Goal: Task Accomplishment & Management: Manage account settings

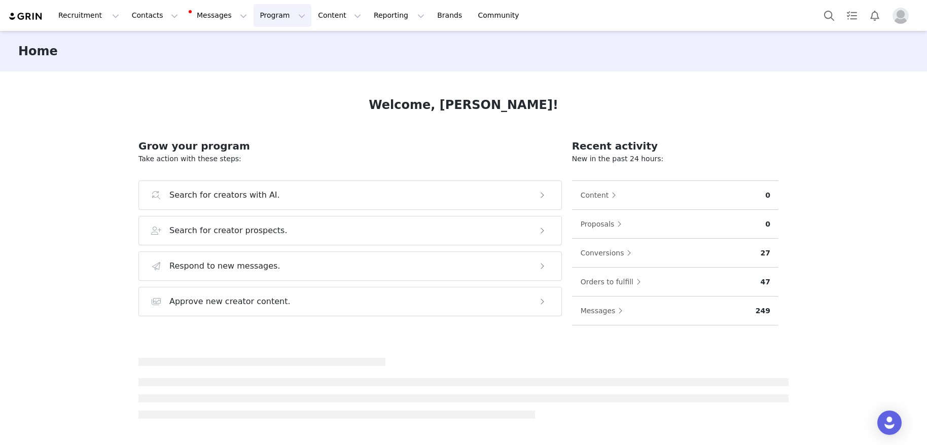
click at [264, 22] on button "Program Program" at bounding box center [283, 15] width 58 height 23
click at [273, 48] on p "Activations" at bounding box center [265, 45] width 39 height 11
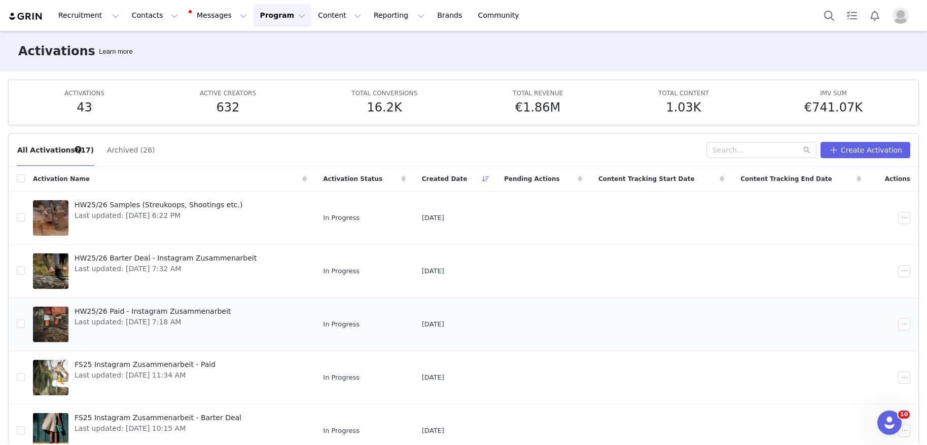
click at [173, 314] on span "HW25/26 Paid - Instagram Zusammenarbeit" at bounding box center [153, 311] width 156 height 11
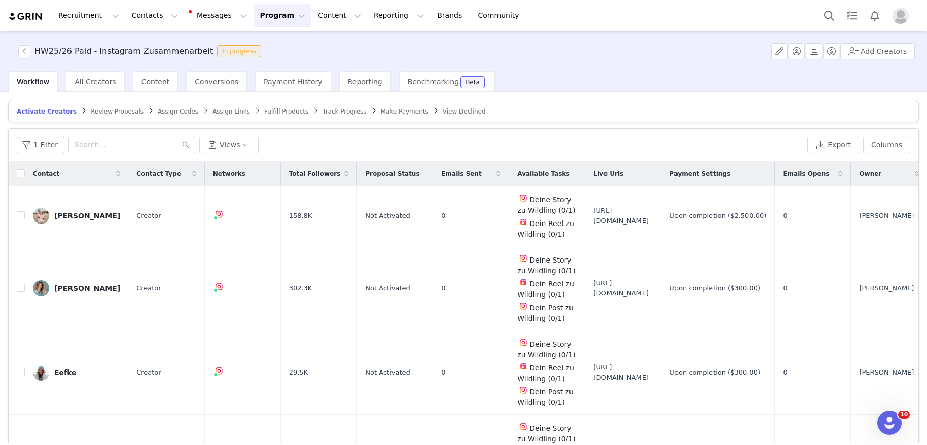
click at [277, 108] on span "Fulfill Products" at bounding box center [286, 111] width 44 height 7
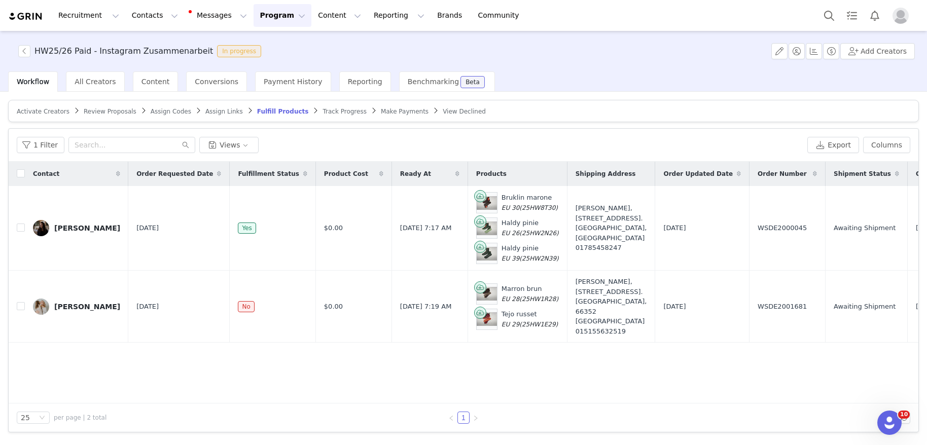
click at [20, 17] on img at bounding box center [25, 17] width 35 height 10
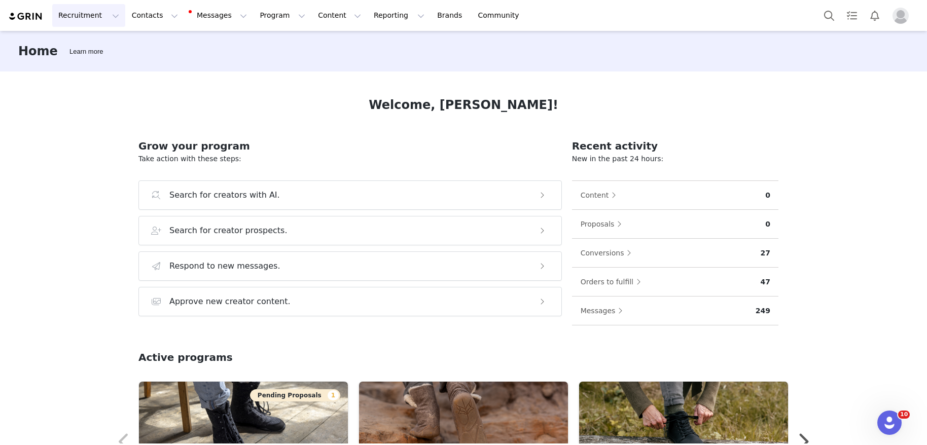
click at [75, 11] on button "Recruitment Recruitment" at bounding box center [88, 15] width 73 height 23
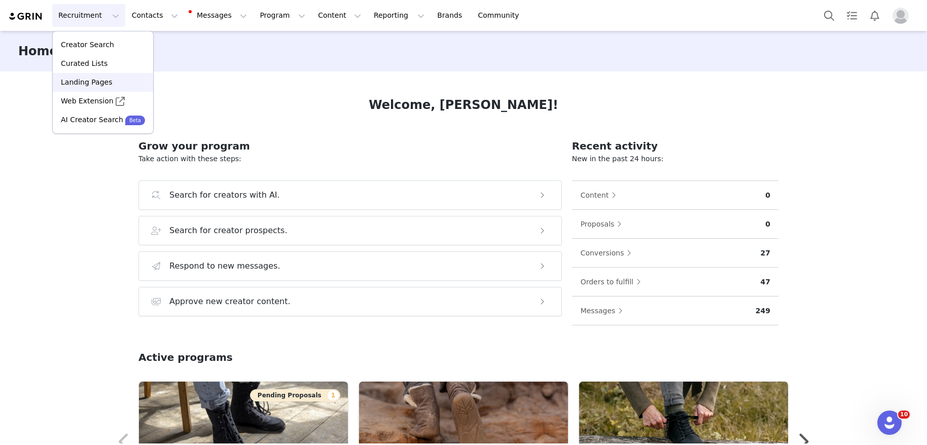
click at [100, 86] on p "Landing Pages" at bounding box center [86, 82] width 51 height 11
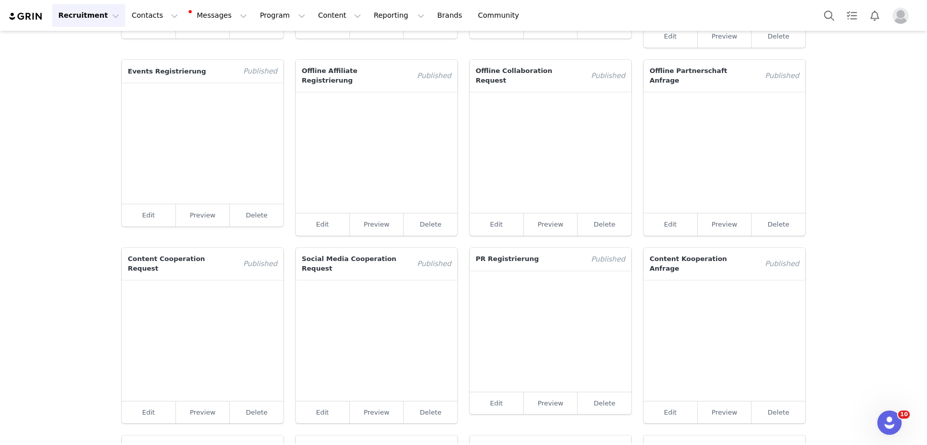
scroll to position [212, 0]
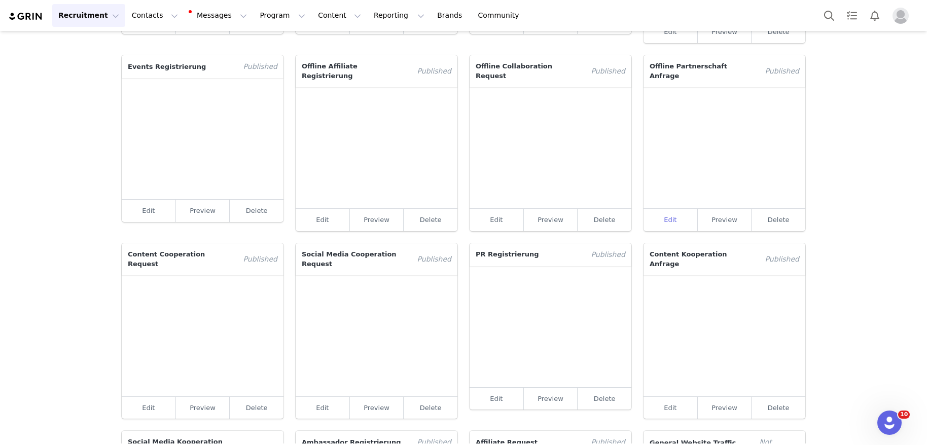
click at [679, 212] on link "Edit" at bounding box center [671, 220] width 54 height 22
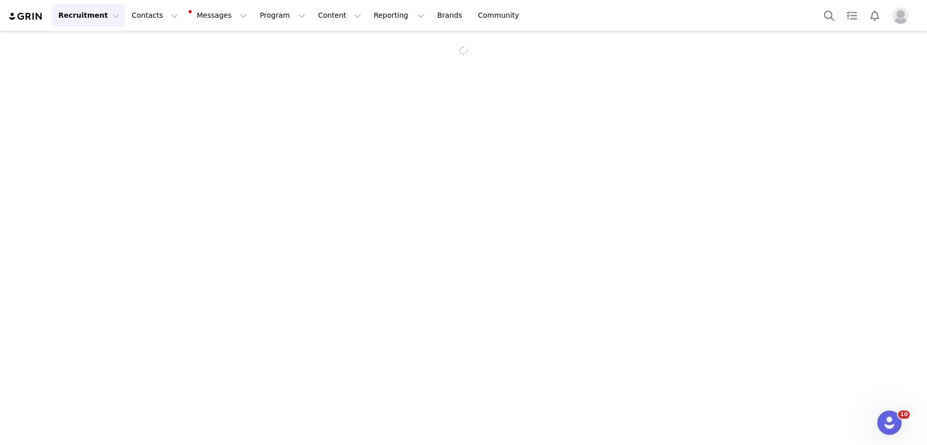
select select "a82256d7-c587-43f7-be35-1360b66799f5"
select select "2625b176-524b-4b64-8bca-077bd6dc0574"
type input "Offline Partnerschaft Anfrage"
type input "offlinepartnerschaft"
type input "Offline Partnerschaft"
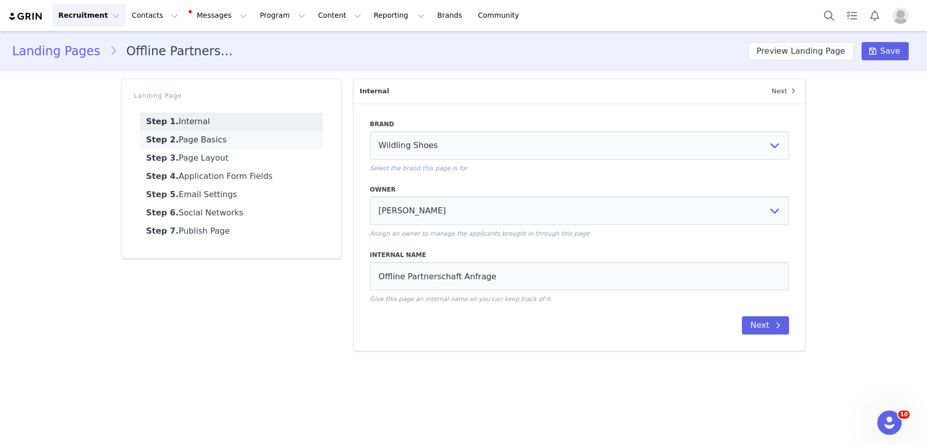
click at [211, 140] on link "Step 2. Page Basics" at bounding box center [231, 140] width 183 height 18
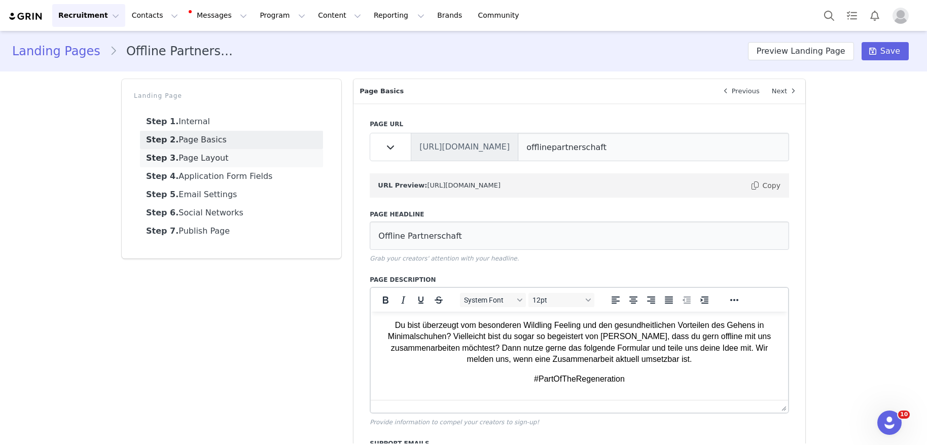
click at [224, 160] on link "Step 3. Page Layout" at bounding box center [231, 158] width 183 height 18
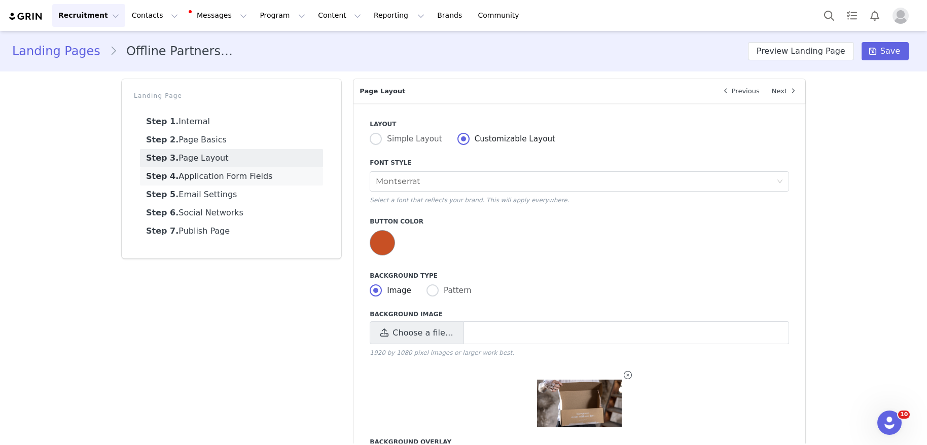
click at [219, 180] on link "Step 4. Application Form Fields" at bounding box center [231, 176] width 183 height 18
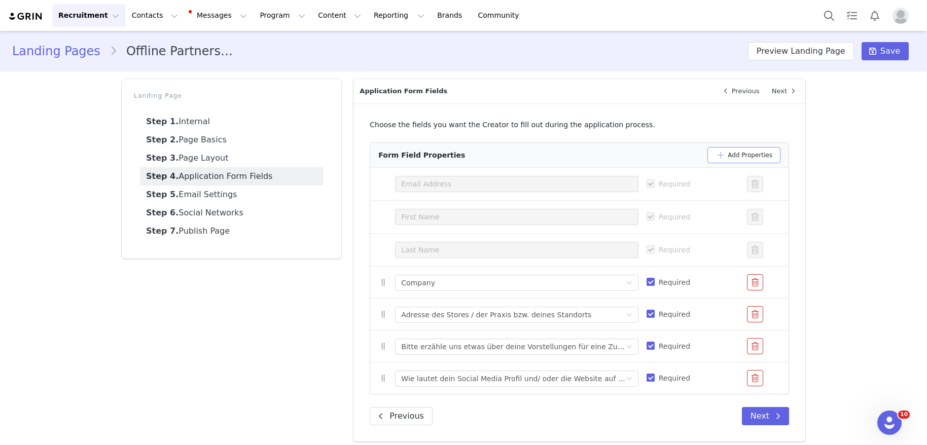
click at [754, 157] on button "Add Properties" at bounding box center [743, 155] width 73 height 16
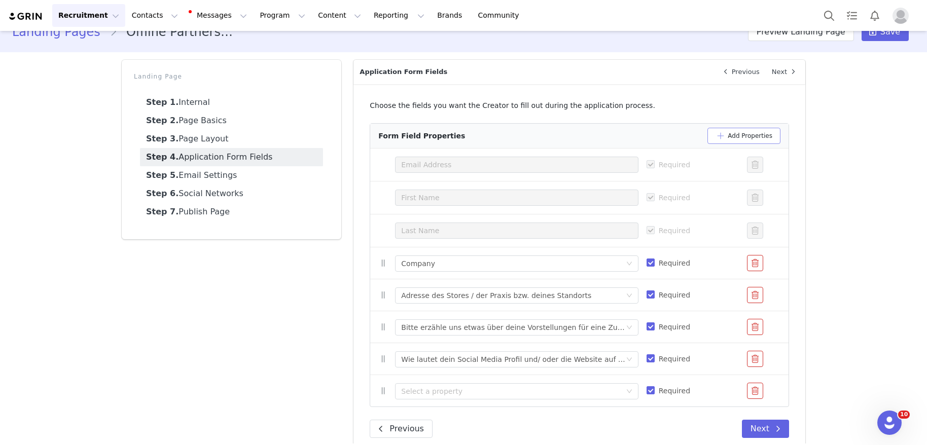
scroll to position [35, 0]
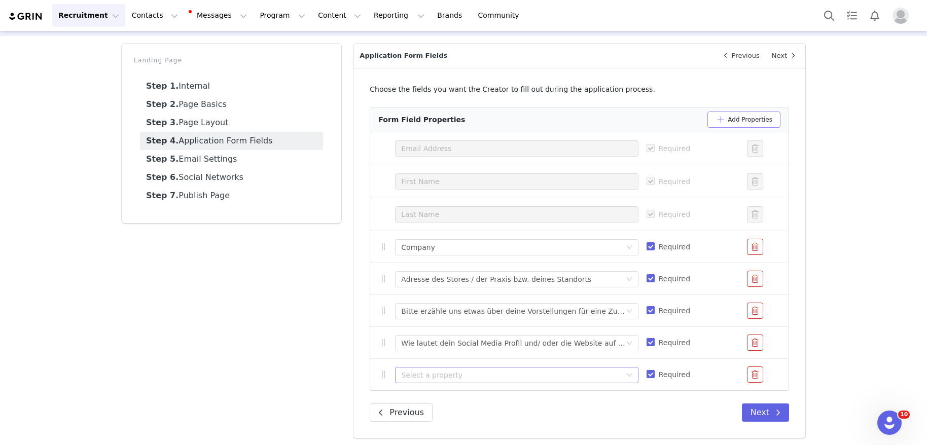
click at [455, 372] on div "Select a property" at bounding box center [511, 375] width 220 height 10
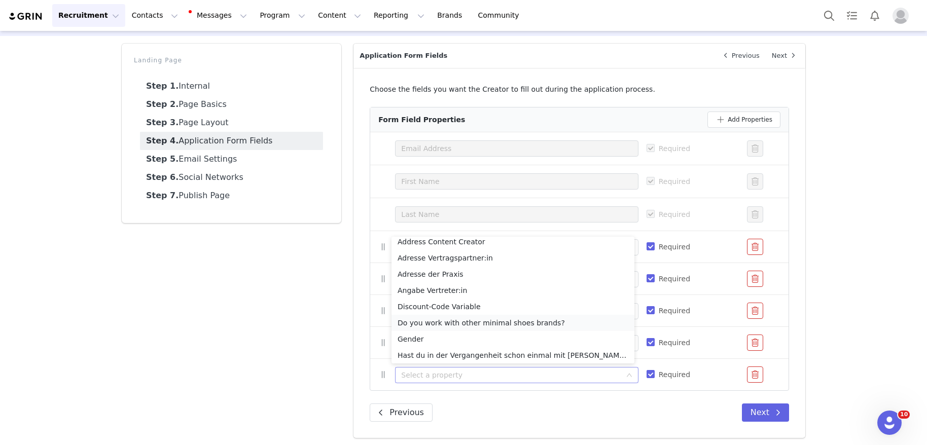
scroll to position [397, 0]
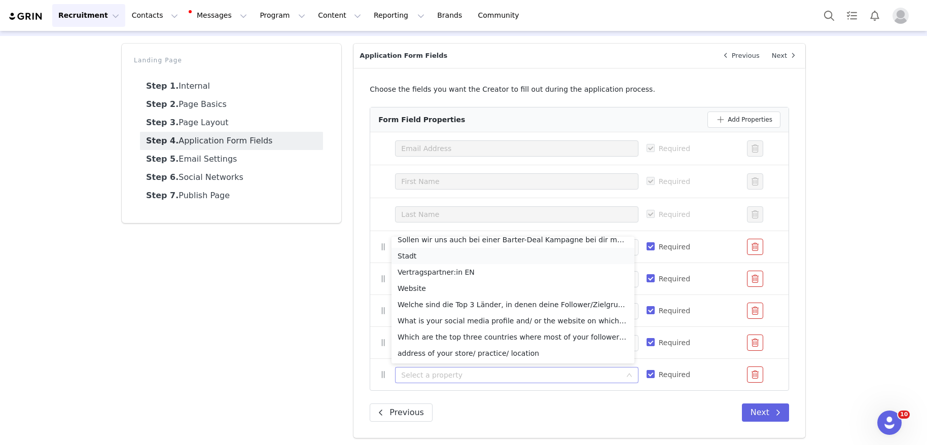
click at [413, 258] on li "Stadt" at bounding box center [512, 256] width 243 height 16
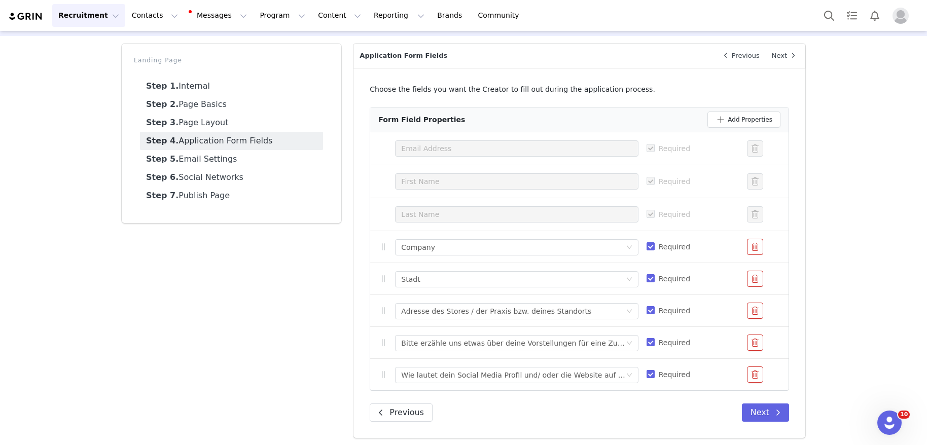
click at [752, 308] on button "button" at bounding box center [755, 311] width 16 height 16
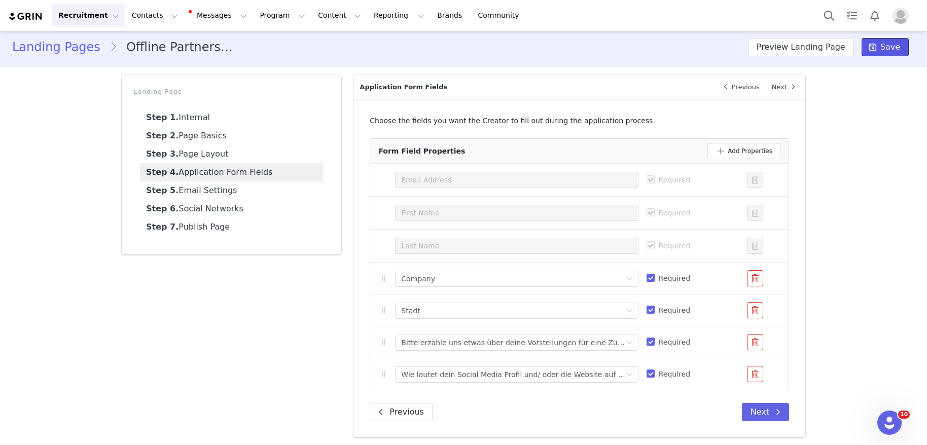
click at [884, 53] on button "Save" at bounding box center [885, 47] width 47 height 18
click at [761, 410] on button "Next" at bounding box center [765, 412] width 47 height 18
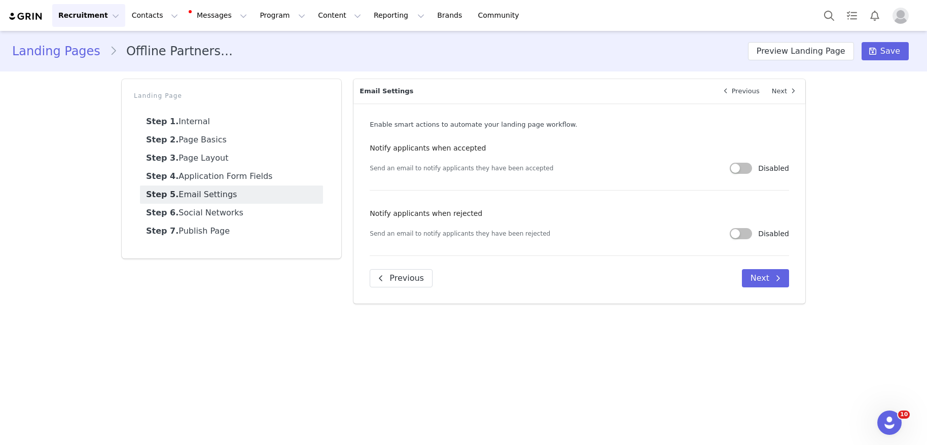
scroll to position [0, 0]
click at [186, 217] on link "Step 6. Social Networks" at bounding box center [231, 213] width 183 height 18
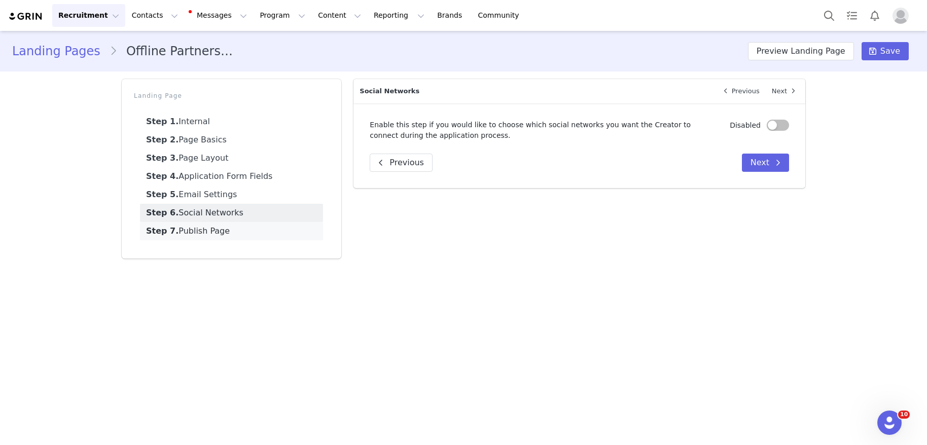
click at [194, 229] on link "Step 7. Publish Page" at bounding box center [231, 231] width 183 height 18
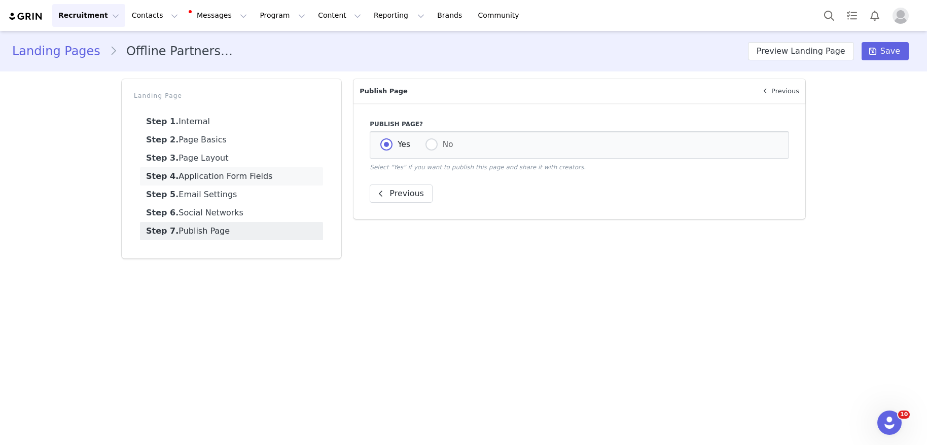
click at [201, 175] on link "Step 4. Application Form Fields" at bounding box center [231, 176] width 183 height 18
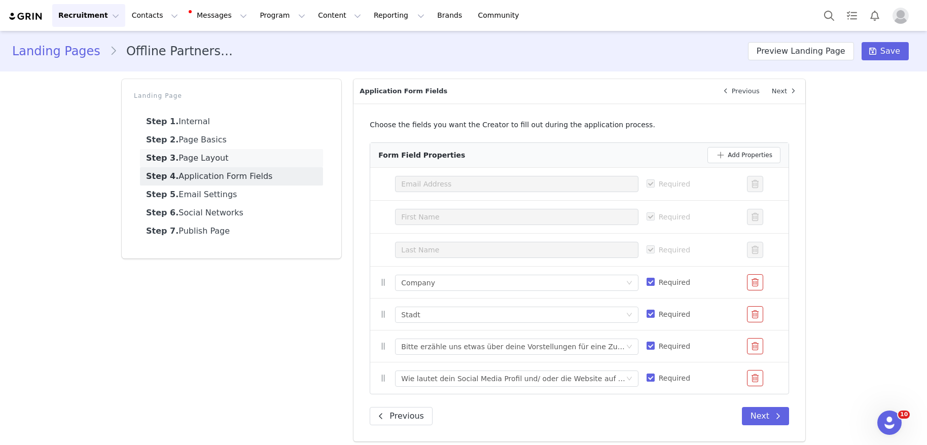
click at [203, 164] on link "Step 3. Page Layout" at bounding box center [231, 158] width 183 height 18
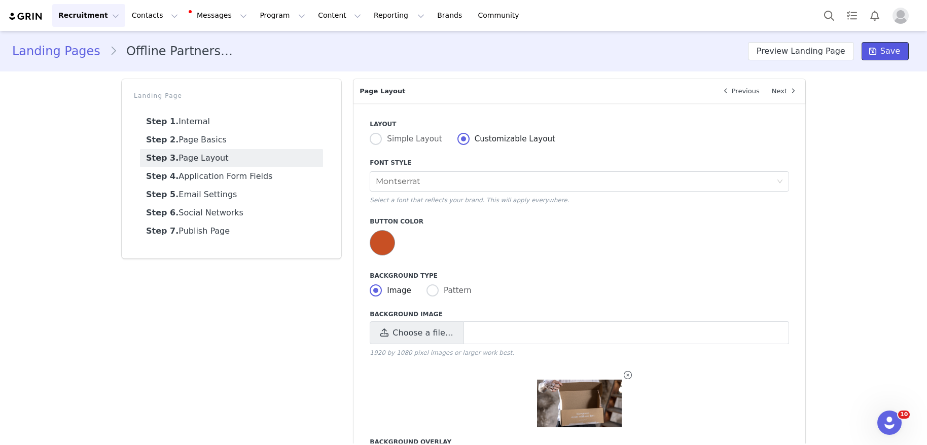
click at [885, 51] on span "Save" at bounding box center [890, 51] width 20 height 12
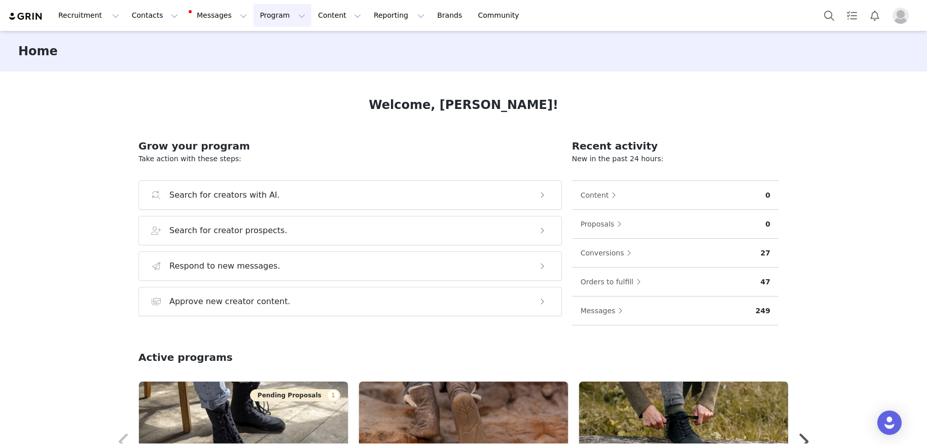
click at [279, 14] on button "Program Program" at bounding box center [283, 15] width 58 height 23
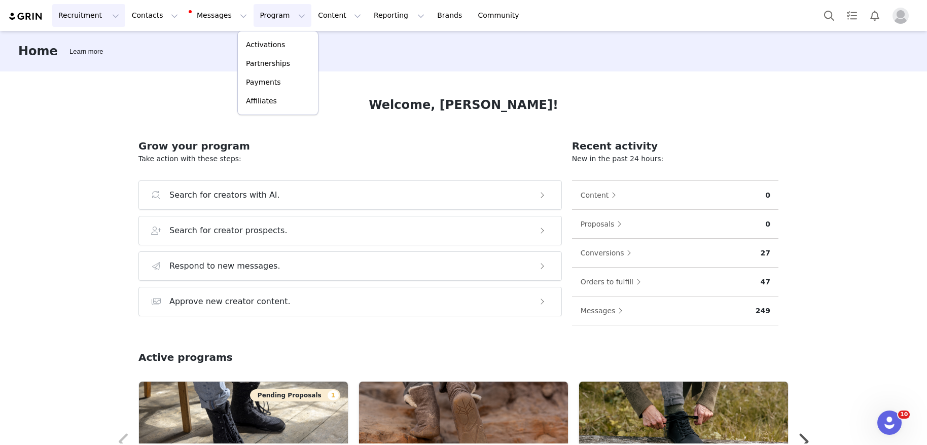
click at [93, 13] on button "Recruitment Recruitment" at bounding box center [88, 15] width 73 height 23
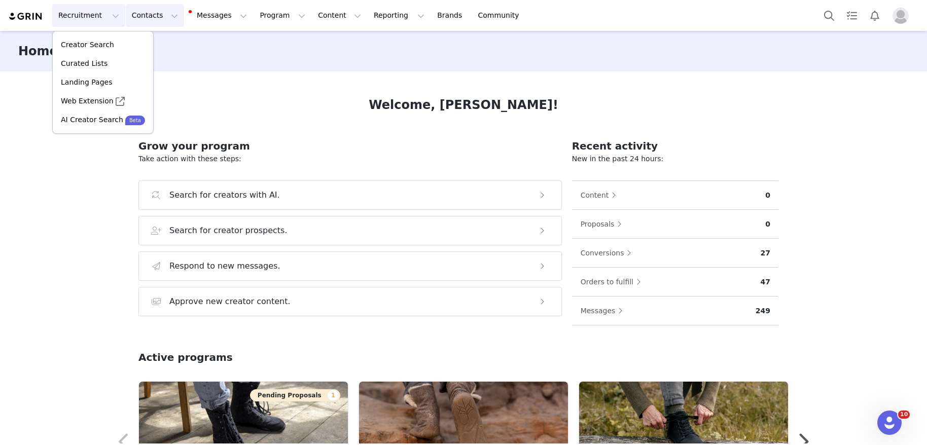
click at [131, 17] on button "Contacts Contacts" at bounding box center [155, 15] width 58 height 23
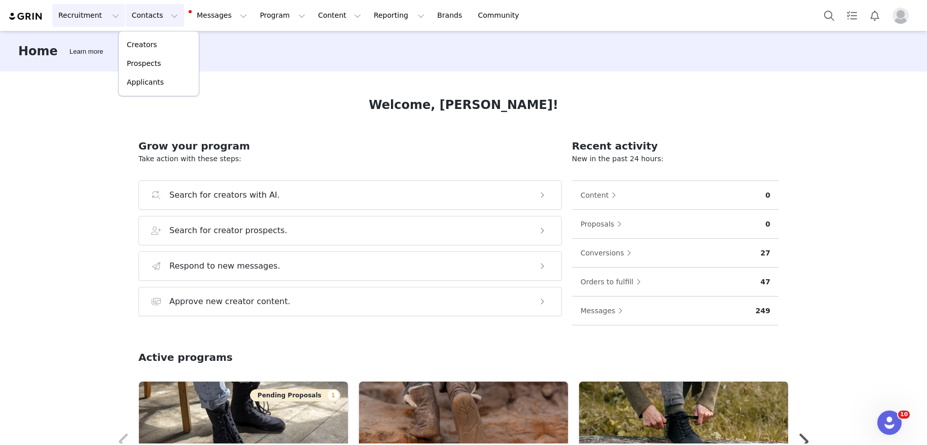
click at [84, 20] on button "Recruitment Recruitment" at bounding box center [88, 15] width 73 height 23
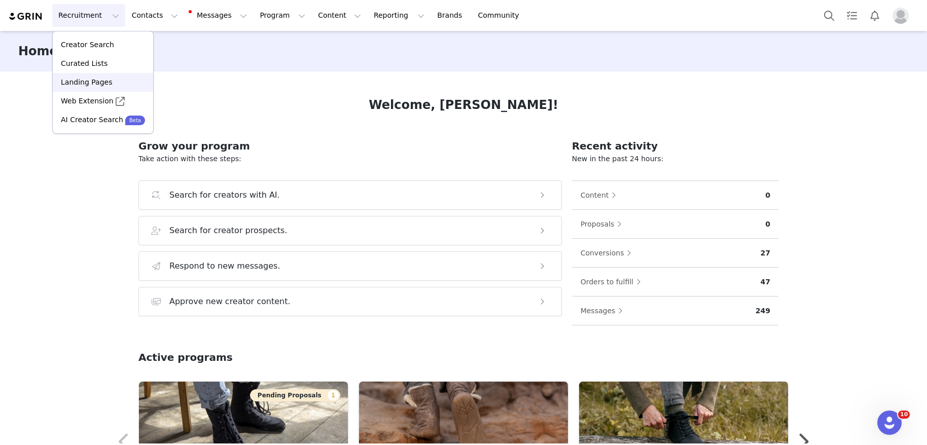
click at [90, 81] on p "Landing Pages" at bounding box center [86, 82] width 51 height 11
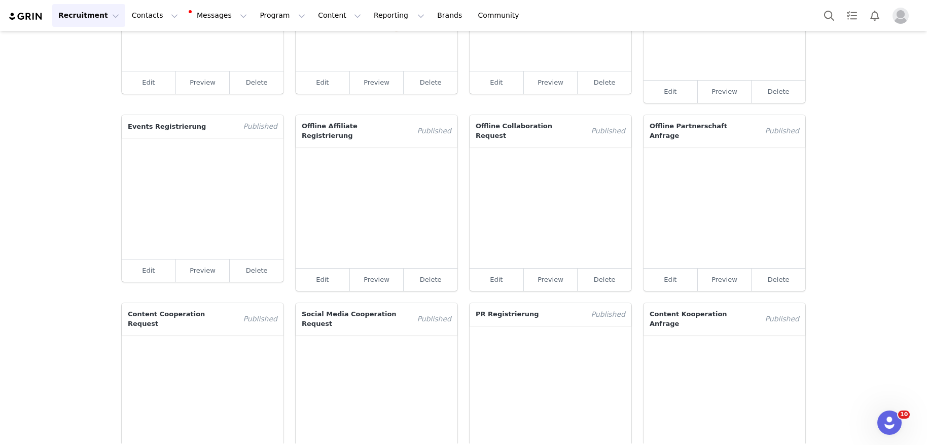
scroll to position [120, 0]
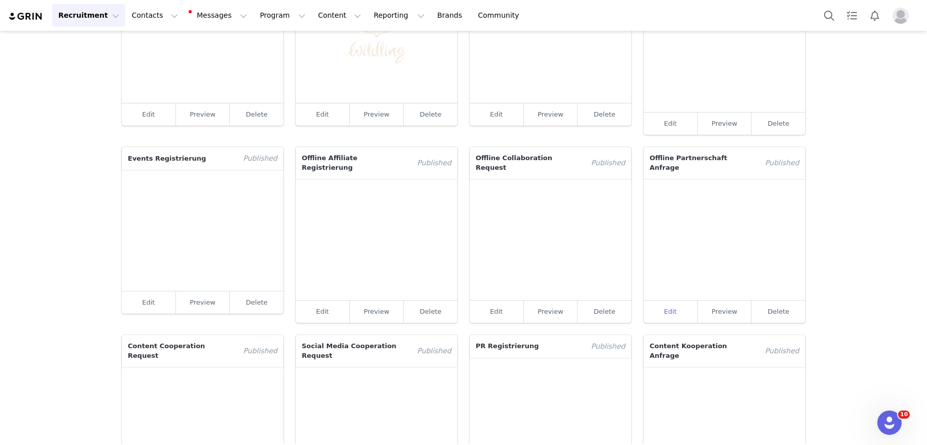
click at [674, 304] on link "Edit" at bounding box center [671, 312] width 54 height 22
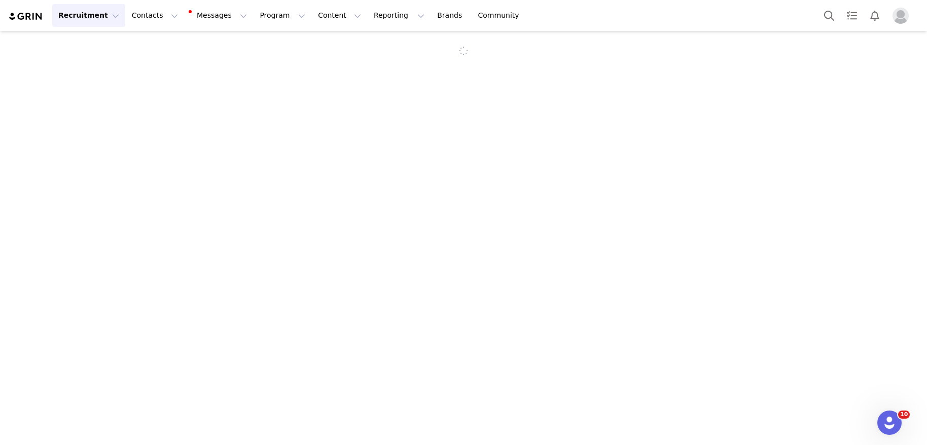
select select "a82256d7-c587-43f7-be35-1360b66799f5"
select select "d7fd11bb-5fa3-4274-8665-d63f08e4c253"
type input "Offline Partnerschaft Anfrage"
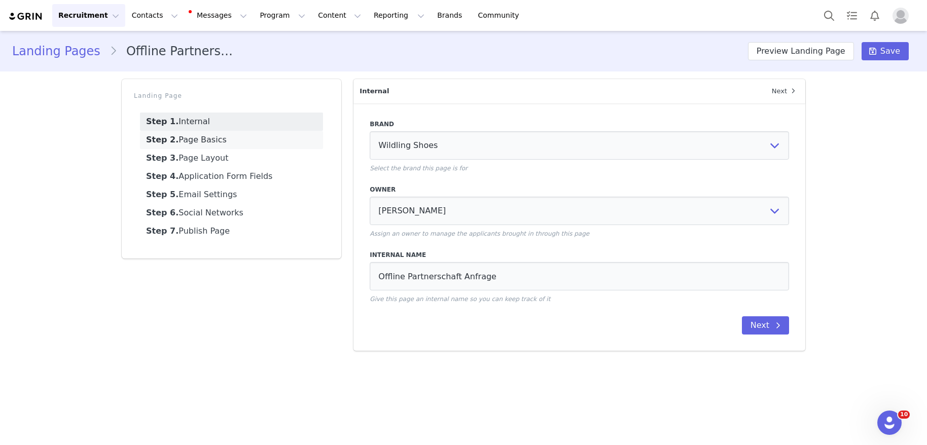
click at [194, 140] on link "Step 2. Page Basics" at bounding box center [231, 140] width 183 height 18
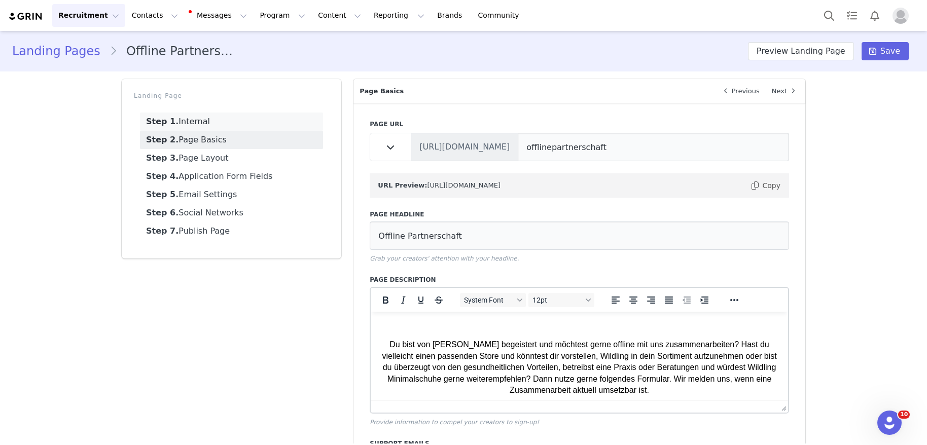
click at [200, 124] on link "Step 1. Internal" at bounding box center [231, 122] width 183 height 18
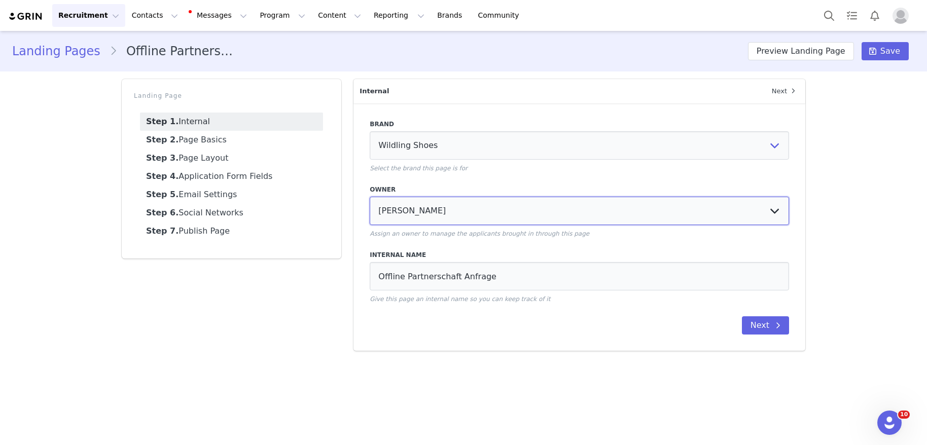
click at [479, 216] on select "No Owner Susanne Wehling Miriam Prause Alissa Mettang Nicole Schnack Sinan Varo…" at bounding box center [579, 211] width 419 height 28
select select "2625b176-524b-4b64-8bca-077bd6dc0574"
click at [230, 141] on link "Step 2. Page Basics" at bounding box center [231, 140] width 183 height 18
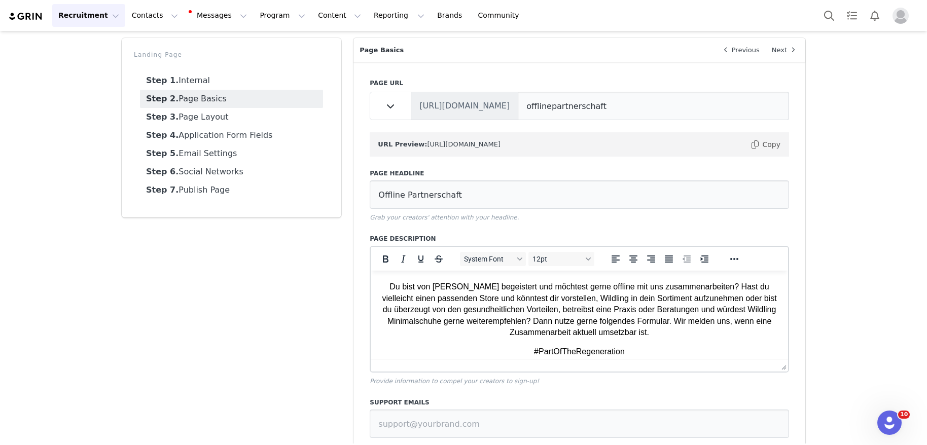
scroll to position [50, 0]
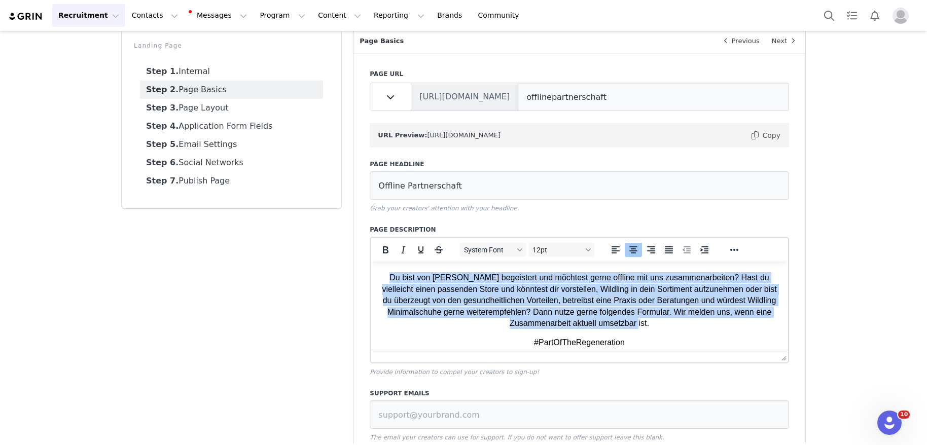
drag, startPoint x: 651, startPoint y: 324, endPoint x: 375, endPoint y: 275, distance: 280.1
click at [375, 275] on html "Du bist von Wildling begeistert und möchtest gerne offline mit uns zusammenarbe…" at bounding box center [579, 320] width 417 height 151
paste body "Rich Text Area. Press ALT-0 for help."
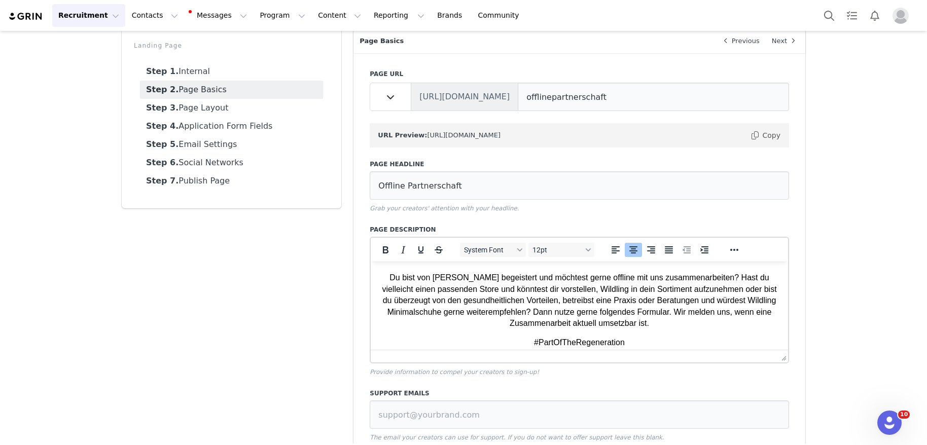
scroll to position [0, 0]
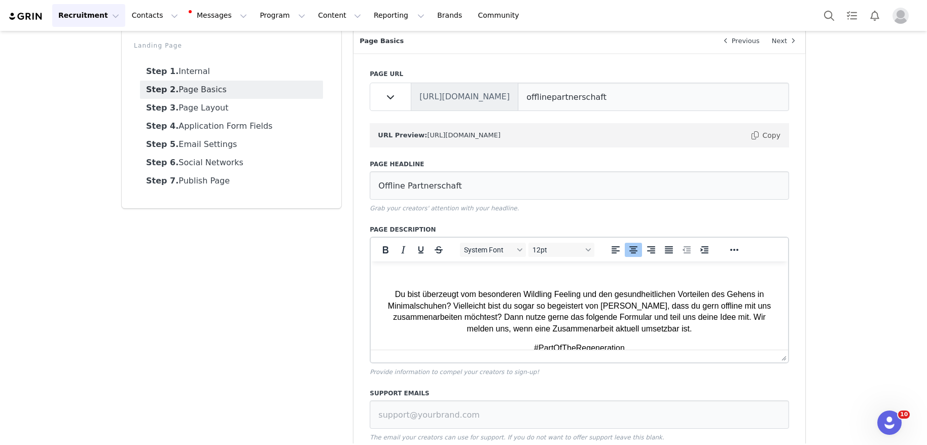
click at [500, 275] on p "Rich Text Area. Press ALT-0 for help." at bounding box center [579, 275] width 401 height 11
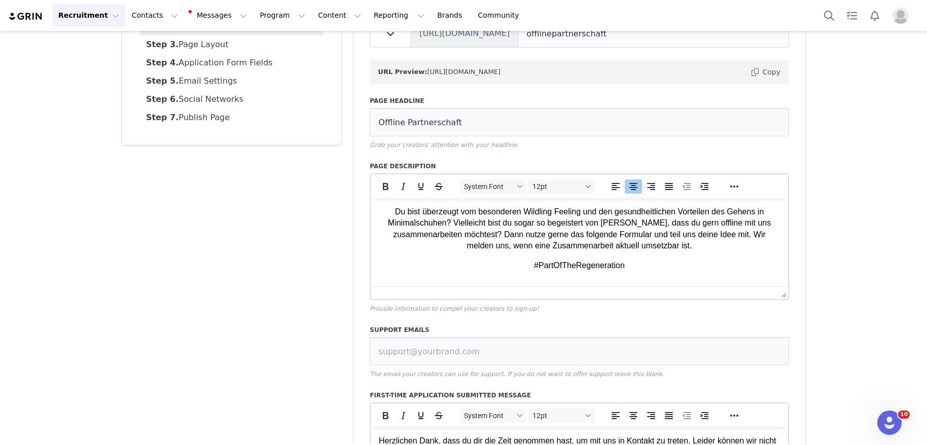
click at [680, 236] on p "Du bist überzeugt vom besonderen Wildling Feeling und den gesundheitlichen Vort…" at bounding box center [579, 229] width 401 height 46
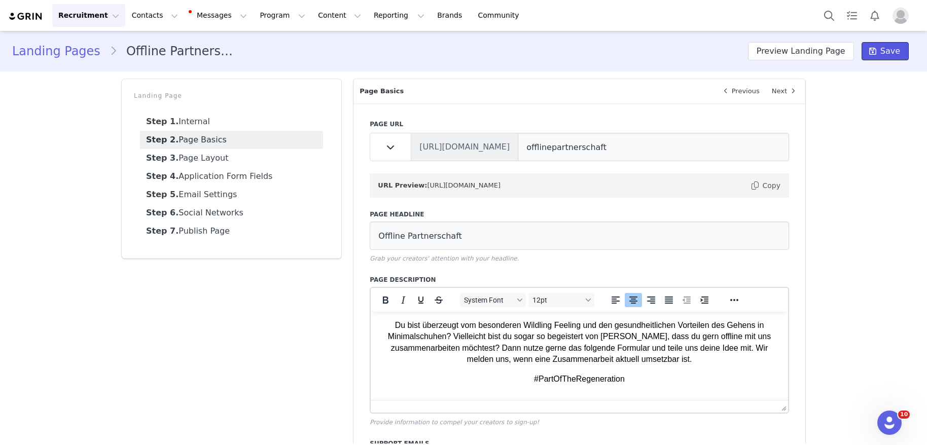
click at [888, 55] on span "Save" at bounding box center [890, 51] width 20 height 12
click at [220, 156] on link "Step 3. Page Layout" at bounding box center [231, 158] width 183 height 18
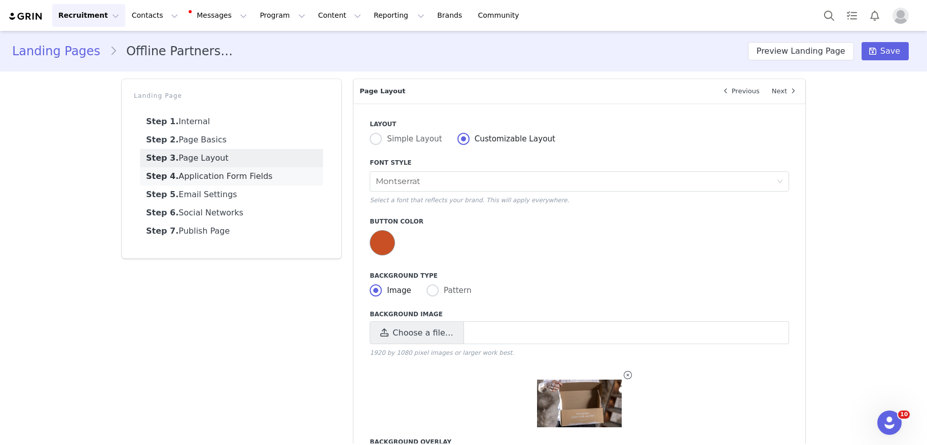
click at [220, 174] on link "Step 4. Application Form Fields" at bounding box center [231, 176] width 183 height 18
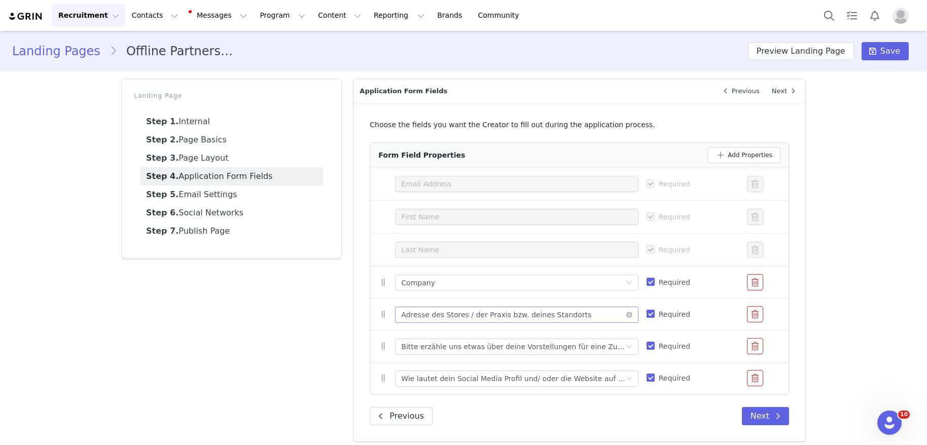
click at [475, 317] on div "Adresse des Stores / der Praxis bzw. deines Standorts" at bounding box center [496, 314] width 190 height 15
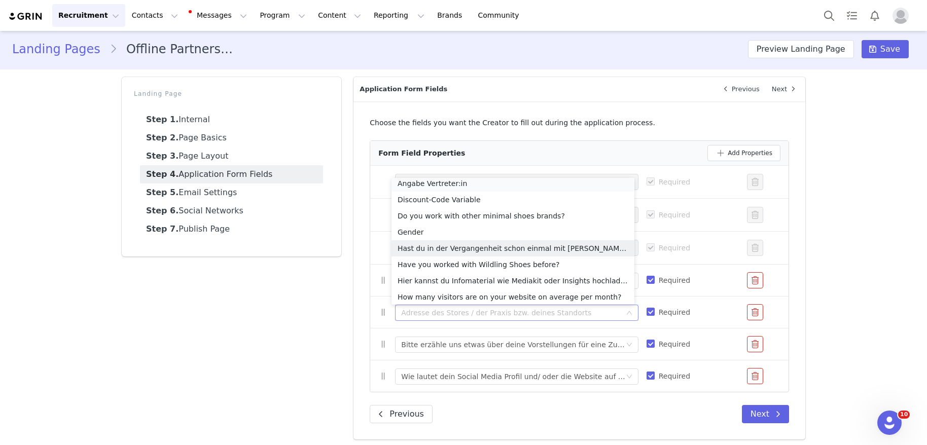
scroll to position [71, 0]
click at [845, 318] on div "Landing Pages Offline Partnerschaft Anfrage Preview Landing Page Save Landing P…" at bounding box center [463, 238] width 927 height 418
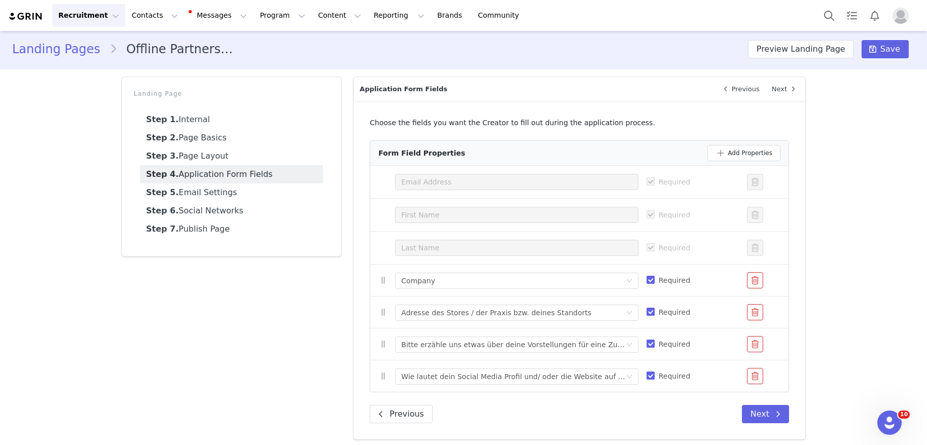
click at [751, 315] on button "button" at bounding box center [755, 312] width 16 height 16
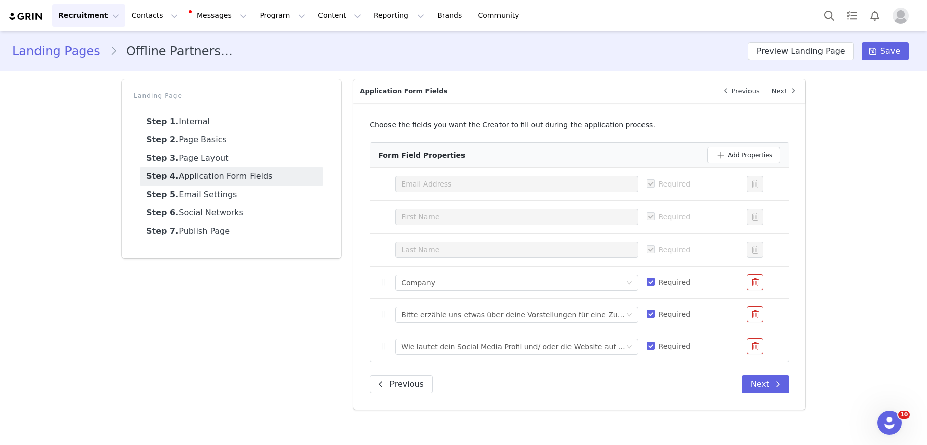
scroll to position [0, 0]
click at [478, 319] on div "Bitte erzähle uns etwas über deine Vorstellungen für eine Zusammenarbeit." at bounding box center [513, 314] width 224 height 15
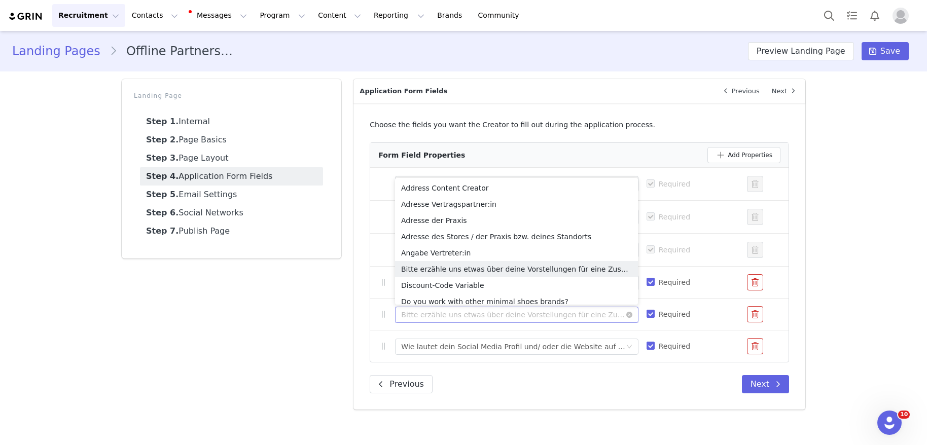
click at [481, 317] on input at bounding box center [513, 314] width 224 height 15
click at [488, 345] on div "Wie lautet dein Social Media Profil und/ oder die Website auf der du als öffent…" at bounding box center [513, 346] width 224 height 15
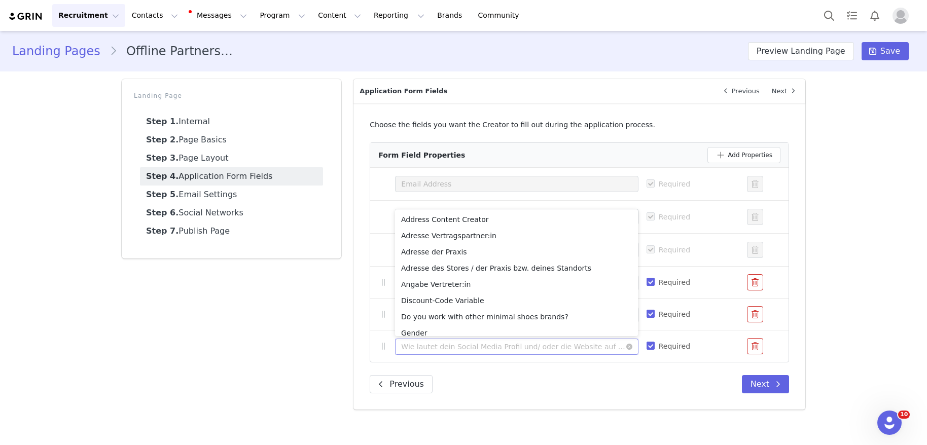
scroll to position [395, 0]
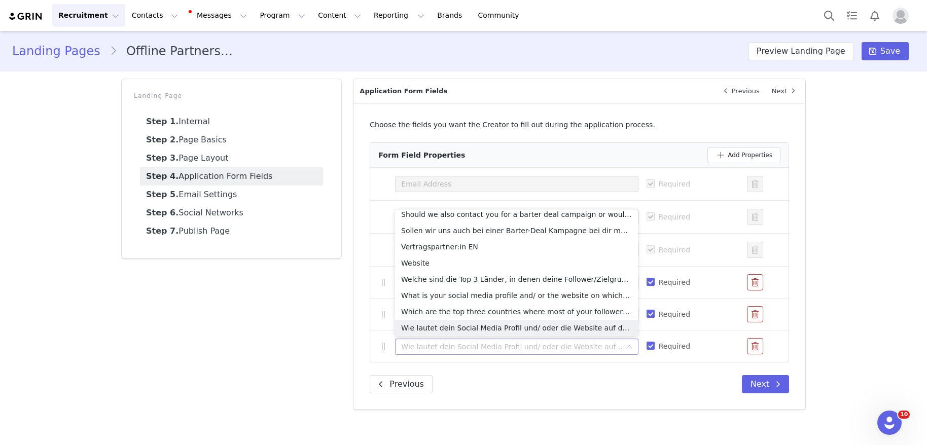
click at [588, 402] on div "Choose the fields you want the Creator to fill out during the application proce…" at bounding box center [579, 256] width 452 height 306
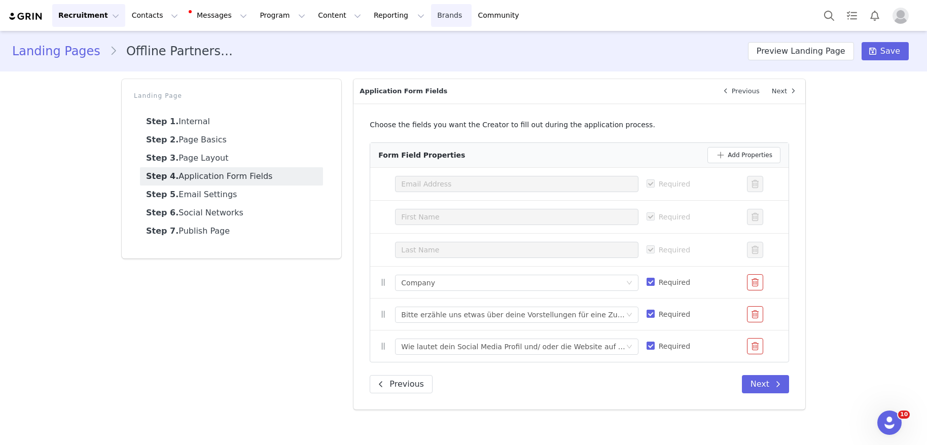
click at [431, 17] on link "Brands Brands" at bounding box center [451, 15] width 40 height 23
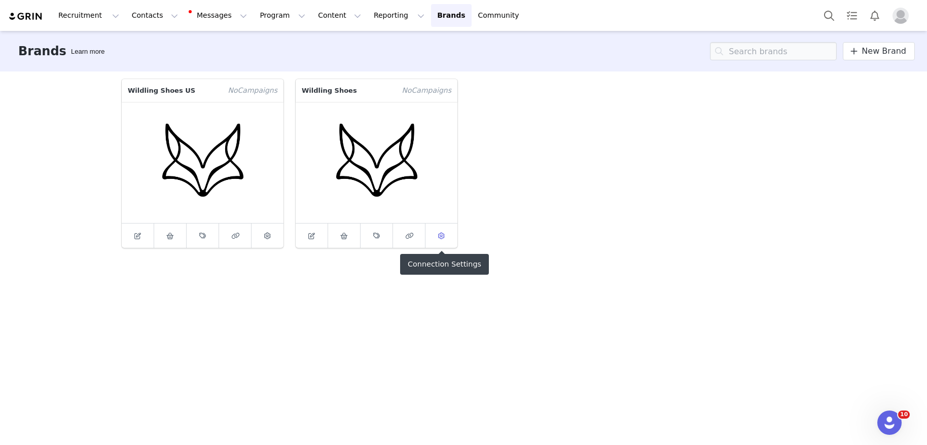
click at [441, 238] on icon at bounding box center [441, 236] width 7 height 7
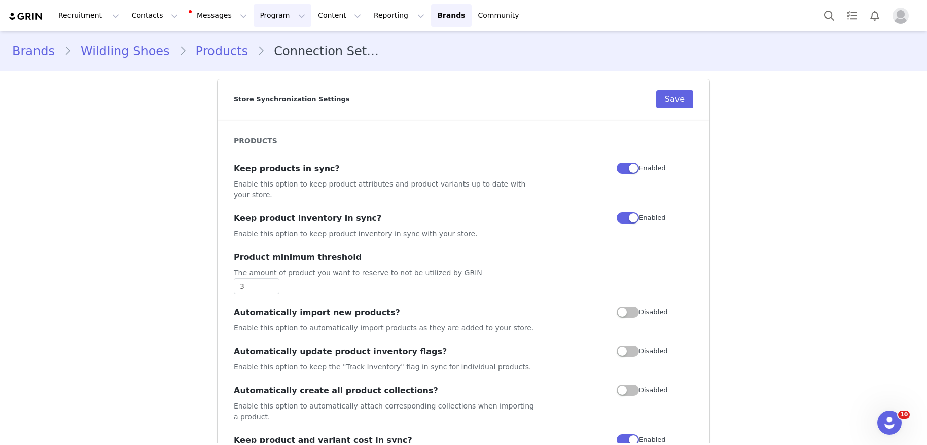
click at [256, 14] on button "Program Program" at bounding box center [283, 15] width 58 height 23
click at [83, 10] on button "Recruitment Recruitment" at bounding box center [88, 15] width 73 height 23
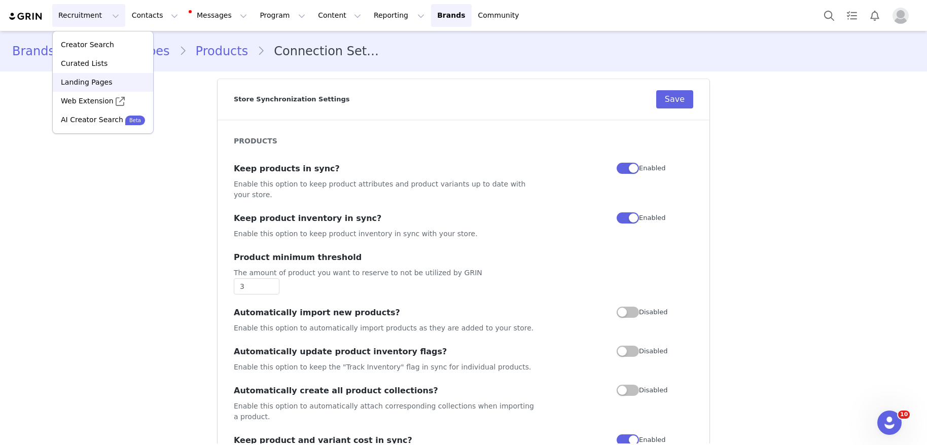
click at [111, 82] on div "Landing Pages" at bounding box center [103, 82] width 88 height 11
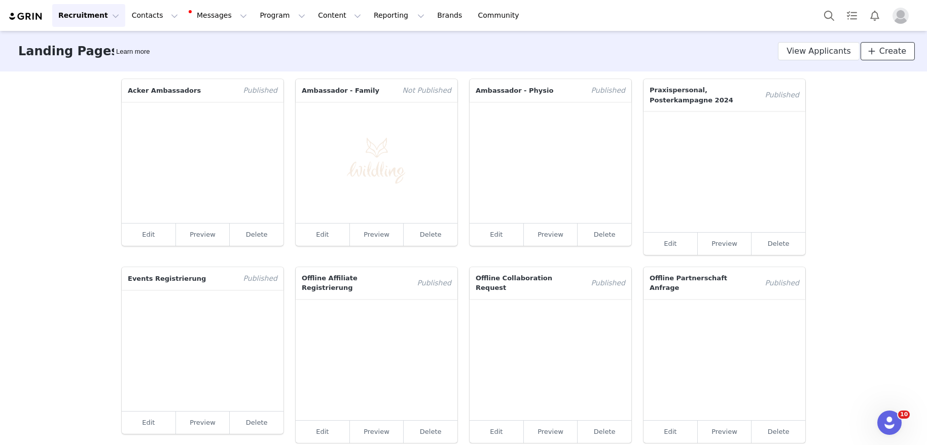
click at [873, 53] on link "Create" at bounding box center [888, 51] width 54 height 18
click at [105, 21] on button "Recruitment Recruitment" at bounding box center [88, 15] width 73 height 23
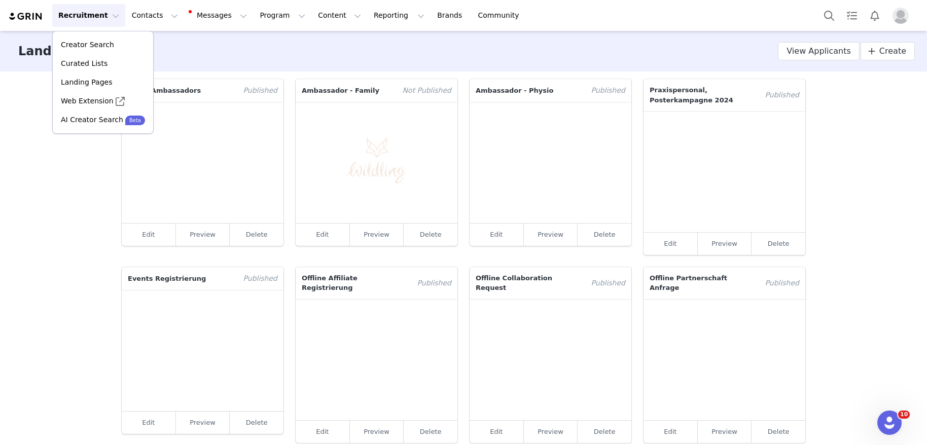
click at [105, 21] on button "Recruitment Recruitment" at bounding box center [88, 15] width 73 height 23
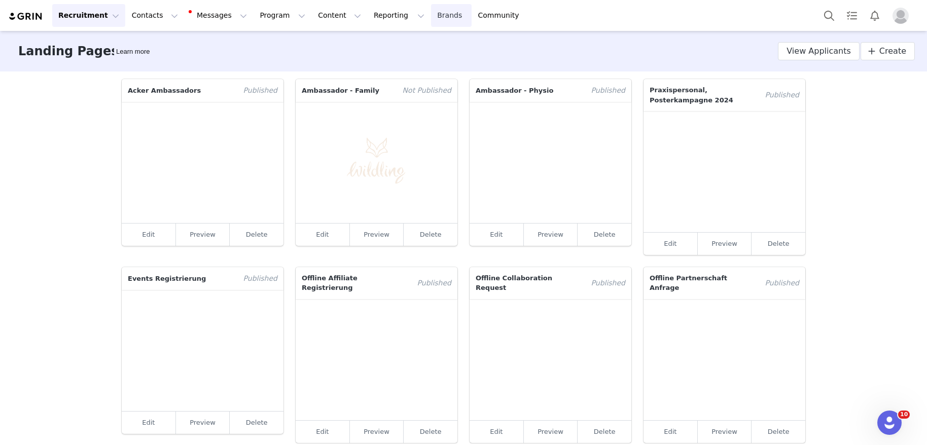
click at [431, 16] on link "Brands Brands" at bounding box center [451, 15] width 40 height 23
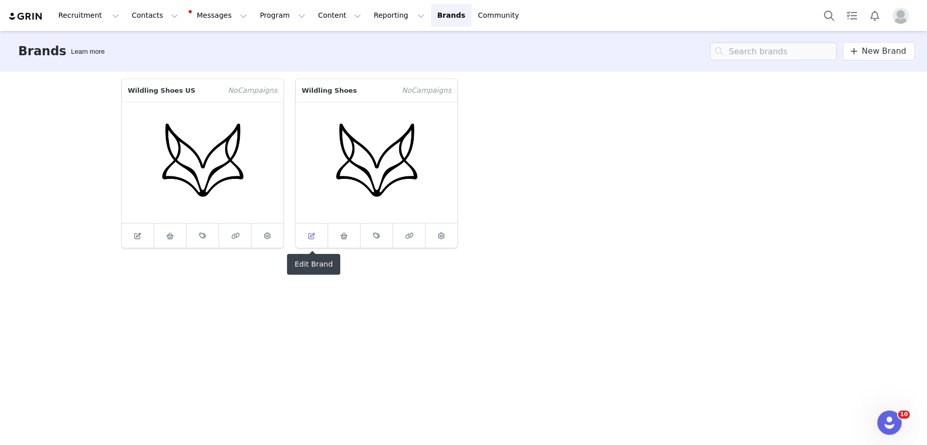
click at [316, 236] on span at bounding box center [312, 236] width 12 height 12
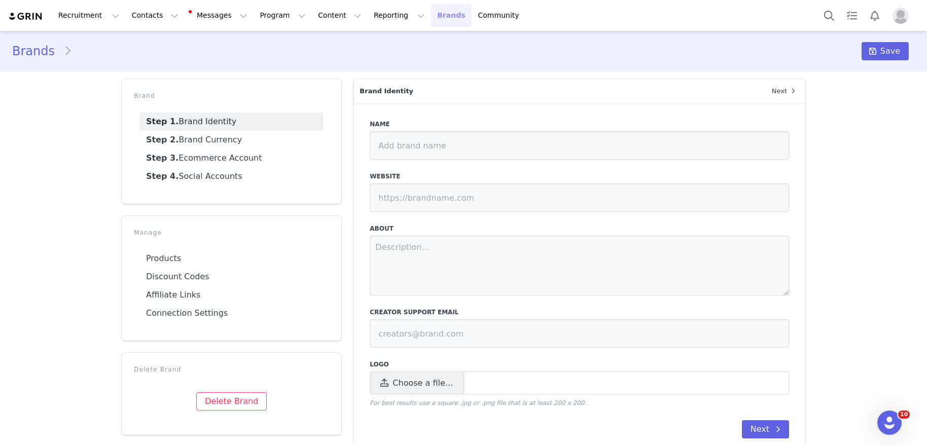
type input "Wildling Shoes"
type input "https://wildling.shoes/"
type textarea "Wildling, ein Minimalschuhunternehmen aus NRW, wurde 2015 gegründet, um den Kin…"
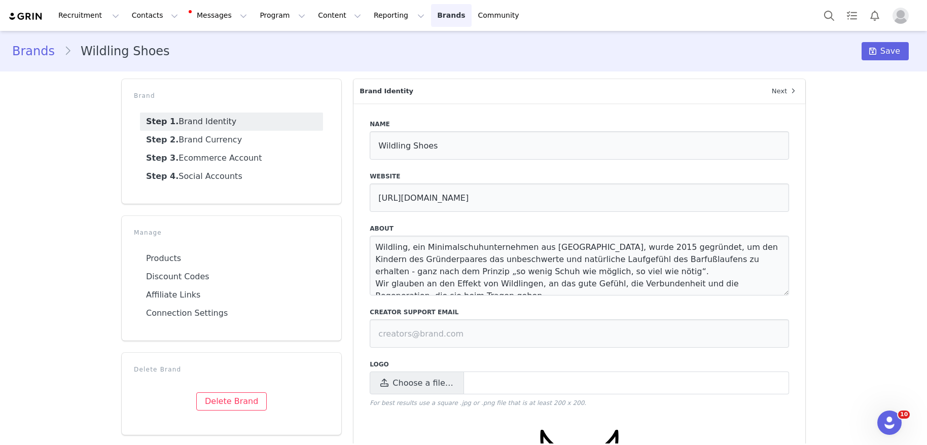
click at [431, 17] on link "Brands Brands" at bounding box center [451, 15] width 40 height 23
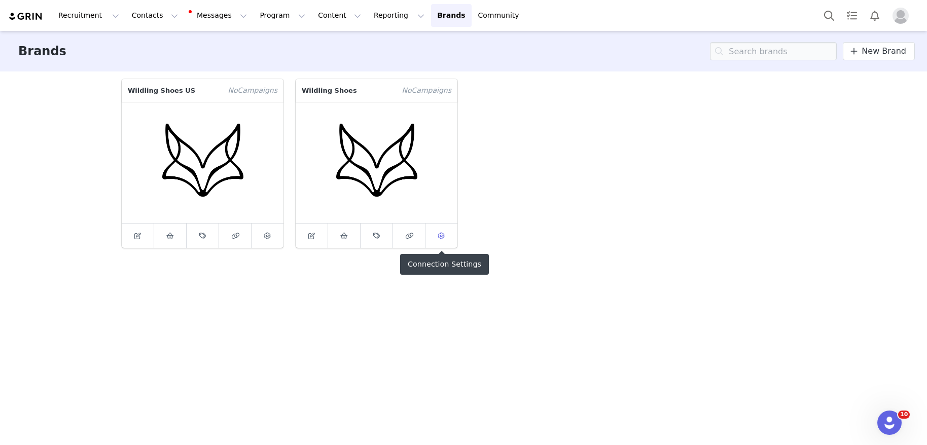
click at [441, 238] on icon at bounding box center [441, 236] width 7 height 7
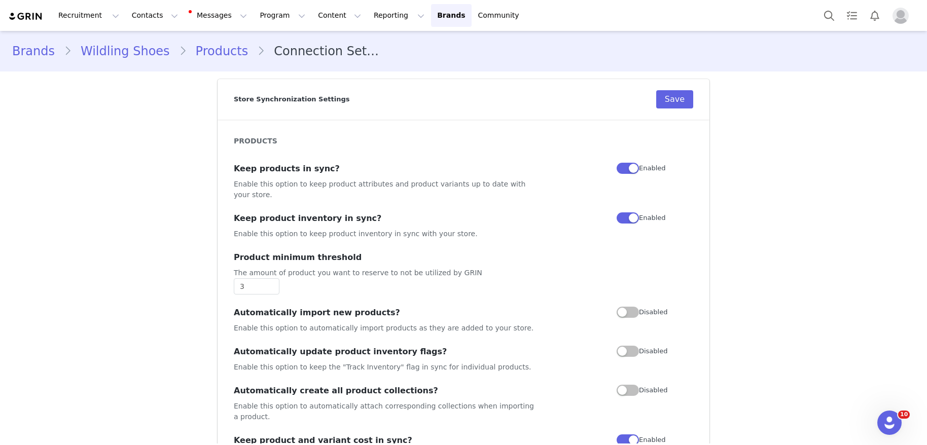
click at [35, 20] on img at bounding box center [25, 17] width 35 height 10
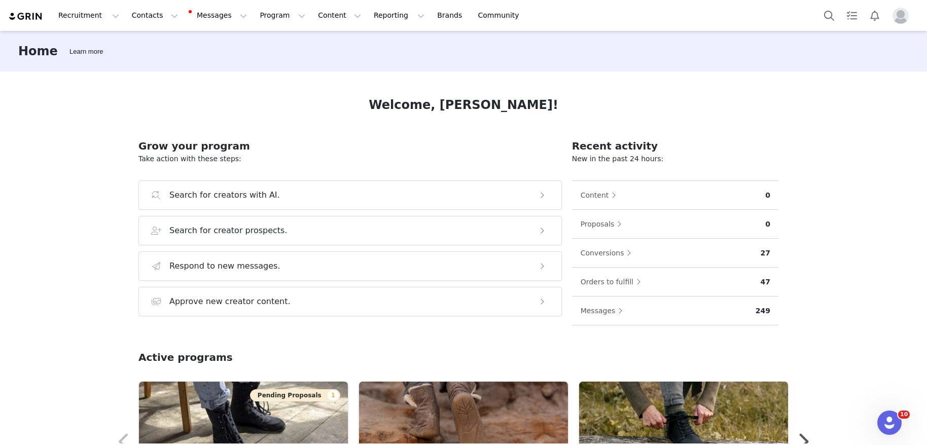
scroll to position [2, 0]
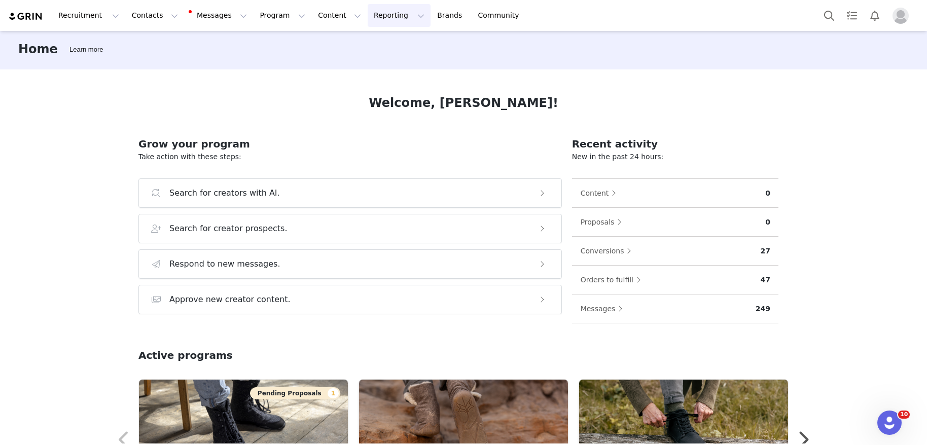
click at [387, 19] on button "Reporting Reporting" at bounding box center [399, 15] width 63 height 23
click at [386, 19] on button "Reporting Reporting" at bounding box center [399, 15] width 63 height 23
click at [337, 12] on button "Content Content" at bounding box center [339, 15] width 55 height 23
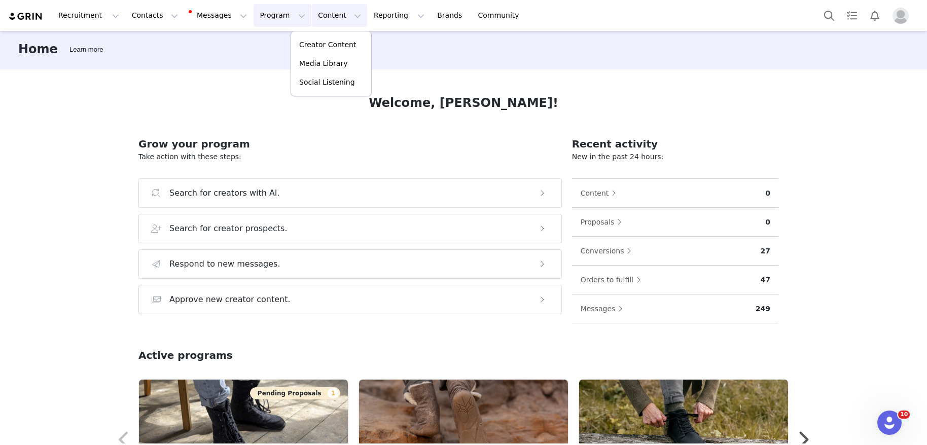
click at [281, 12] on button "Program Program" at bounding box center [283, 15] width 58 height 23
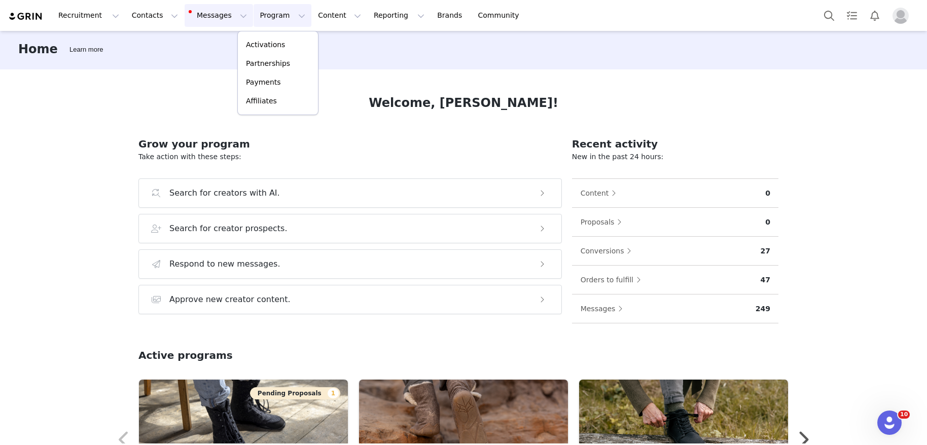
click at [230, 16] on button "Messages Messages" at bounding box center [219, 15] width 68 height 23
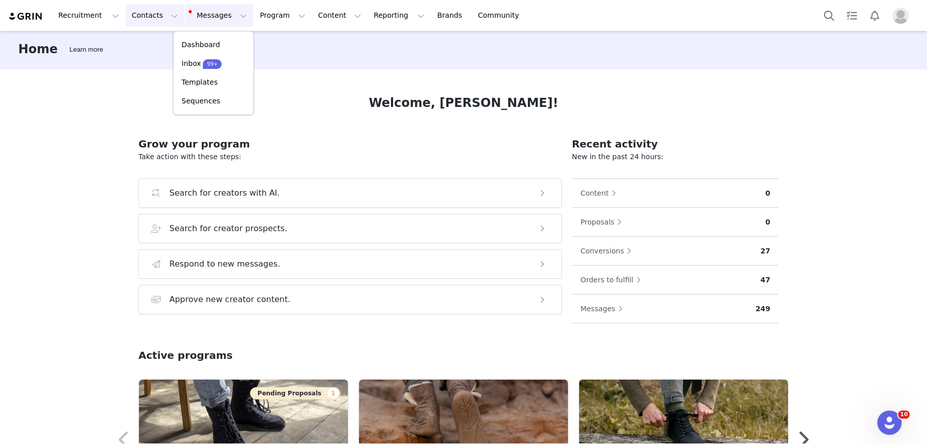
click at [165, 20] on button "Contacts Contacts" at bounding box center [155, 15] width 58 height 23
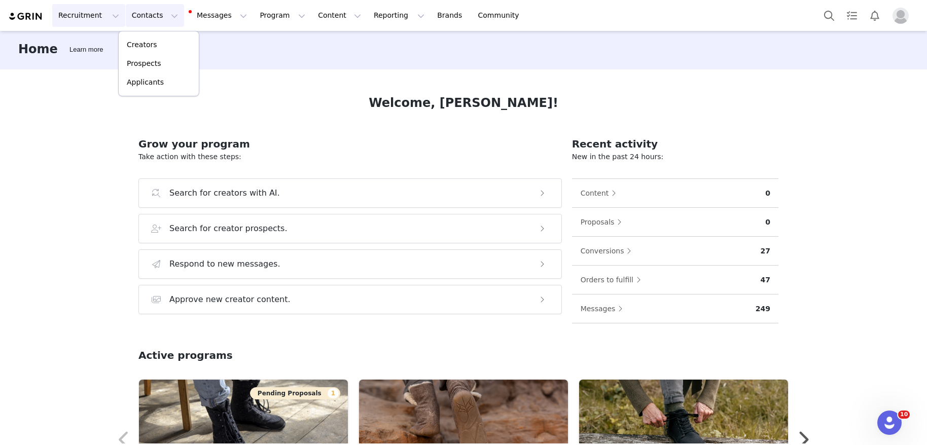
click at [104, 13] on button "Recruitment Recruitment" at bounding box center [88, 15] width 73 height 23
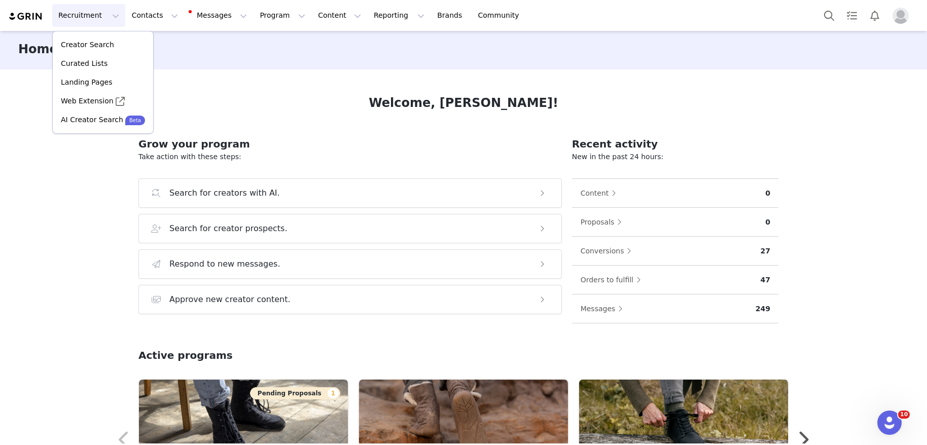
click at [328, 48] on div "Home Learn more" at bounding box center [463, 49] width 927 height 41
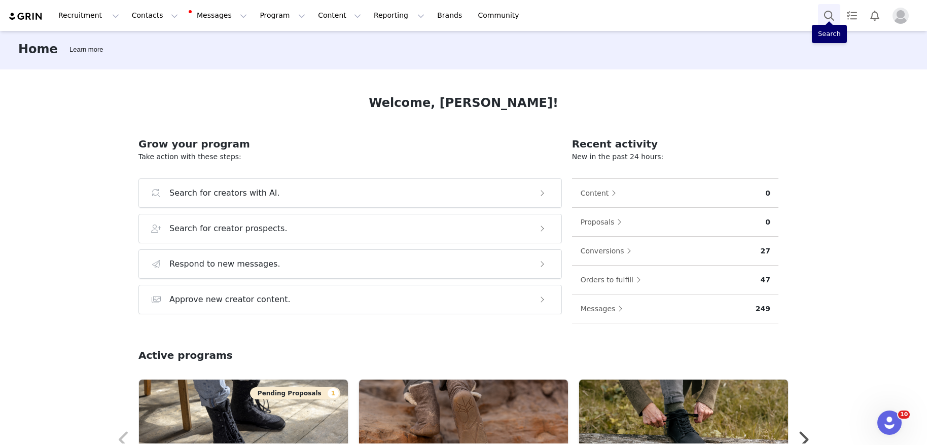
click at [830, 17] on button "Search" at bounding box center [829, 15] width 22 height 23
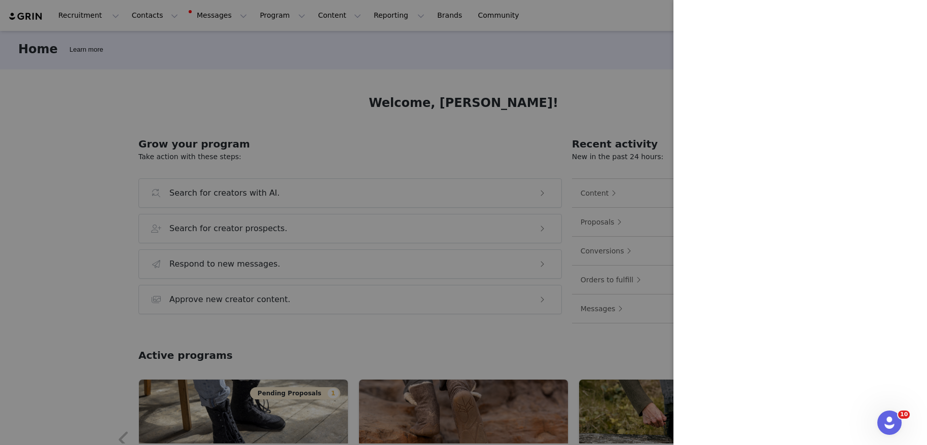
click at [653, 52] on div at bounding box center [463, 222] width 927 height 445
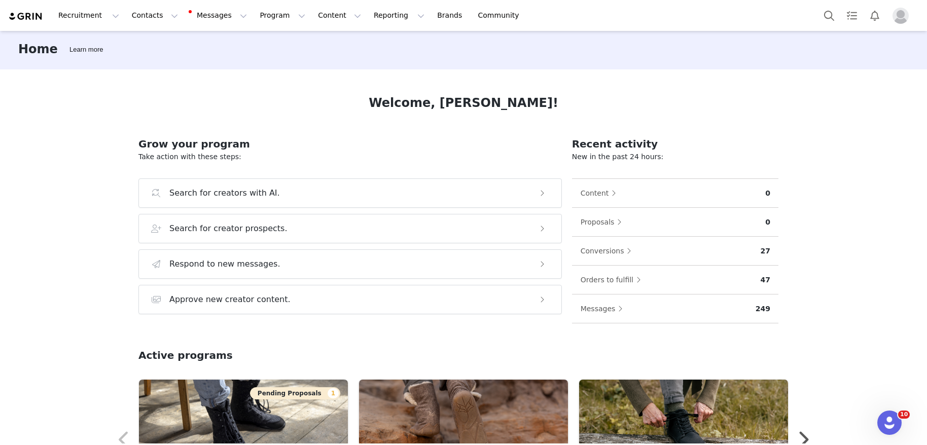
click at [35, 19] on img at bounding box center [25, 17] width 35 height 10
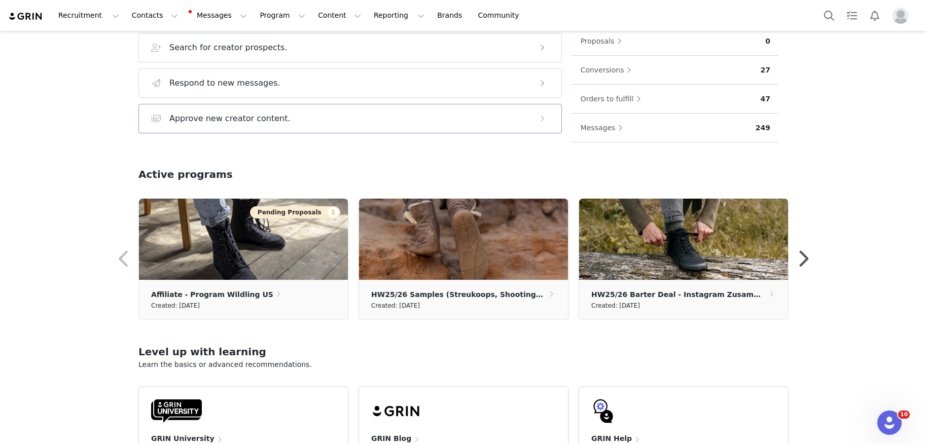
scroll to position [264, 0]
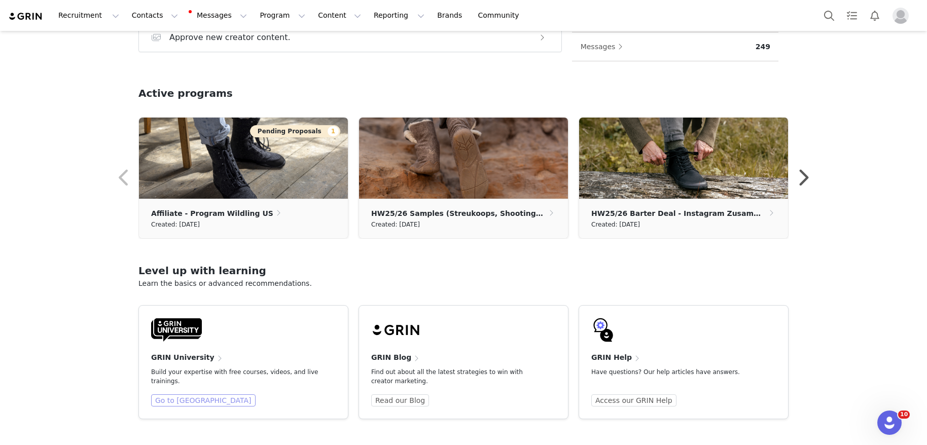
click at [191, 403] on link "Go to GRIN University" at bounding box center [203, 401] width 104 height 12
click at [631, 398] on link "Access our GRIN Help" at bounding box center [633, 401] width 85 height 12
click at [130, 14] on button "Contacts Contacts" at bounding box center [155, 15] width 58 height 23
click at [156, 64] on p "Prospects" at bounding box center [144, 63] width 34 height 11
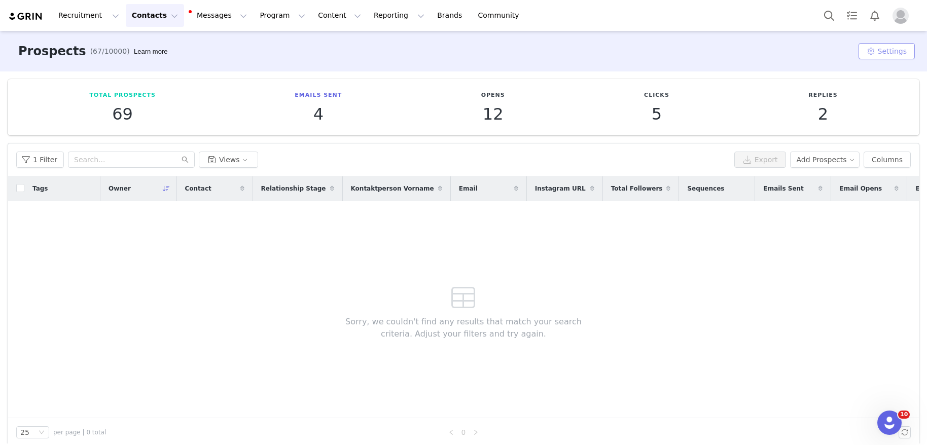
click at [896, 47] on button "Settings" at bounding box center [887, 51] width 56 height 16
click at [886, 121] on link "Custom Properties" at bounding box center [859, 122] width 109 height 17
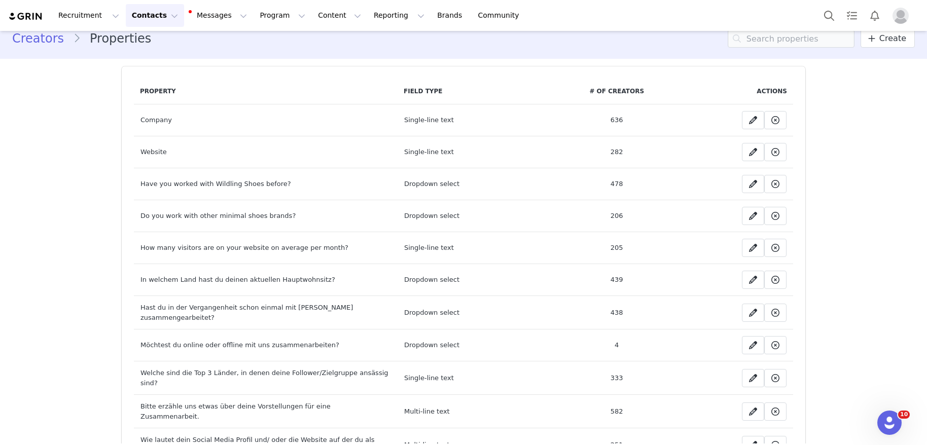
scroll to position [5, 0]
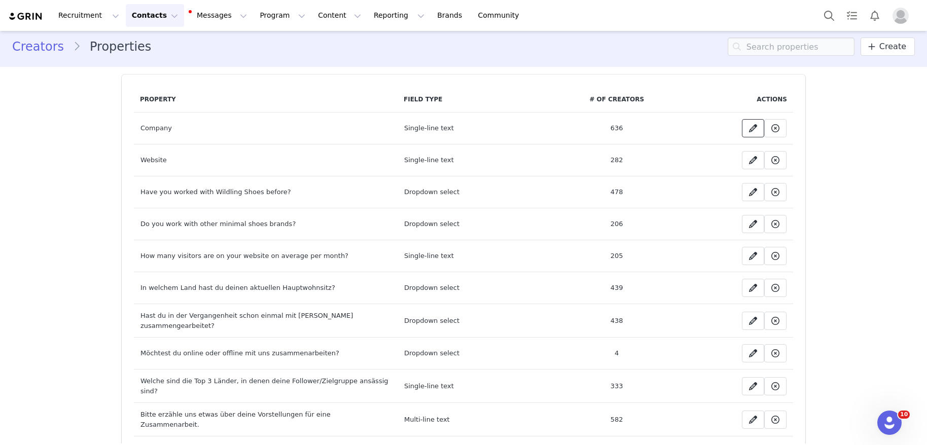
click at [749, 126] on icon at bounding box center [753, 128] width 8 height 8
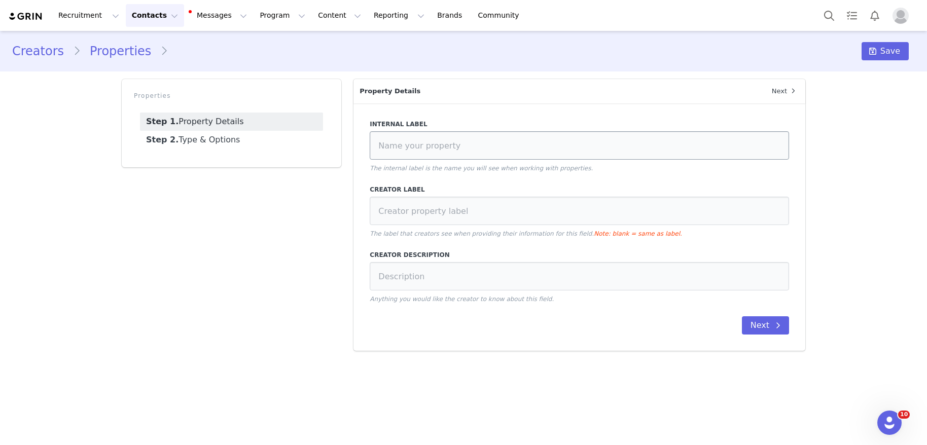
type input "Company"
click at [476, 147] on input "Company" at bounding box center [579, 145] width 419 height 28
type input "Company"
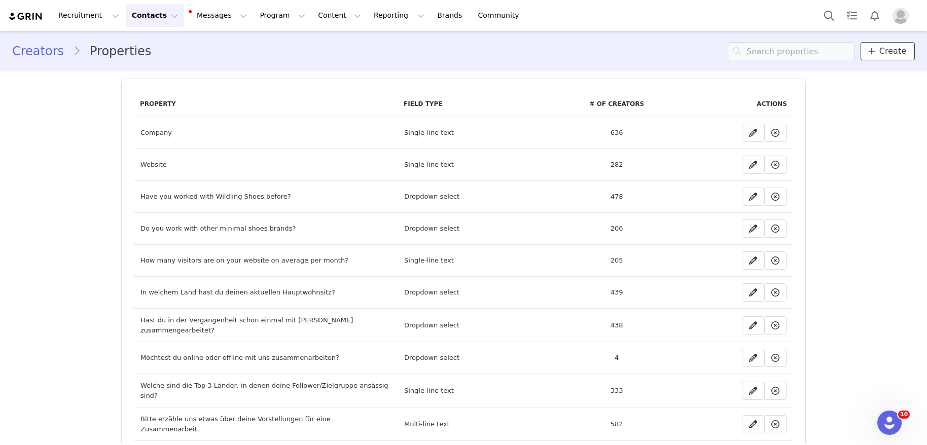
click at [899, 54] on link "Create" at bounding box center [888, 51] width 54 height 18
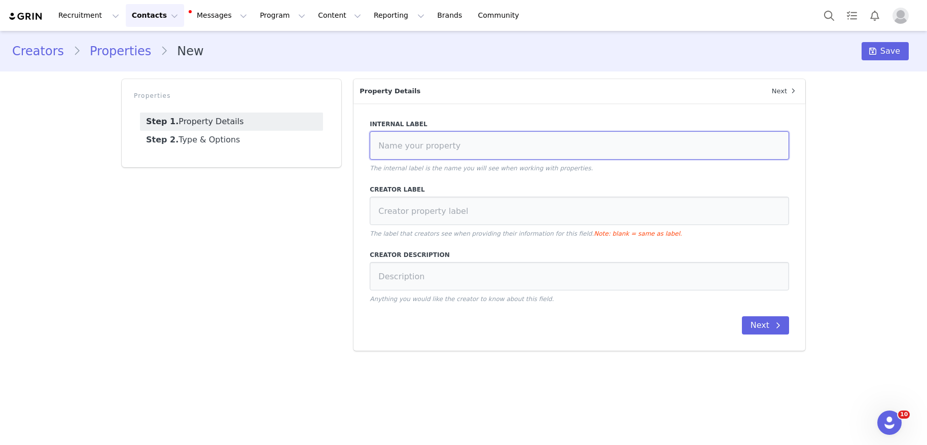
click at [430, 148] on input at bounding box center [579, 145] width 419 height 28
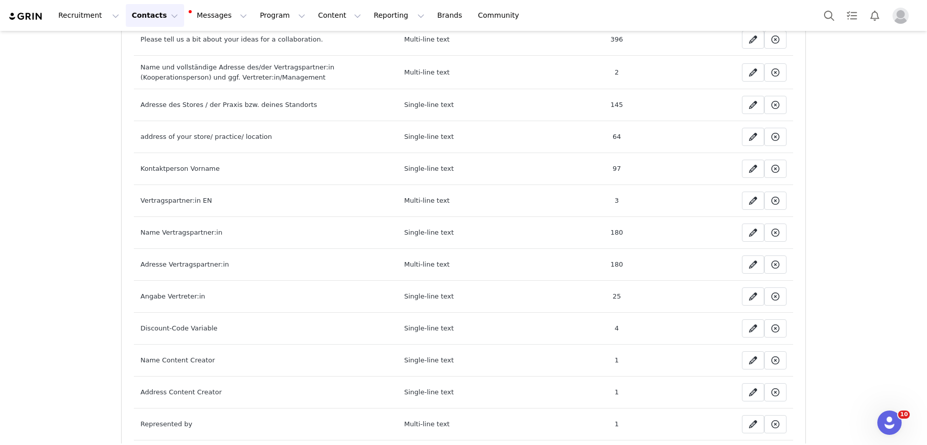
scroll to position [567, 0]
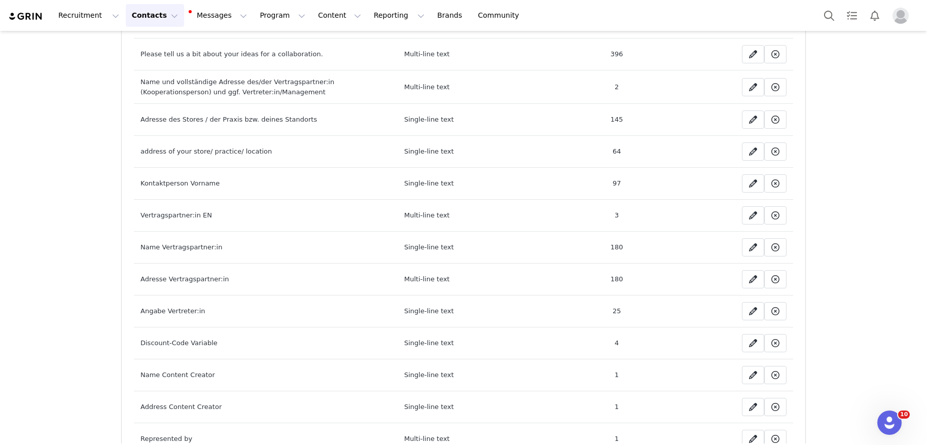
click at [271, 115] on td "Adresse des Stores / der Praxis bzw. deines Standorts" at bounding box center [266, 120] width 264 height 32
copy td "Adresse des Stores / der Praxis bzw. deines Standorts"
click at [749, 116] on icon at bounding box center [753, 120] width 8 height 8
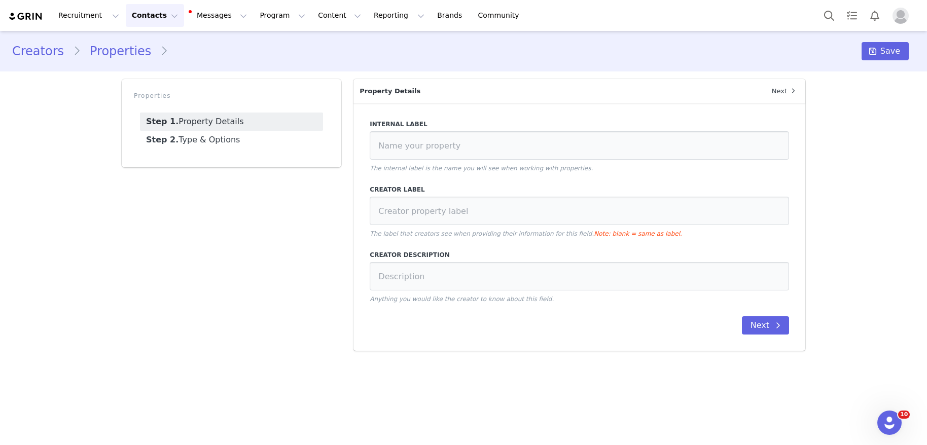
type input "Adresse des Stores / der Praxis bzw. deines Standorts"
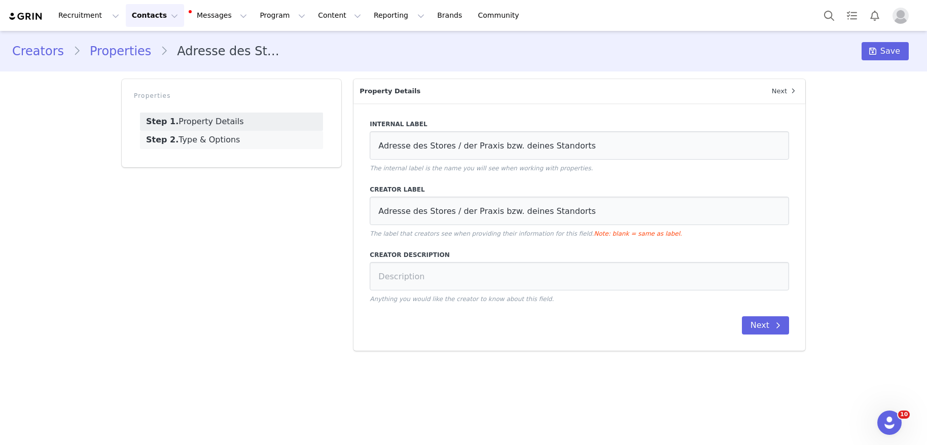
click at [208, 137] on link "Step 2. Type & Options" at bounding box center [231, 140] width 183 height 18
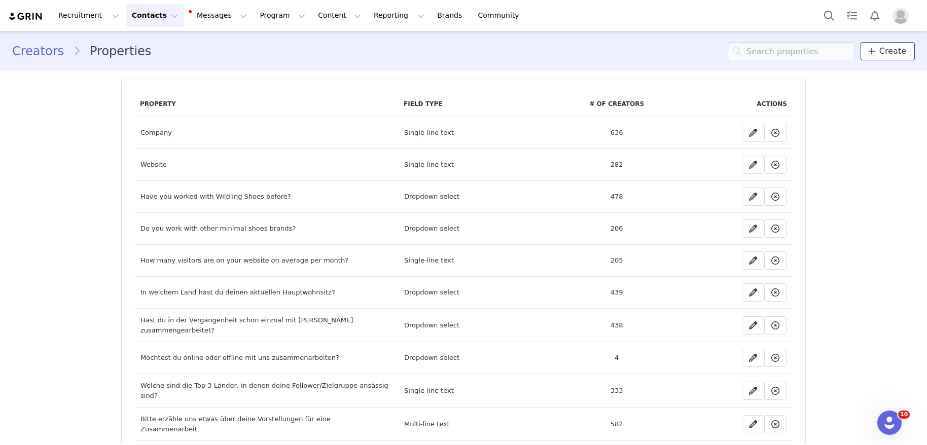
click at [886, 52] on span "Create" at bounding box center [892, 51] width 27 height 12
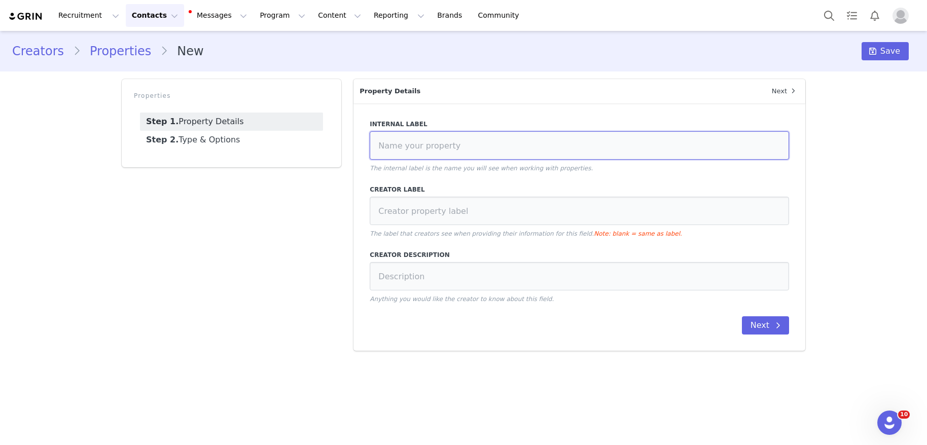
click at [443, 141] on input at bounding box center [579, 145] width 419 height 28
paste input "Adresse des Stores / der Praxis bzw. deines Standorts"
click at [446, 146] on input "Adresse des Stores / der Praxis bzw. deines Standorts" at bounding box center [579, 145] width 419 height 28
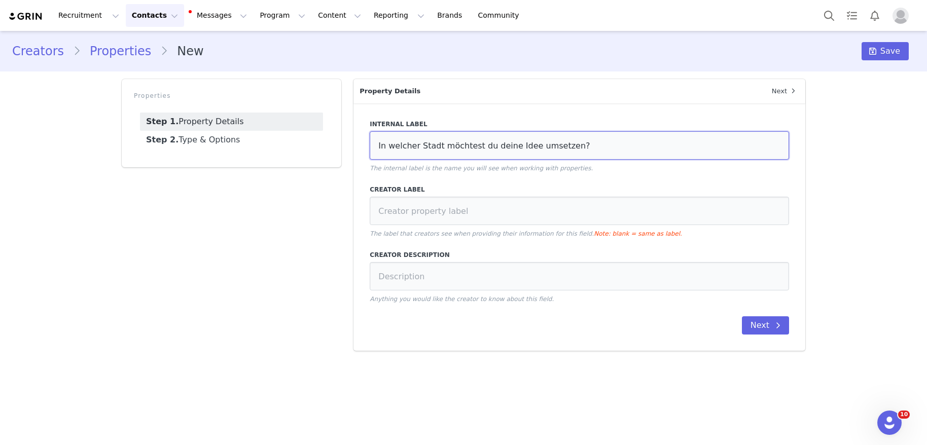
click at [508, 141] on input "In welcher Stadt möchtest du deine Idee umsetzen?" at bounding box center [579, 145] width 419 height 28
click at [495, 145] on input "In welcher Stadt möchtest du deine Idee umsetzen?" at bounding box center [579, 145] width 419 height 28
click at [462, 146] on input "In welcher Stadt möchtest du deine Idee umsetzen?" at bounding box center [579, 145] width 419 height 28
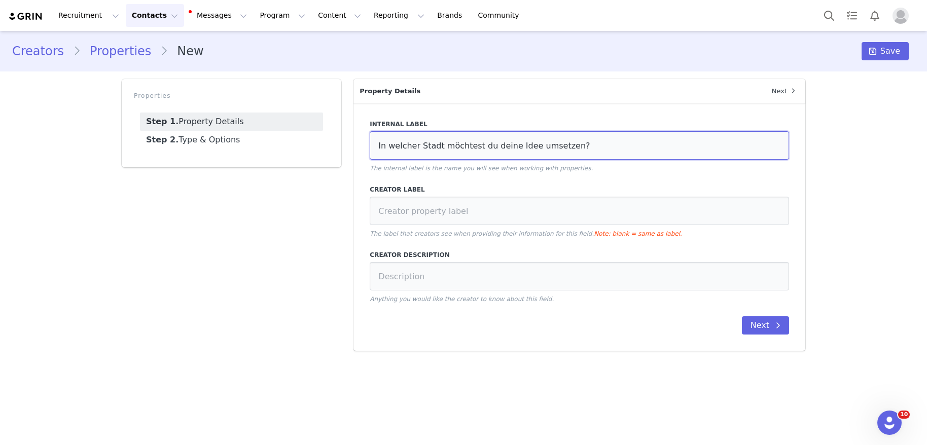
click at [462, 146] on input "In welcher Stadt möchtest du deine Idee umsetzen?" at bounding box center [579, 145] width 419 height 28
click at [448, 144] on input "In welcher Stadt würdest du deine Idee umsetzen?" at bounding box center [579, 145] width 419 height 28
type input "Stadt"
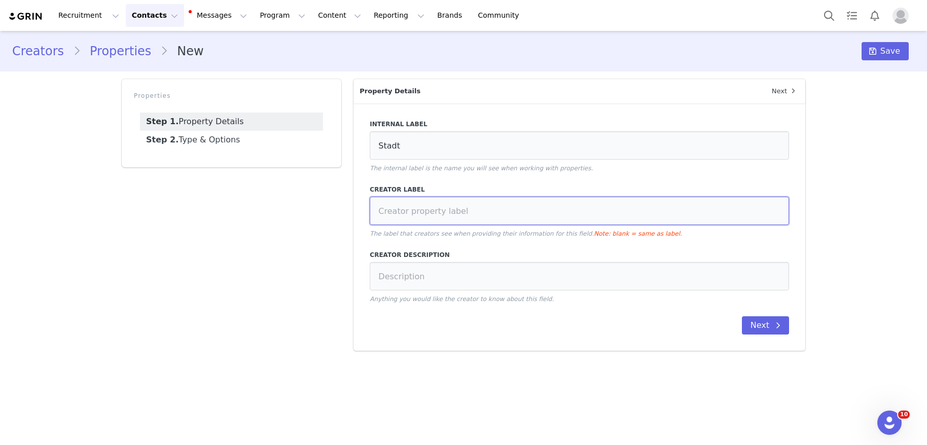
click at [449, 222] on input at bounding box center [579, 211] width 419 height 28
type input "Stadt"
click at [250, 141] on link "Step 2. Type & Options" at bounding box center [231, 140] width 183 height 18
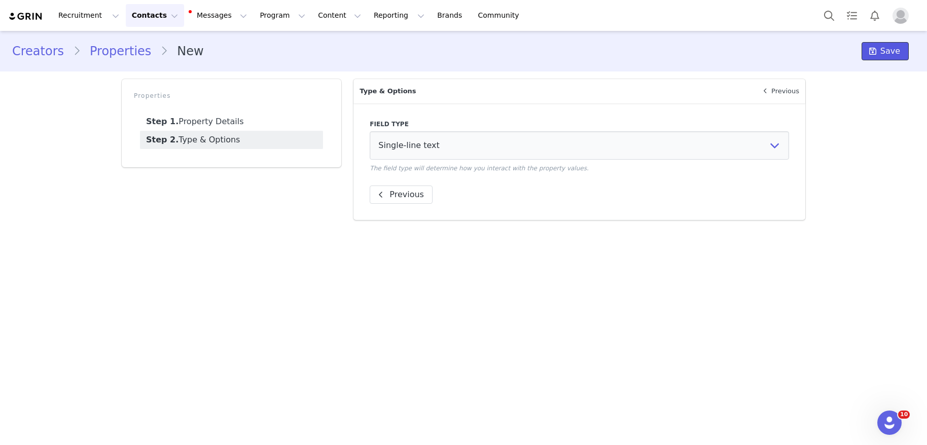
click at [896, 53] on span "Save" at bounding box center [890, 51] width 20 height 12
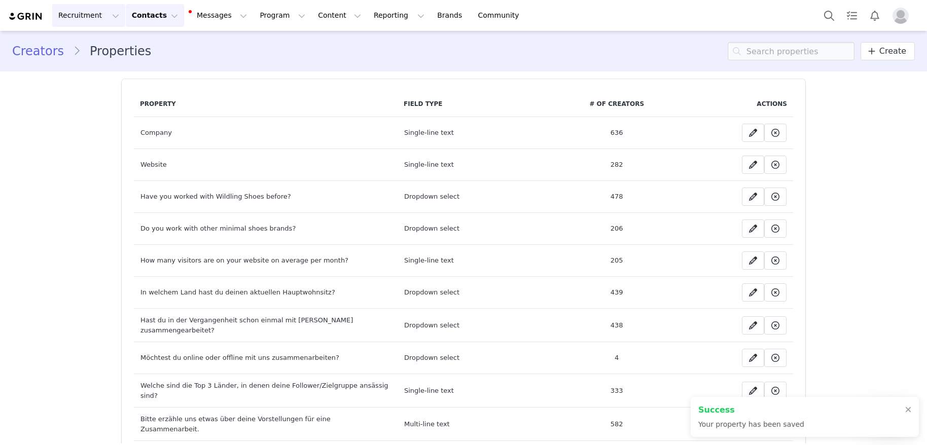
click at [93, 16] on button "Recruitment Recruitment" at bounding box center [88, 15] width 73 height 23
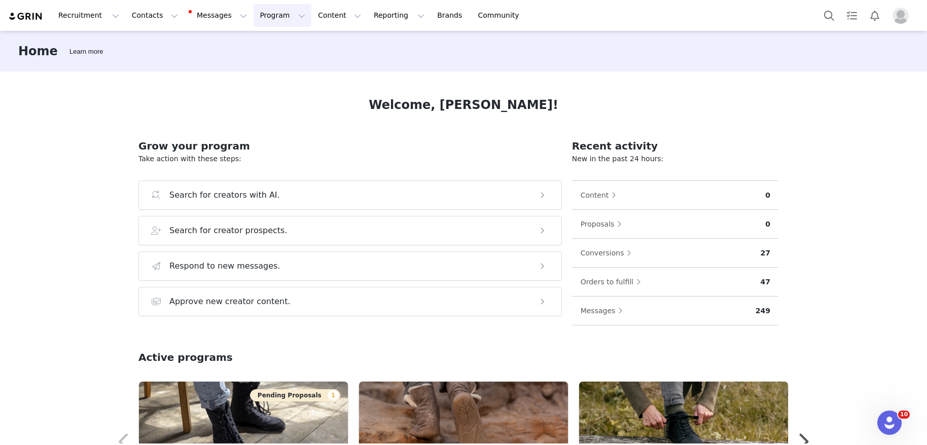
click at [276, 20] on button "Program Program" at bounding box center [283, 15] width 58 height 23
click at [274, 47] on p "Activations" at bounding box center [265, 45] width 39 height 11
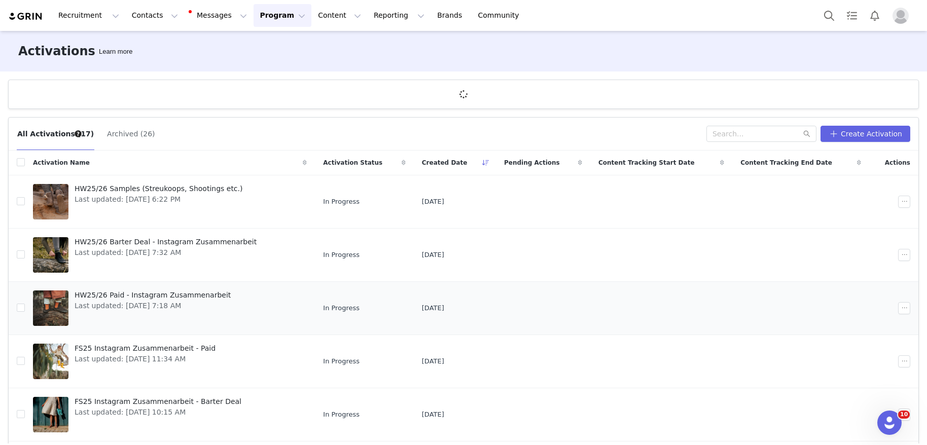
click at [164, 313] on div "HW25/26 Paid - Instagram Zusammenarbeit Last updated: [DATE] 7:18 AM" at bounding box center [152, 308] width 168 height 41
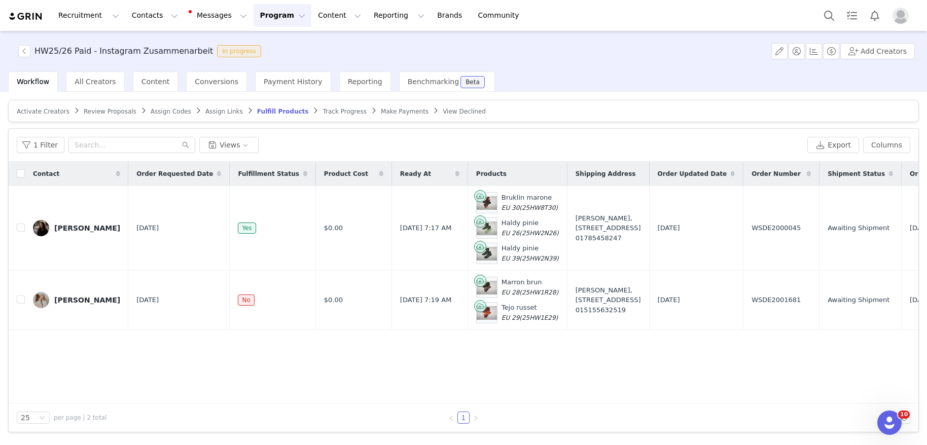
click at [46, 110] on span "Activate Creators" at bounding box center [43, 111] width 53 height 7
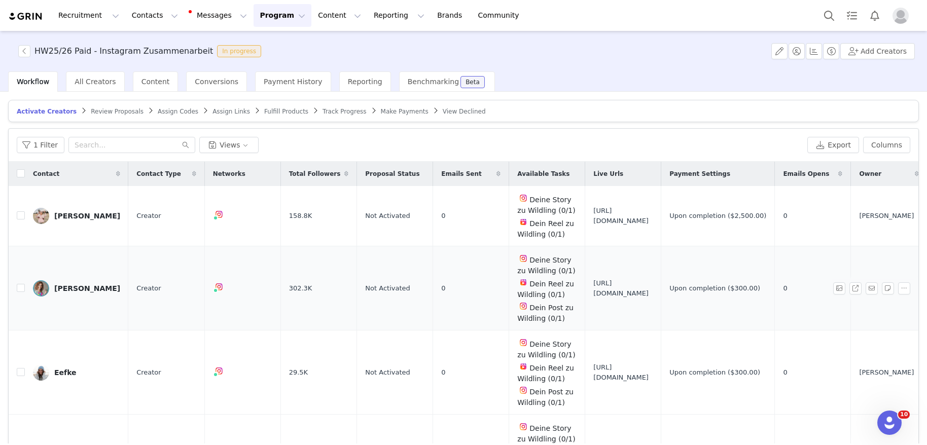
scroll to position [2, 0]
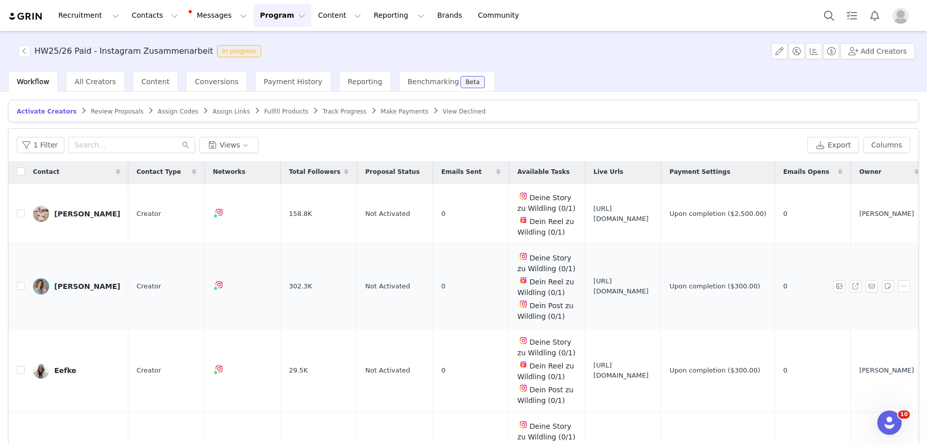
click at [86, 289] on div "[PERSON_NAME]" at bounding box center [87, 286] width 66 height 8
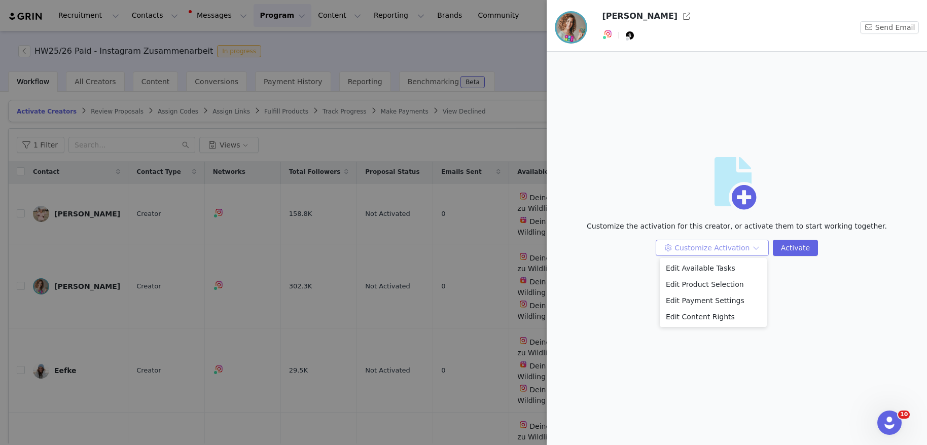
click at [689, 253] on button "Customize Activation" at bounding box center [712, 248] width 113 height 16
click at [695, 268] on li "Edit Available Tasks" at bounding box center [713, 268] width 107 height 16
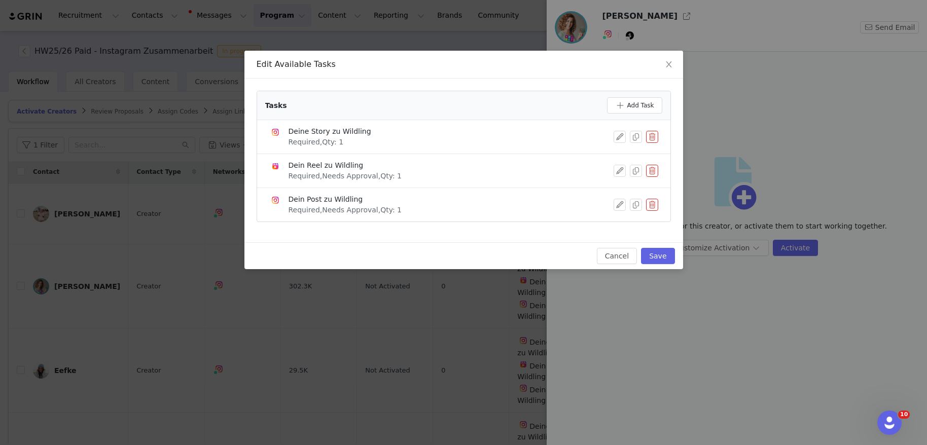
click at [655, 172] on button "button" at bounding box center [652, 171] width 12 height 12
click at [629, 186] on button "Delete" at bounding box center [616, 188] width 40 height 16
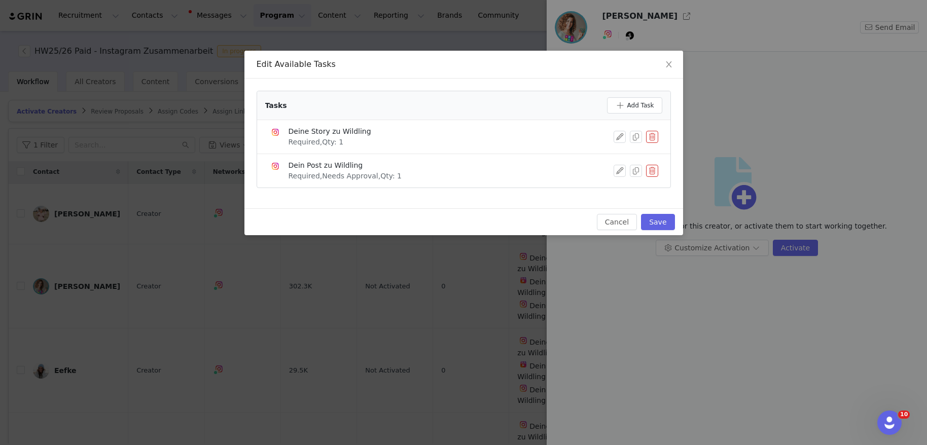
click at [654, 170] on button "button" at bounding box center [652, 171] width 12 height 12
click at [625, 186] on button "Delete" at bounding box center [616, 188] width 40 height 16
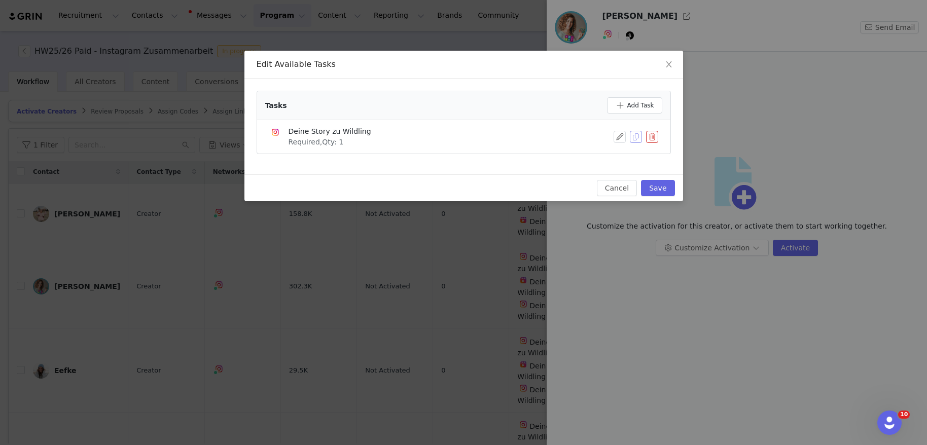
click at [634, 139] on button "button" at bounding box center [636, 137] width 12 height 12
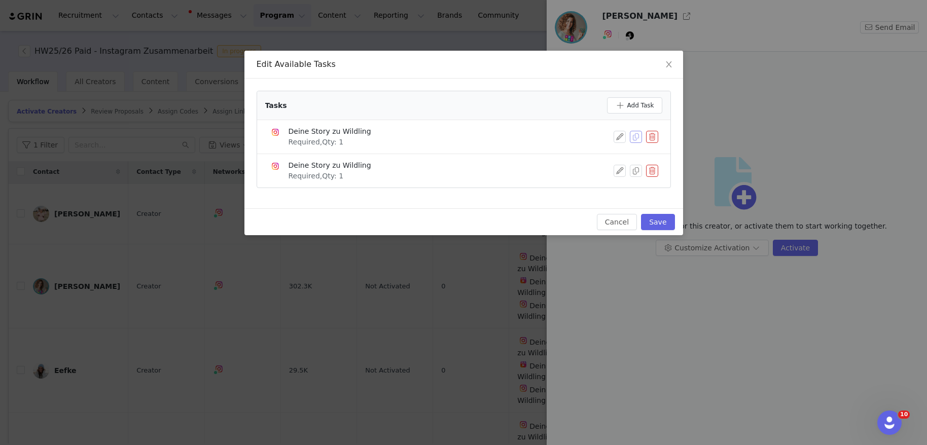
click at [634, 139] on button "button" at bounding box center [636, 137] width 12 height 12
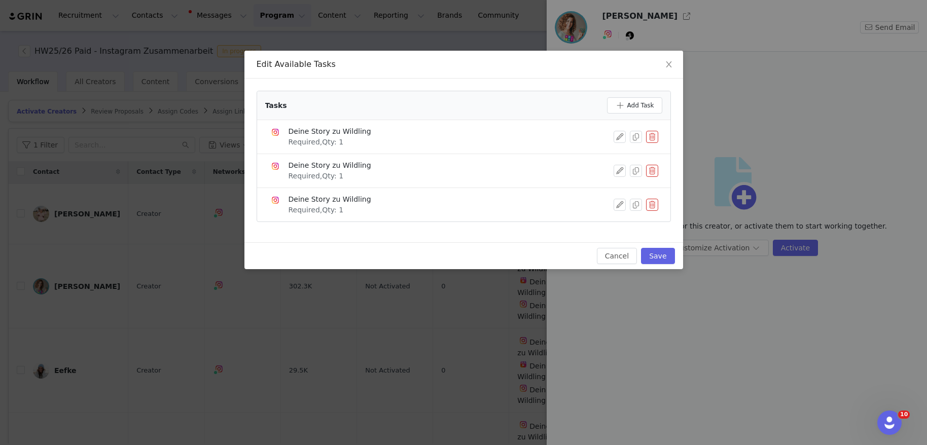
click at [655, 137] on button "button" at bounding box center [652, 137] width 12 height 12
click at [626, 155] on button "Delete" at bounding box center [616, 154] width 40 height 16
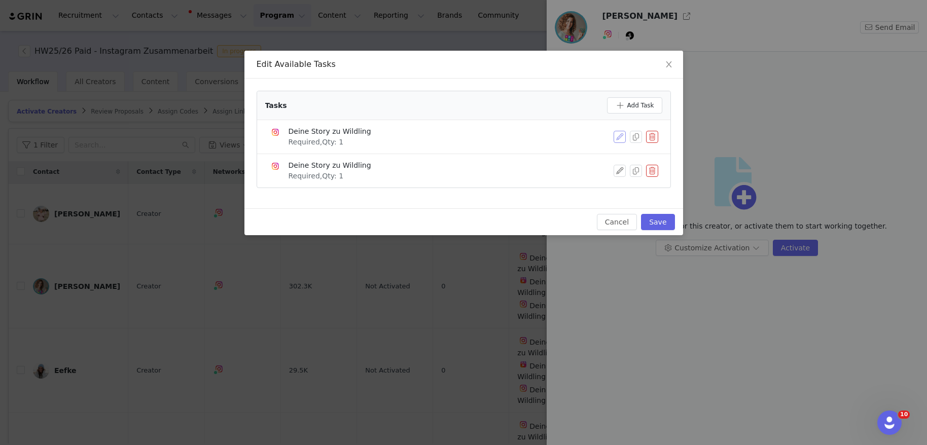
click at [621, 137] on button "button" at bounding box center [620, 137] width 12 height 12
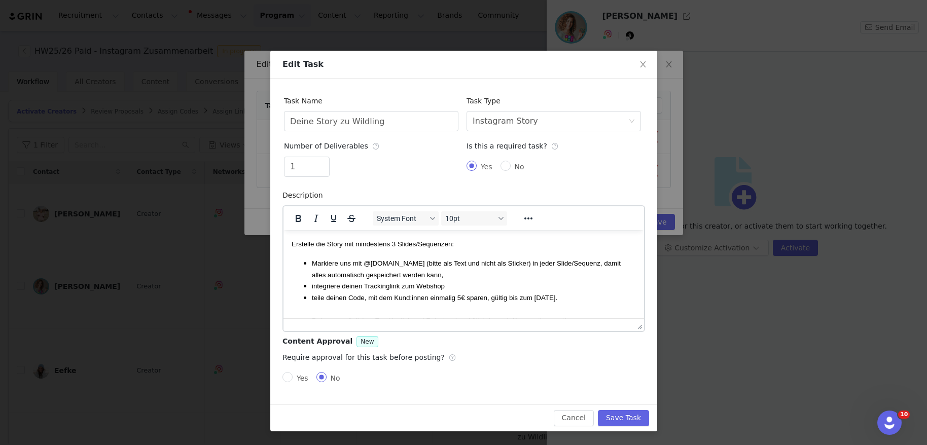
scroll to position [0, 0]
click at [322, 123] on input "Deine Story zu Wildling" at bounding box center [371, 121] width 174 height 20
type input "Deine Unboxing-Story zu Wildling"
click at [397, 242] on span "Erstelle die Story mit mindestens 3 Slides/Sequenzen:" at bounding box center [372, 244] width 162 height 8
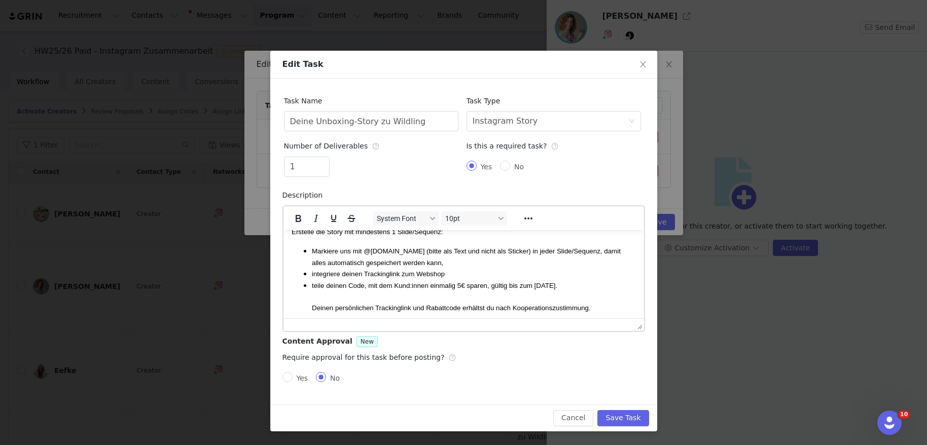
scroll to position [16, 0]
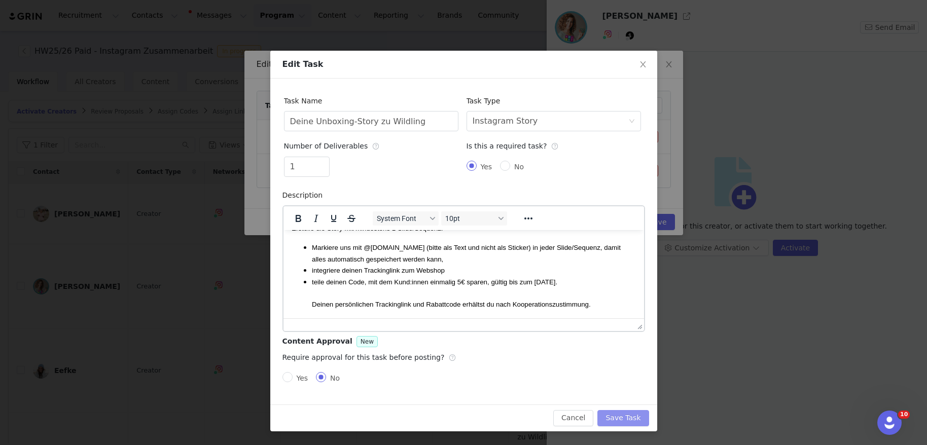
click at [630, 420] on button "Save Task" at bounding box center [622, 418] width 51 height 16
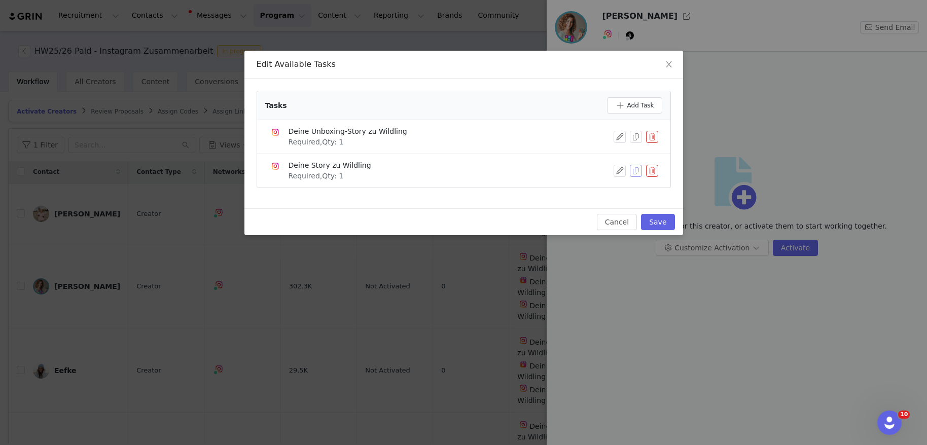
click at [636, 171] on button "button" at bounding box center [636, 171] width 12 height 12
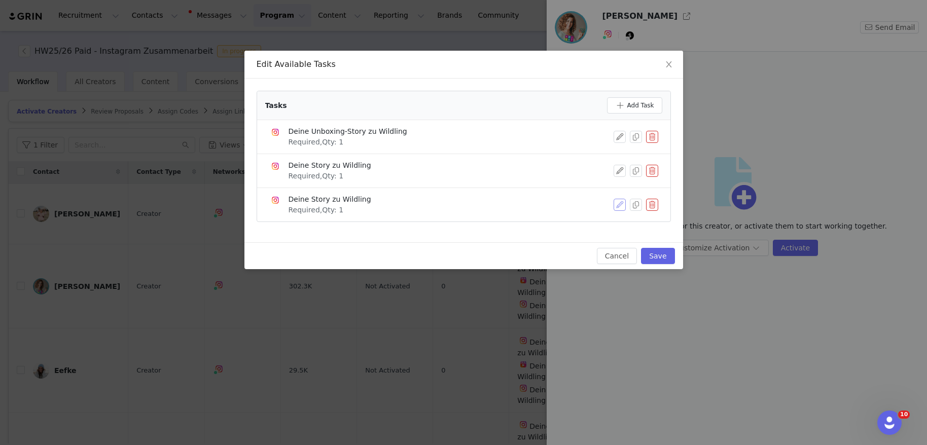
click at [622, 203] on button "button" at bounding box center [620, 205] width 12 height 12
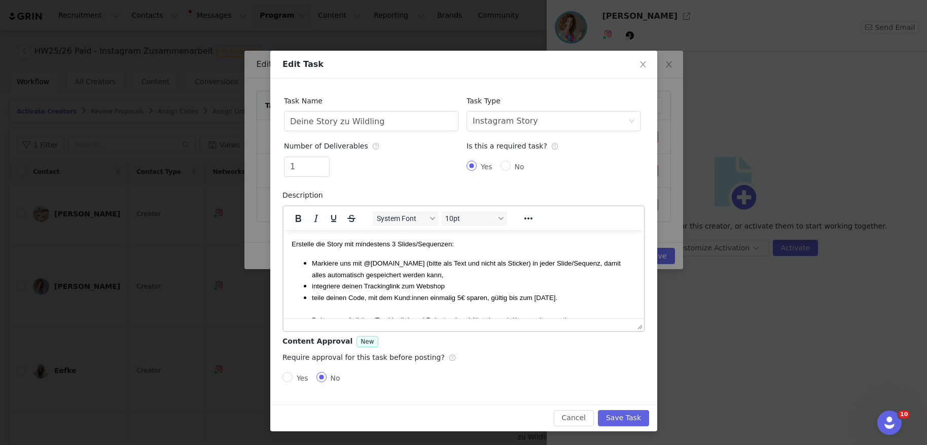
scroll to position [0, 0]
drag, startPoint x: 314, startPoint y: 121, endPoint x: 344, endPoint y: 121, distance: 30.4
click at [314, 121] on input "Deine Story zu Wildling" at bounding box center [371, 121] width 174 height 20
type input "Deine Reminder-Story zu Wildling"
click at [621, 417] on button "Save Task" at bounding box center [622, 418] width 51 height 16
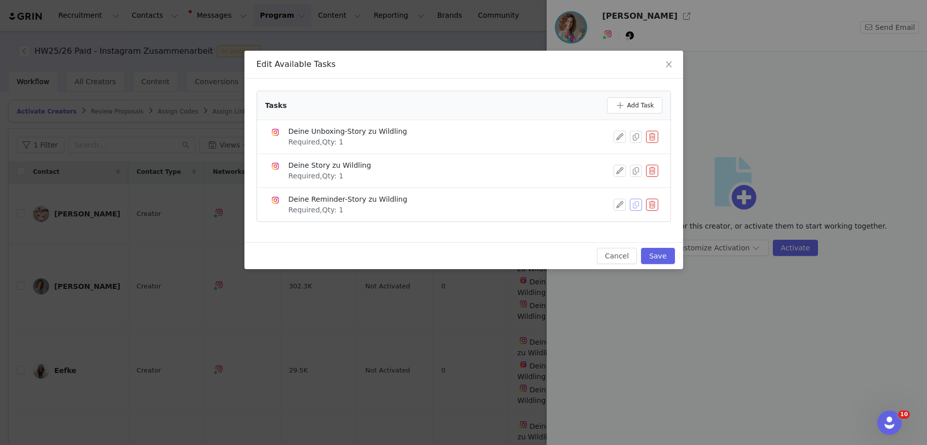
click at [634, 204] on button "button" at bounding box center [636, 205] width 12 height 12
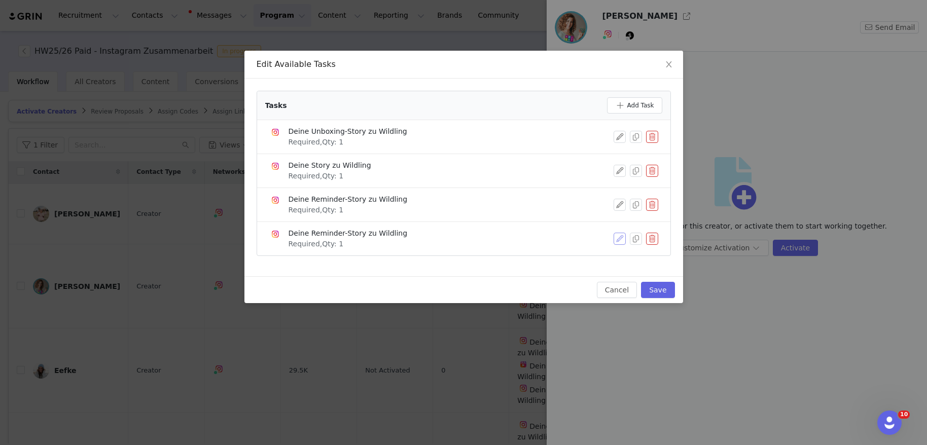
click at [623, 239] on button "button" at bounding box center [620, 239] width 12 height 12
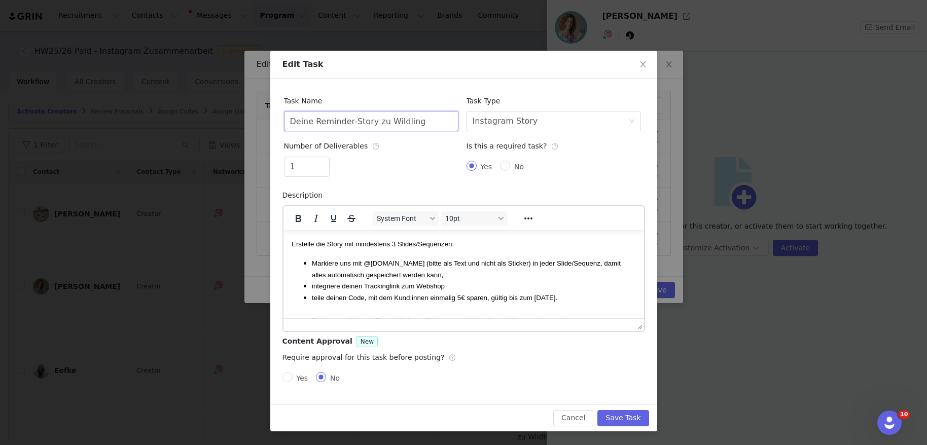
click at [332, 123] on input "Deine Reminder-Story zu Wildling" at bounding box center [371, 121] width 174 height 20
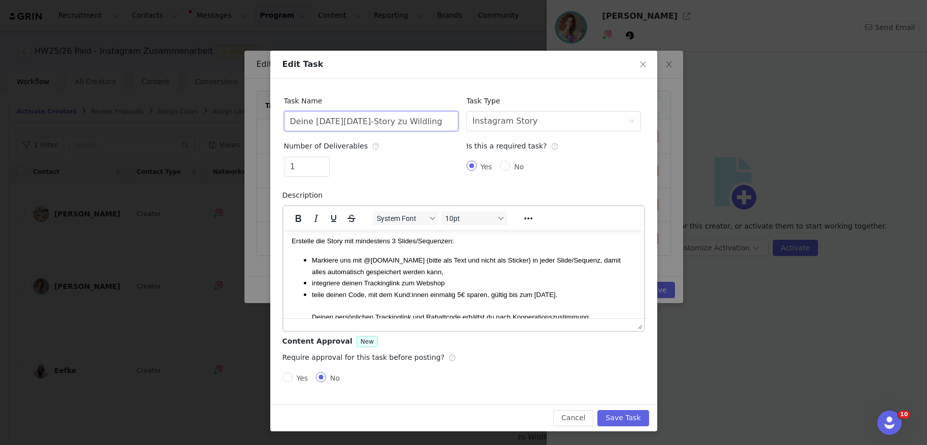
scroll to position [4, 0]
type input "Deine Black Friday-Story zu Wildling"
click at [633, 418] on button "Save Task" at bounding box center [622, 418] width 51 height 16
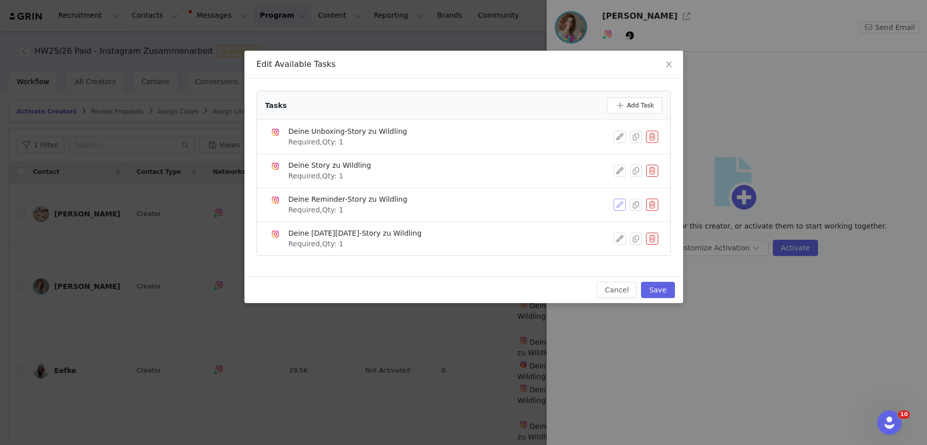
click at [620, 207] on button "button" at bounding box center [620, 205] width 12 height 12
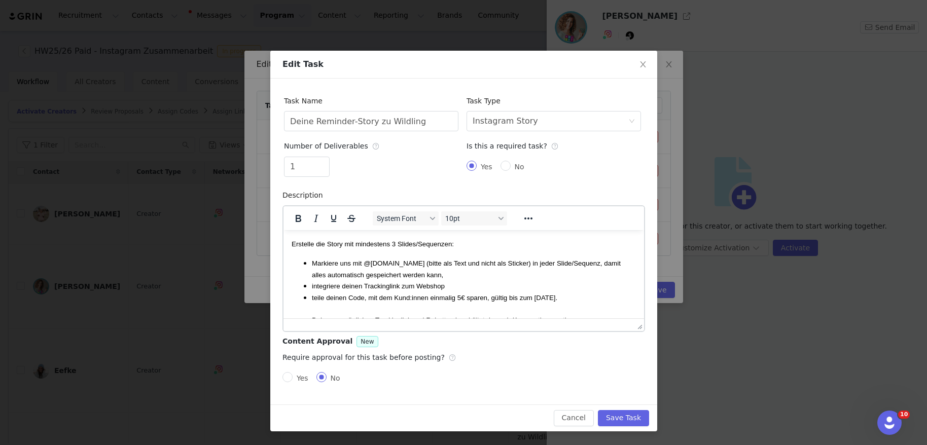
scroll to position [0, 0]
click at [399, 245] on span "Erstelle die Story mit mindestens 3 Slides/Sequenzen:" at bounding box center [372, 244] width 162 height 8
click at [418, 242] on span "Erstelle die Story mit mindestens 2 Slides/Sequenzen:" at bounding box center [372, 244] width 162 height 8
click at [630, 420] on button "Save Task" at bounding box center [622, 418] width 51 height 16
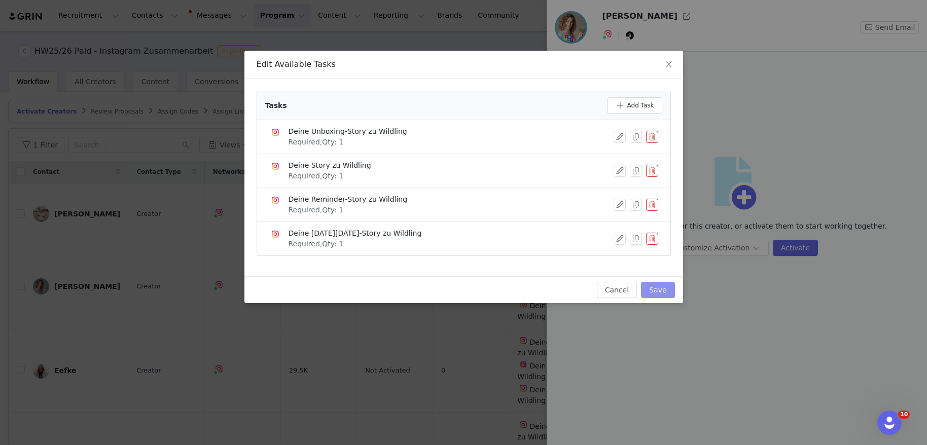
click at [667, 292] on button "Save" at bounding box center [657, 290] width 33 height 16
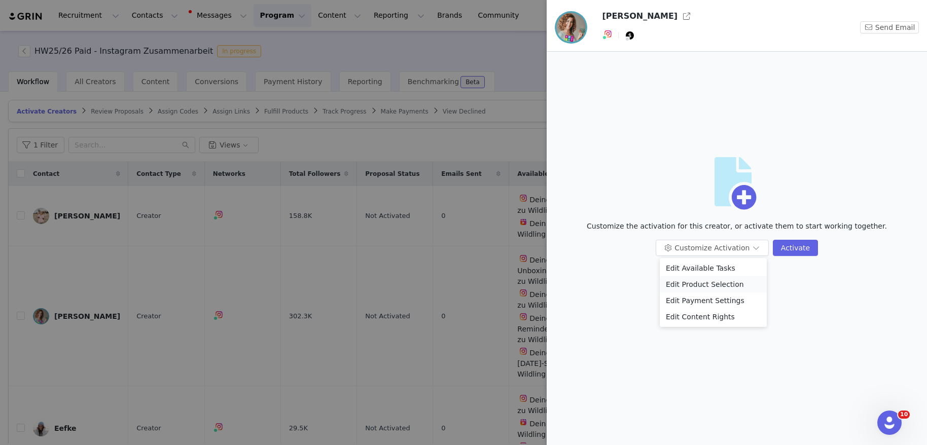
click at [713, 286] on li "Edit Product Selection" at bounding box center [713, 284] width 107 height 16
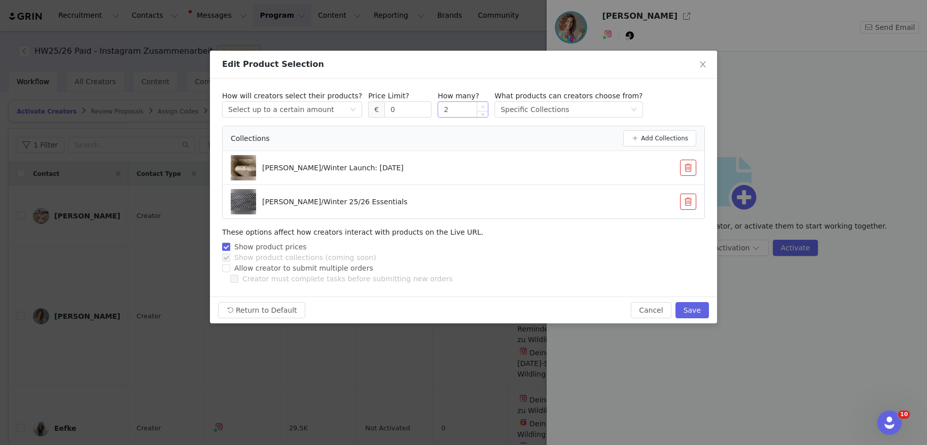
click at [478, 105] on span "Increase Value" at bounding box center [482, 106] width 11 height 9
type input "3"
click at [478, 105] on span "Increase Value" at bounding box center [482, 106] width 11 height 9
click at [698, 313] on button "Save" at bounding box center [691, 310] width 33 height 16
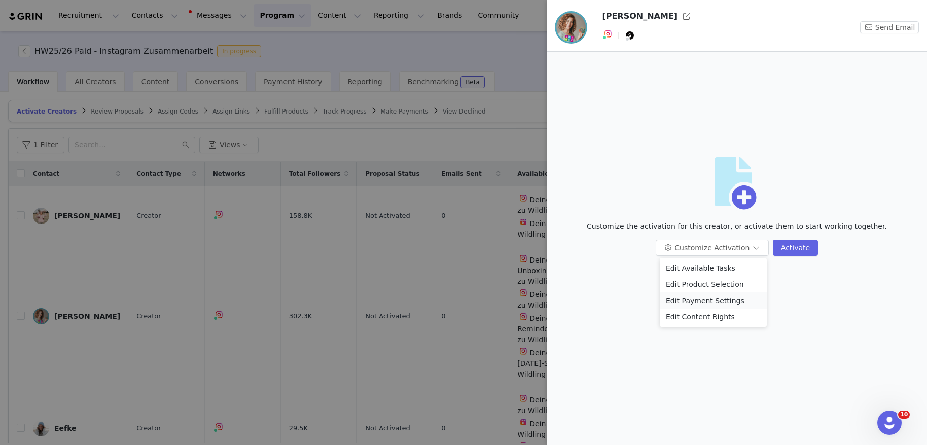
click at [718, 301] on li "Edit Payment Settings" at bounding box center [713, 301] width 107 height 16
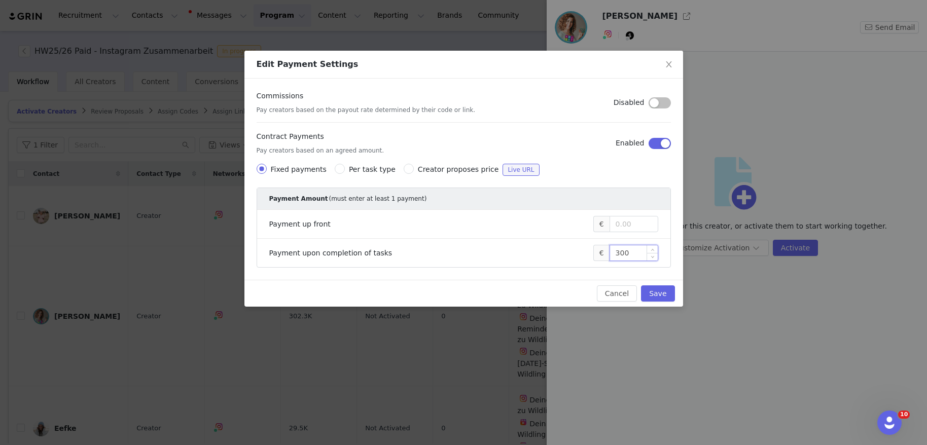
click at [634, 252] on input "300" at bounding box center [634, 252] width 48 height 15
type input "2,600"
click at [667, 294] on button "Save" at bounding box center [657, 294] width 33 height 16
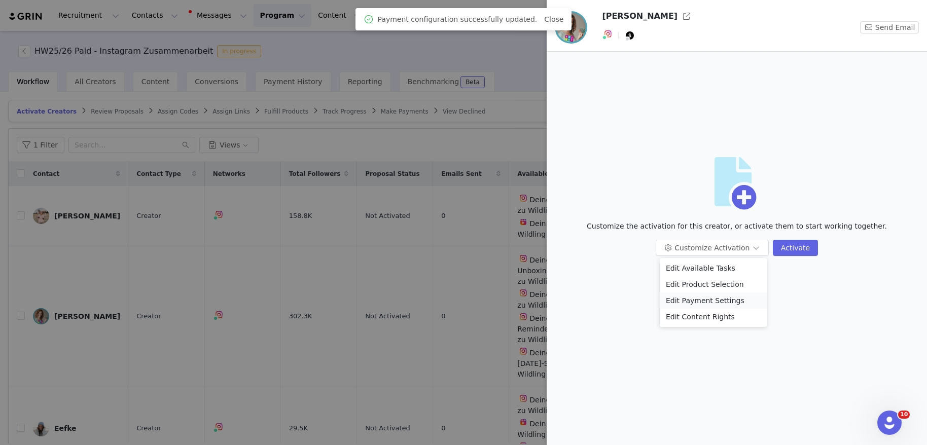
click at [708, 300] on li "Edit Payment Settings" at bounding box center [713, 301] width 107 height 16
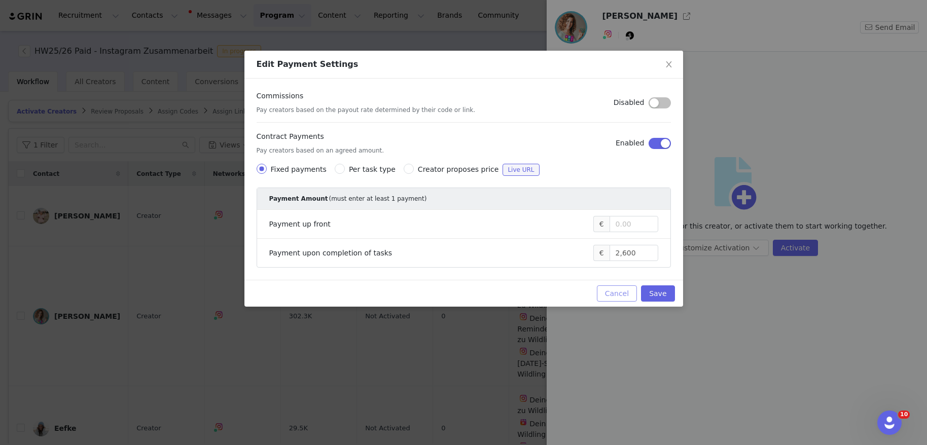
click at [616, 297] on button "Cancel" at bounding box center [617, 294] width 40 height 16
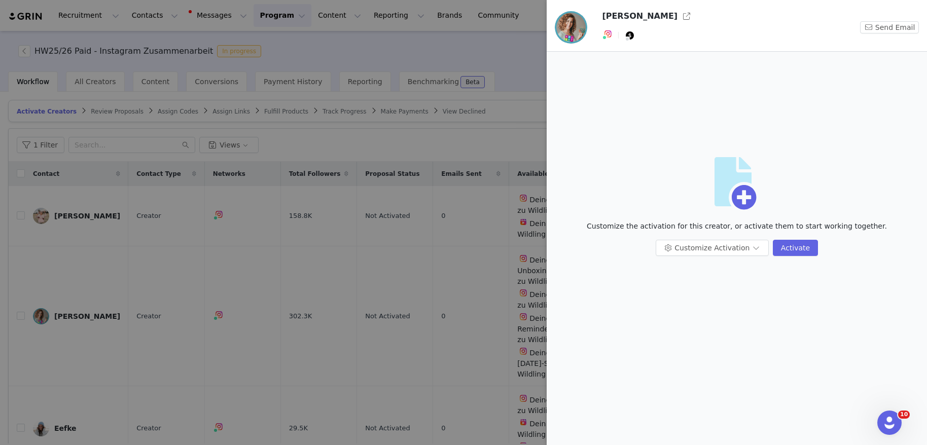
click at [527, 113] on div at bounding box center [463, 222] width 927 height 445
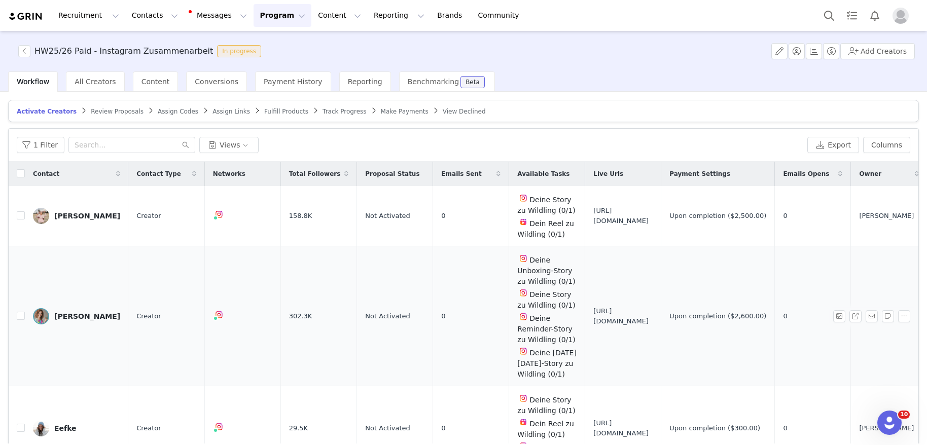
click at [653, 319] on span "https://partnerships.wildling.shoes/5720da8d-a9cc-4db6-b300-11959091756f" at bounding box center [622, 316] width 59 height 20
copy span "https://partnerships.wildling.shoes/5720da8d-a9cc-4db6-b300-11959091756f"
click at [64, 316] on div "Silvia Resei" at bounding box center [87, 316] width 66 height 8
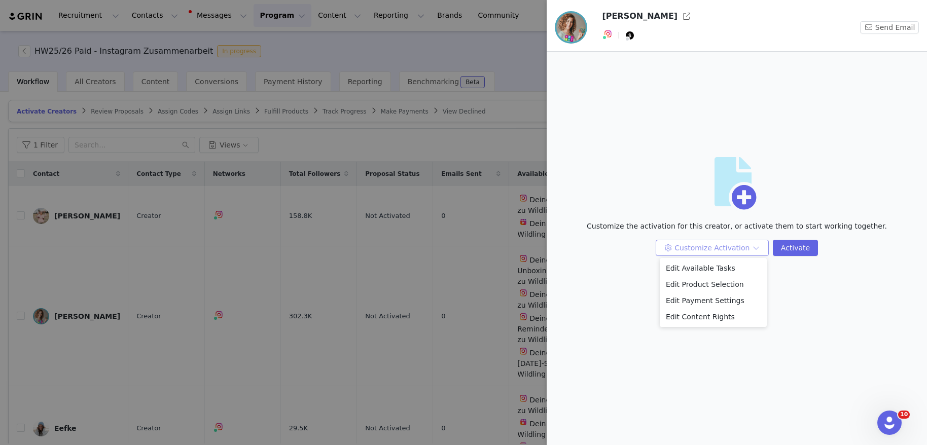
click at [762, 248] on button "Customize Activation" at bounding box center [712, 248] width 113 height 16
click at [722, 270] on li "Edit Available Tasks" at bounding box center [713, 268] width 107 height 16
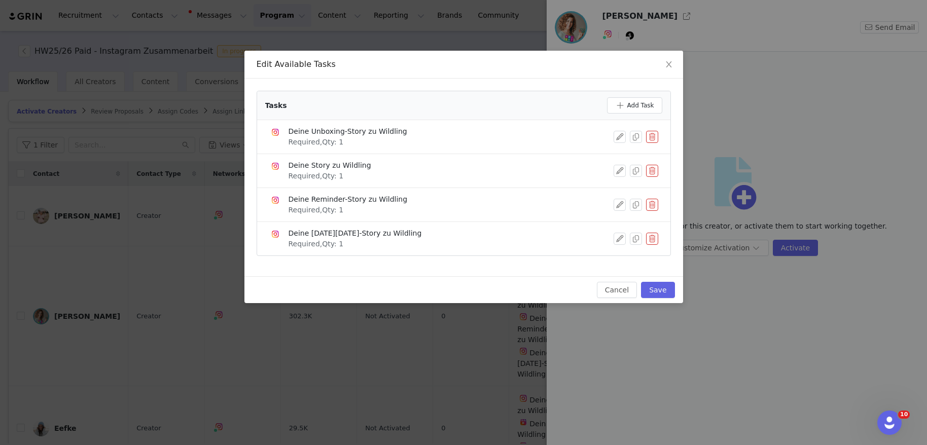
click at [655, 207] on button "button" at bounding box center [652, 205] width 12 height 12
click at [619, 222] on button "Delete" at bounding box center [616, 222] width 40 height 16
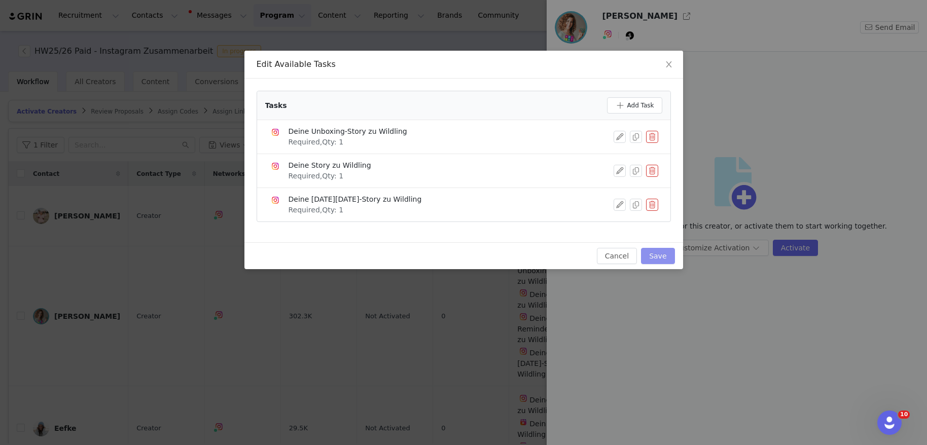
click at [659, 259] on button "Save" at bounding box center [657, 256] width 33 height 16
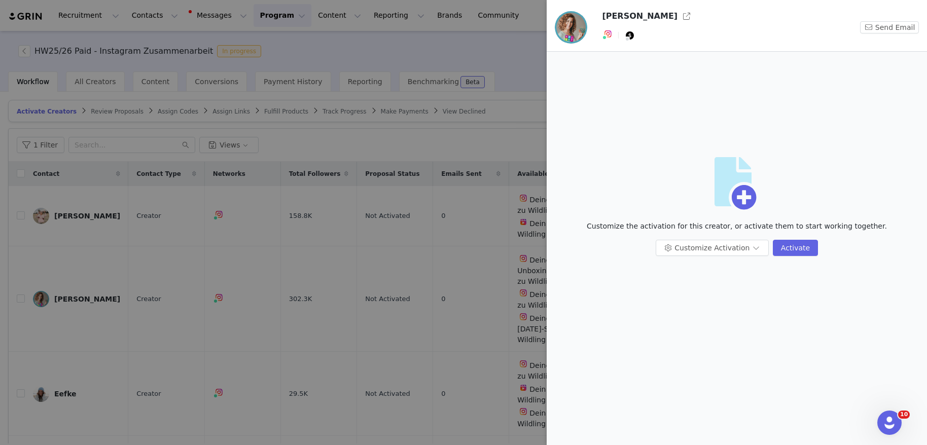
click at [522, 47] on div at bounding box center [463, 222] width 927 height 445
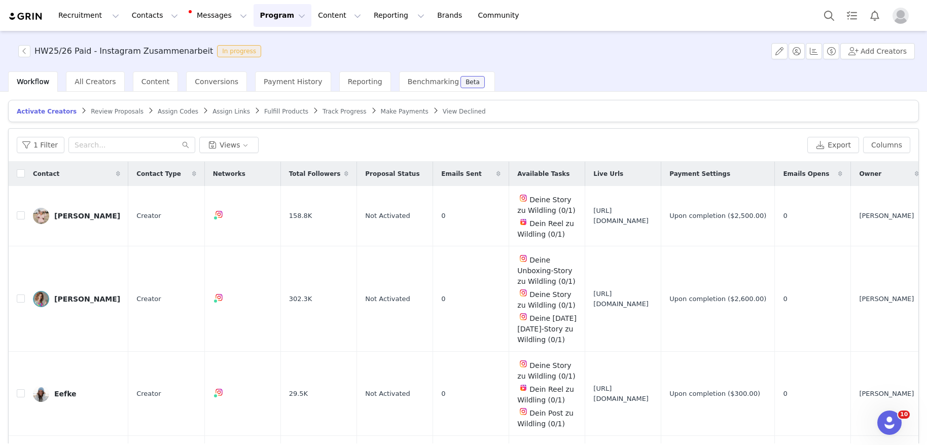
click at [39, 109] on span "Activate Creators" at bounding box center [47, 111] width 60 height 7
click at [612, 302] on span "https://partnerships.wildling.shoes/5720da8d-a9cc-4db6-b300-11959091756f" at bounding box center [622, 299] width 59 height 20
click at [73, 301] on div "Silvia Resei" at bounding box center [87, 299] width 66 height 8
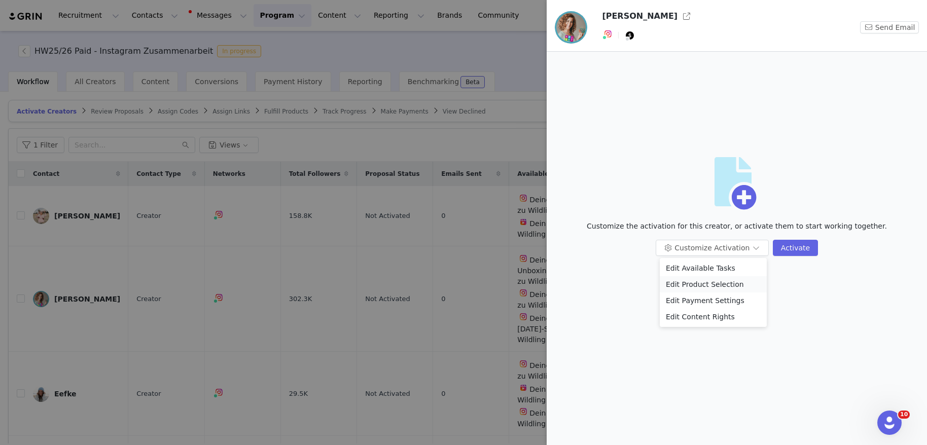
click at [727, 281] on li "Edit Product Selection" at bounding box center [713, 284] width 107 height 16
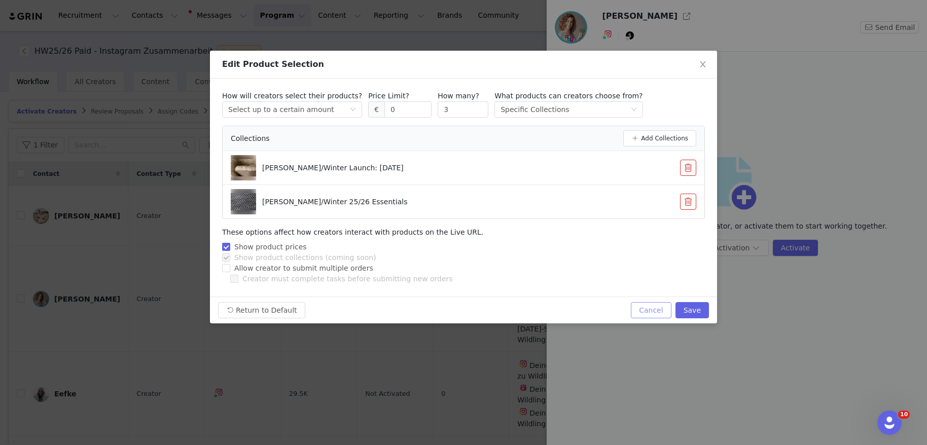
click at [652, 312] on button "Cancel" at bounding box center [651, 310] width 40 height 16
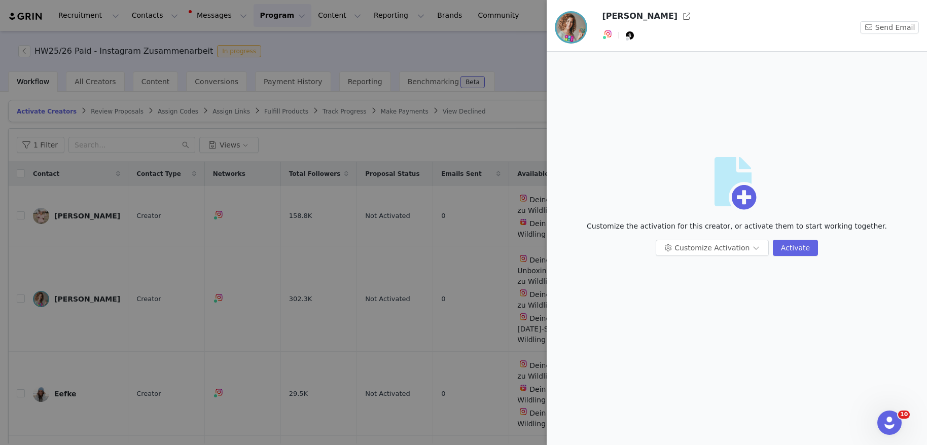
click at [372, 323] on div at bounding box center [463, 222] width 927 height 445
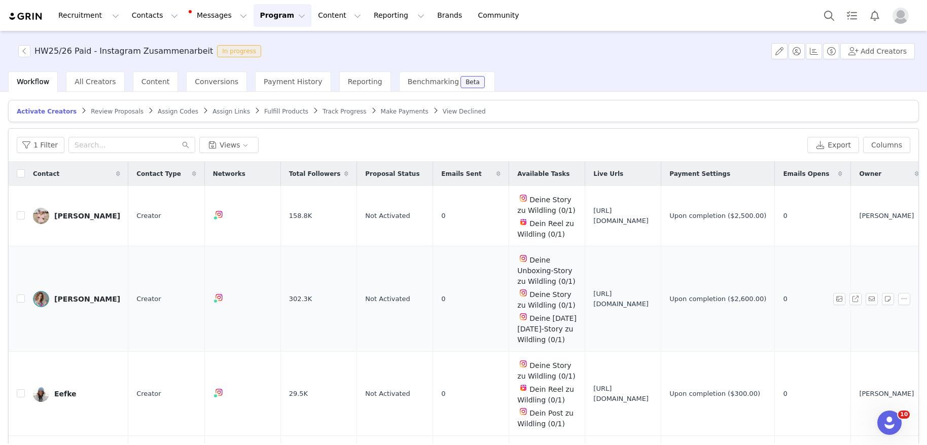
click at [652, 299] on span "https://partnerships.wildling.shoes/5720da8d-a9cc-4db6-b300-11959091756f" at bounding box center [622, 299] width 59 height 20
copy span "https://partnerships.wildling.shoes/5720da8d-a9cc-4db6-b300-11959091756f"
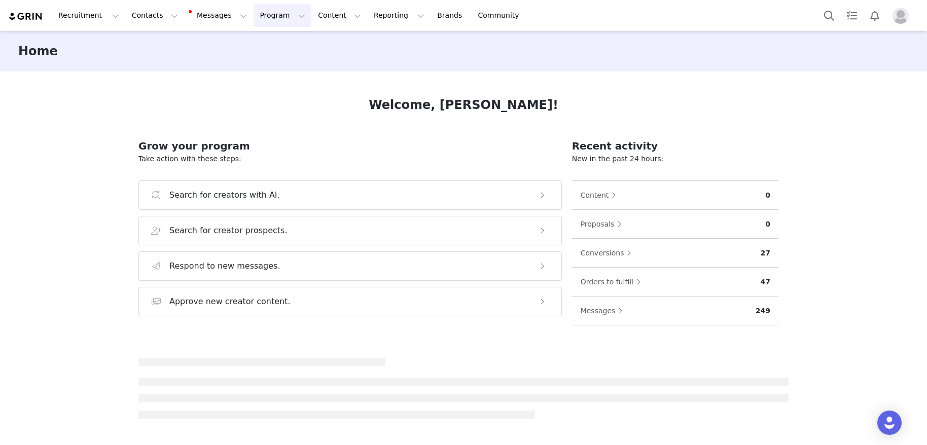
click at [254, 18] on button "Program Program" at bounding box center [283, 15] width 58 height 23
click at [258, 42] on p "Activations" at bounding box center [265, 45] width 39 height 11
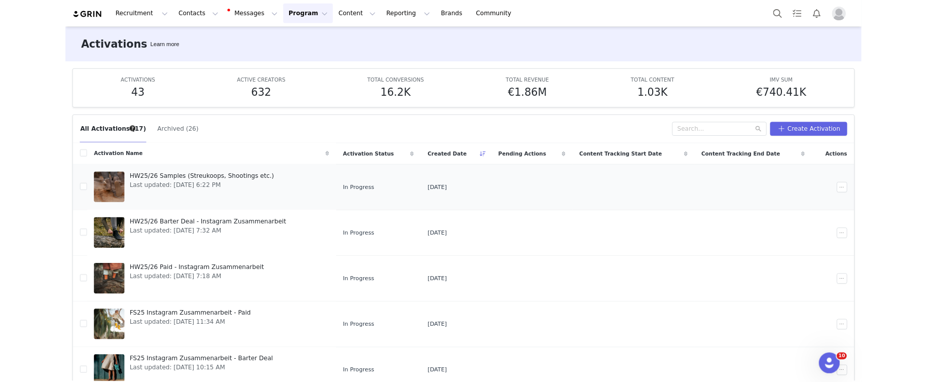
scroll to position [82, 0]
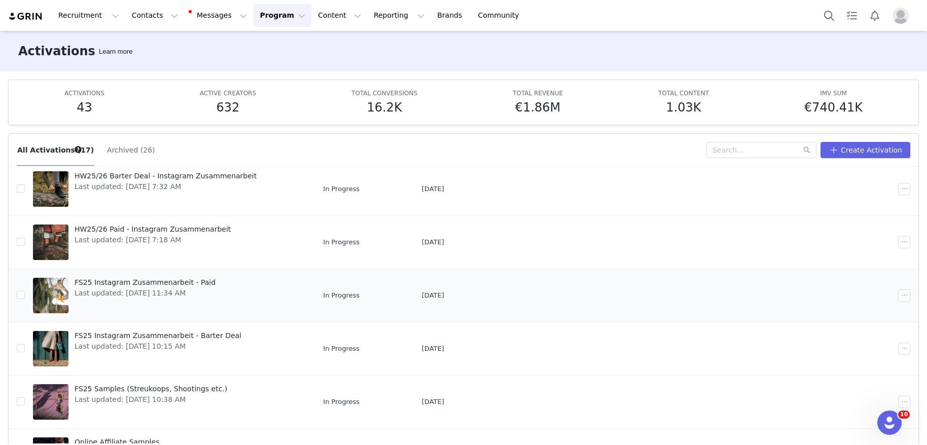
click at [193, 297] on span "Last updated: [DATE] 11:34 AM" at bounding box center [145, 293] width 141 height 11
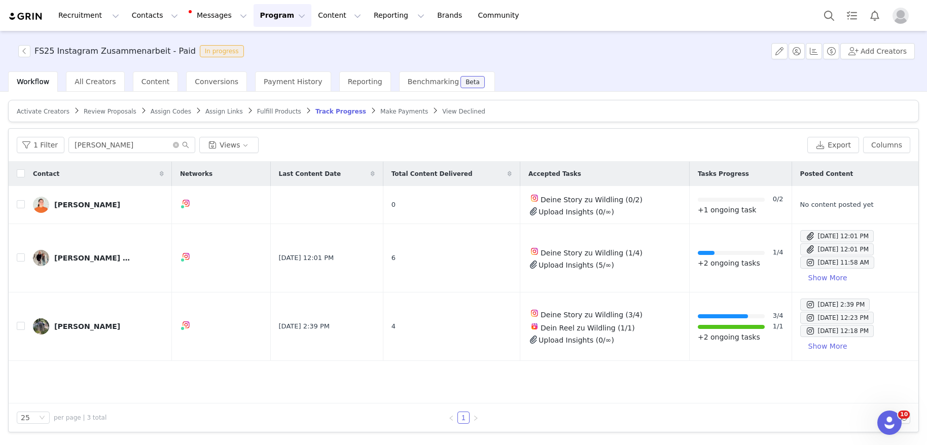
click at [388, 112] on span "Make Payments" at bounding box center [404, 111] width 48 height 7
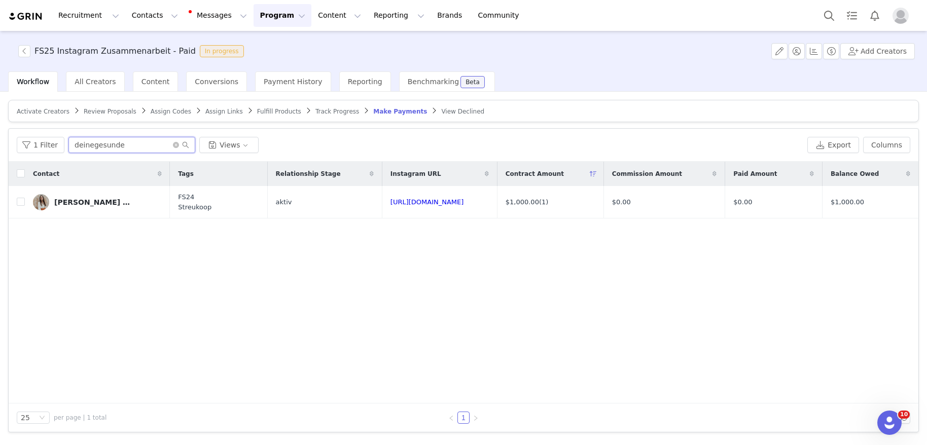
click at [148, 147] on input "deinegesunde" at bounding box center [131, 145] width 127 height 16
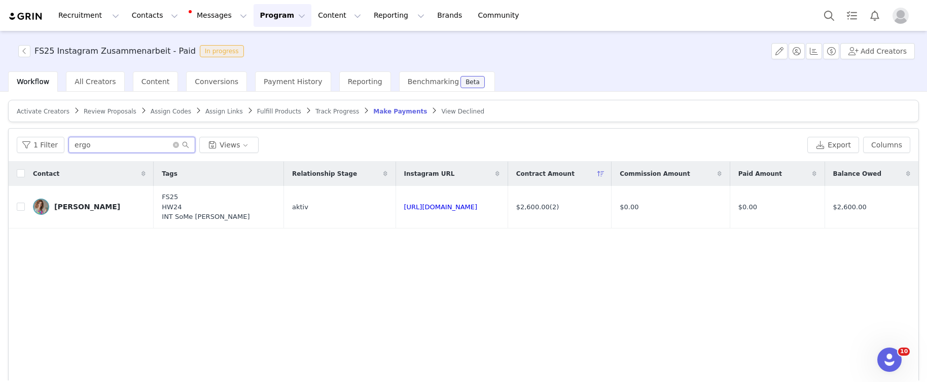
click at [101, 149] on input "ergo" at bounding box center [131, 145] width 127 height 16
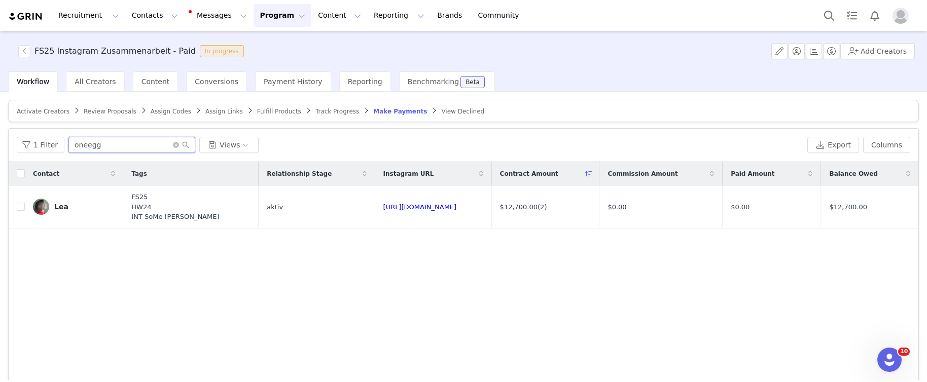
type input "oneegg"
click at [265, 18] on button "Program Program" at bounding box center [283, 15] width 58 height 23
click at [269, 45] on p "Activations" at bounding box center [265, 45] width 39 height 11
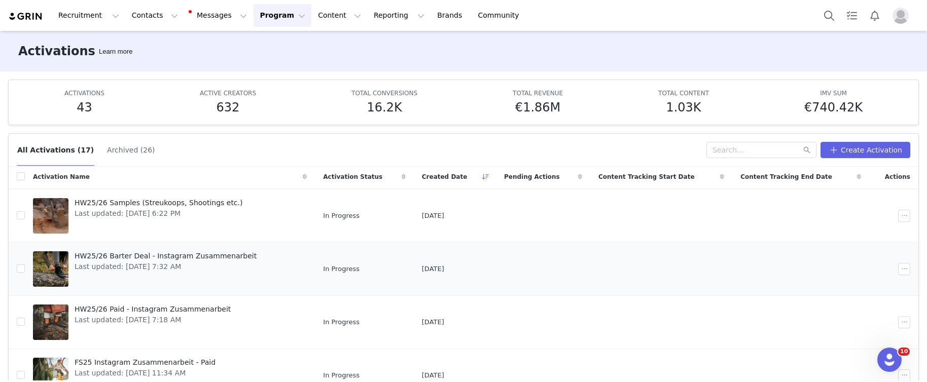
scroll to position [4, 0]
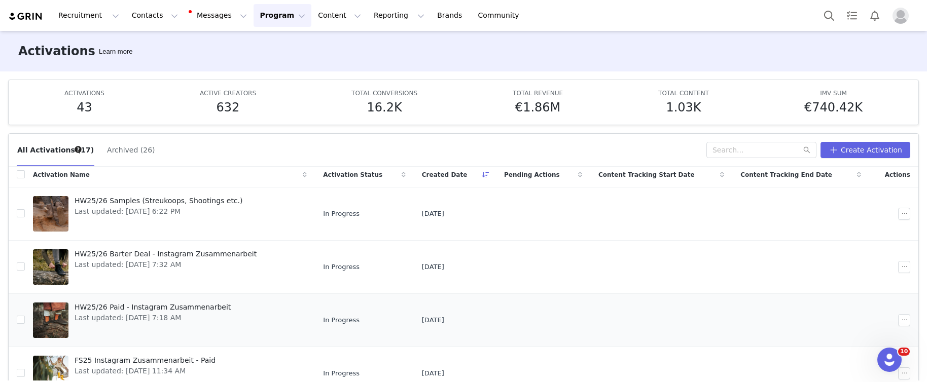
click at [159, 307] on span "HW25/26 Paid - Instagram Zusammenarbeit" at bounding box center [153, 307] width 156 height 11
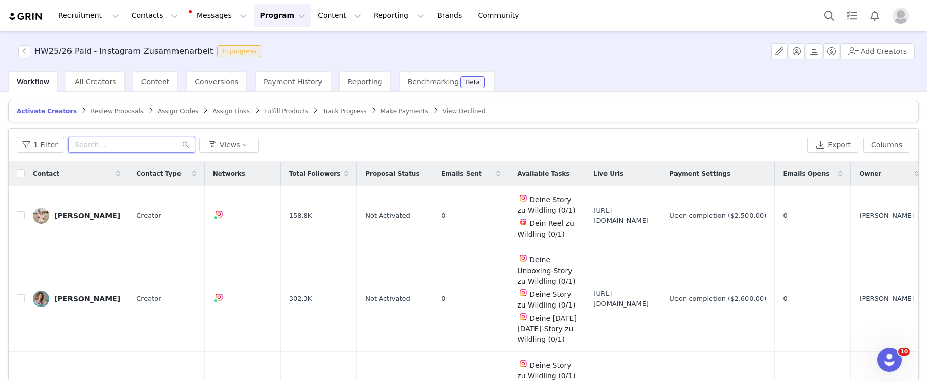
click at [100, 149] on input "text" at bounding box center [131, 145] width 127 height 16
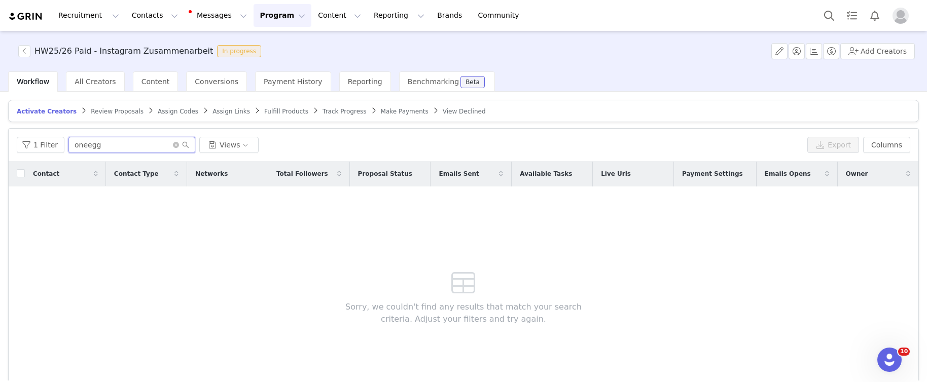
type input "oneegg"
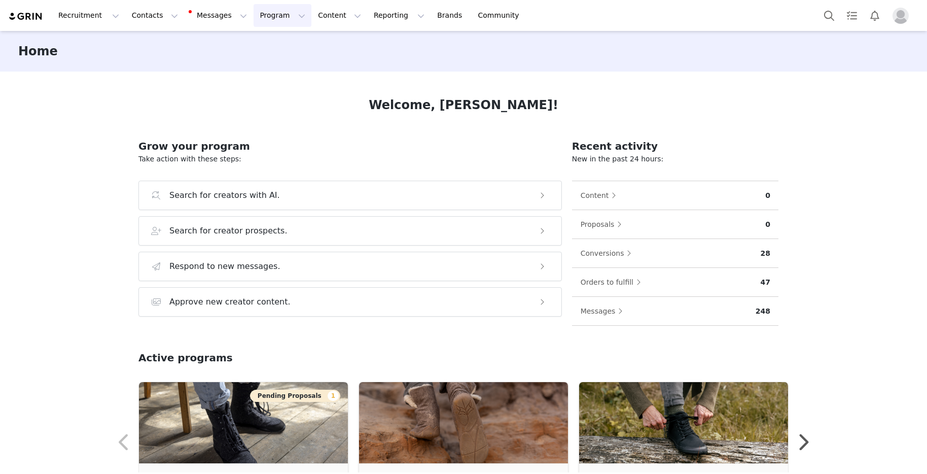
click at [263, 25] on button "Program Program" at bounding box center [283, 15] width 58 height 23
click at [266, 46] on p "Activations" at bounding box center [265, 45] width 39 height 11
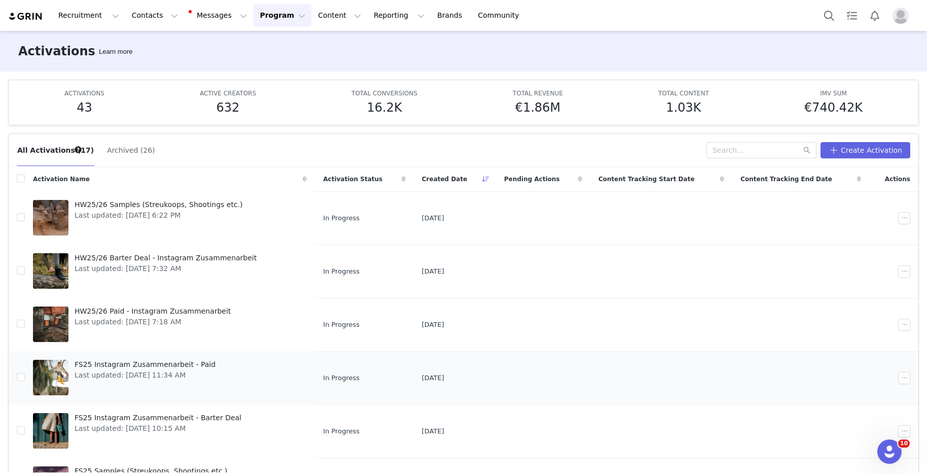
click at [193, 360] on span "FS25 Instagram Zusammenarbeit - Paid" at bounding box center [145, 365] width 141 height 11
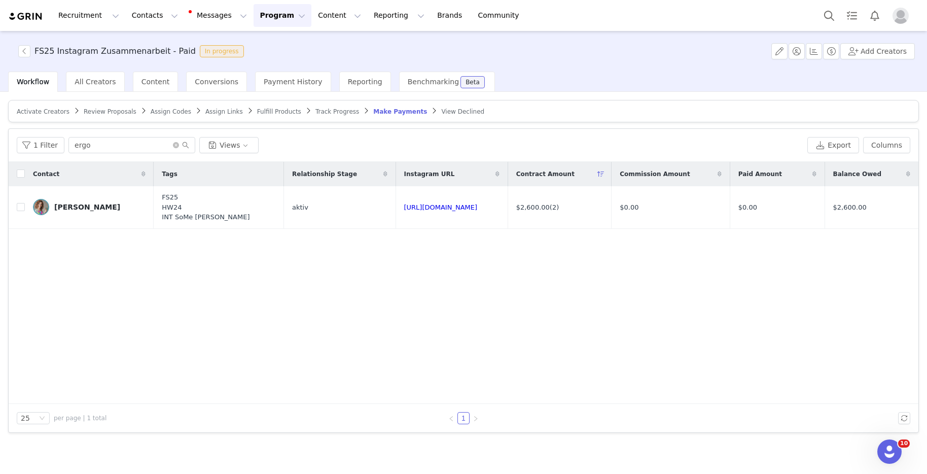
click at [211, 111] on span "Assign Links" at bounding box center [224, 111] width 38 height 7
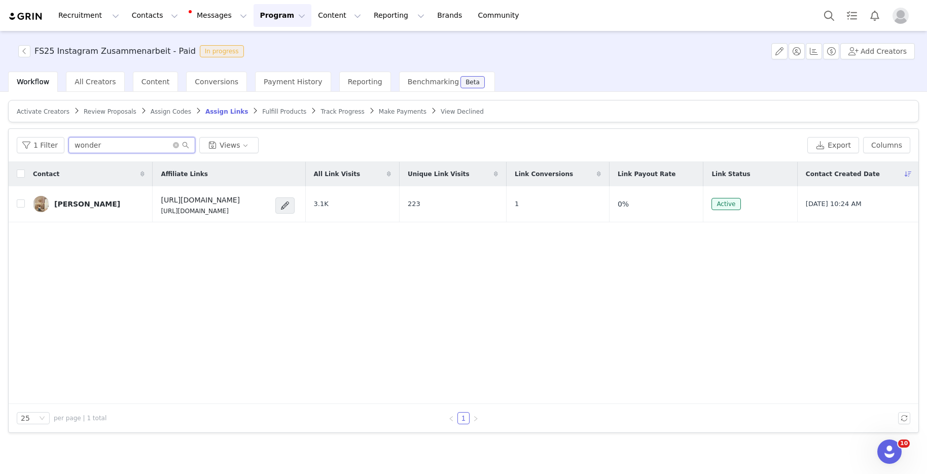
click at [156, 139] on input "wonder" at bounding box center [131, 145] width 127 height 16
type input "ergo"
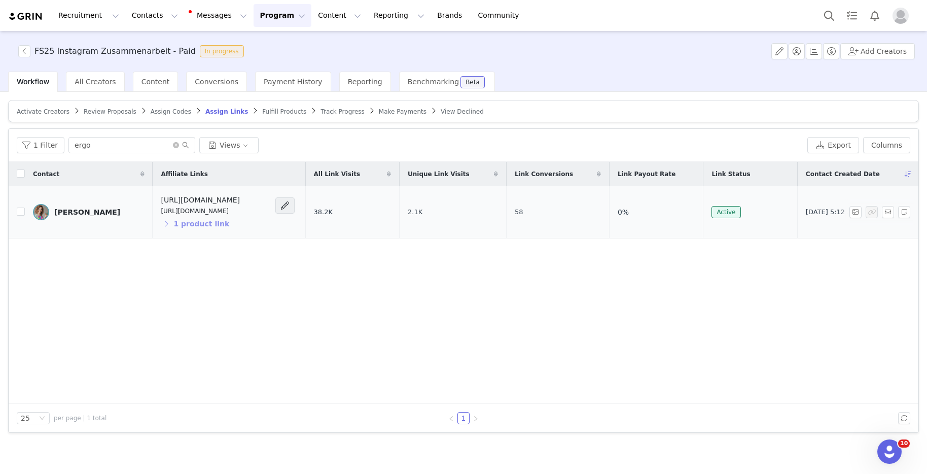
click at [184, 226] on button "1 product link" at bounding box center [195, 224] width 69 height 16
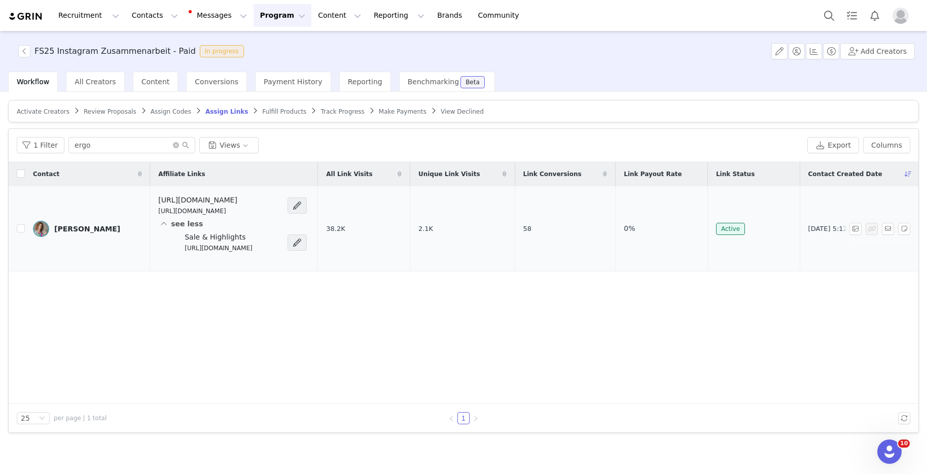
click at [252, 250] on p "[URL][DOMAIN_NAME]" at bounding box center [218, 247] width 67 height 9
click at [252, 249] on p "[URL][DOMAIN_NAME]" at bounding box center [218, 247] width 67 height 9
click at [252, 249] on p "https://shop.wildling.shoes/ergotippsfs2559n" at bounding box center [218, 247] width 67 height 9
copy div "https://shop.wildling.shoes/ergotippsfs2559n"
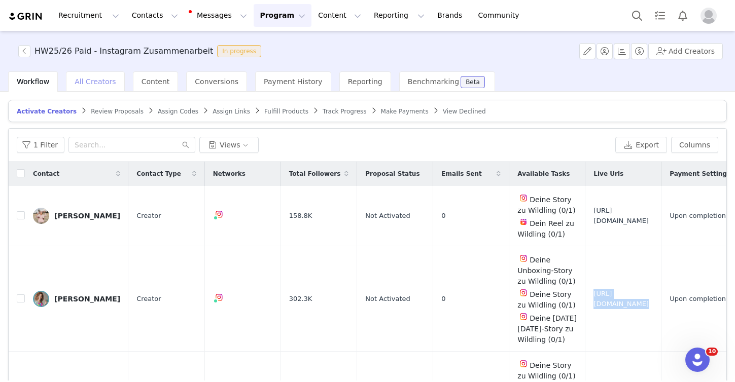
scroll to position [2, 0]
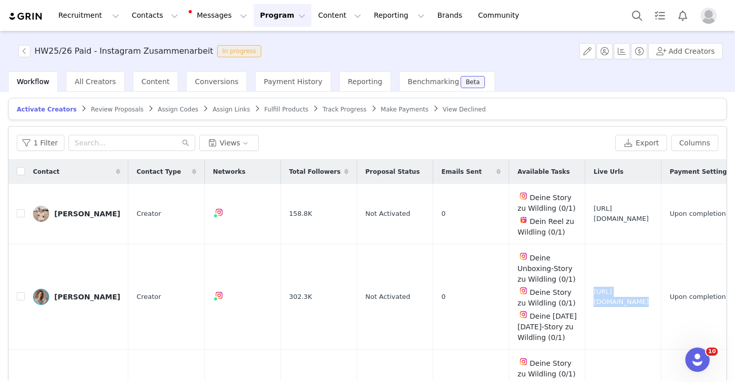
click at [254, 18] on button "Program Program" at bounding box center [283, 15] width 58 height 23
click at [255, 46] on p "Activations" at bounding box center [265, 45] width 39 height 11
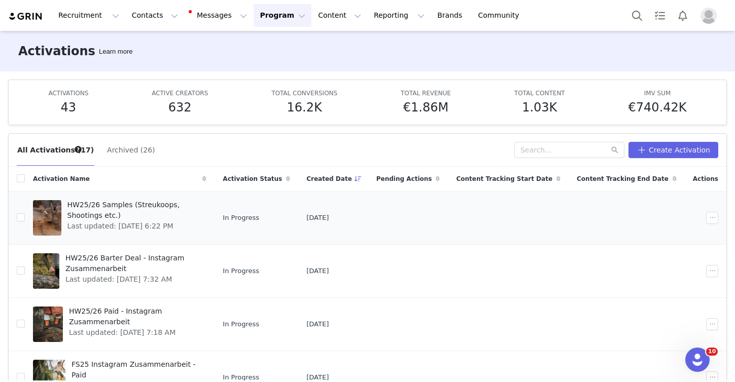
click at [162, 205] on span "HW25/26 Samples (Streukoops, Shootings etc.)" at bounding box center [133, 210] width 133 height 21
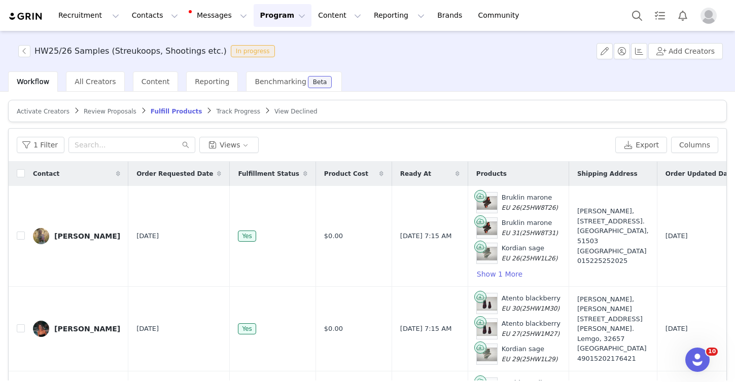
click at [48, 116] on article "Activate Creators Review Proposals Fulfill Products Track Progress View Declined" at bounding box center [367, 111] width 719 height 22
click at [48, 114] on span "Activate Creators" at bounding box center [43, 111] width 53 height 7
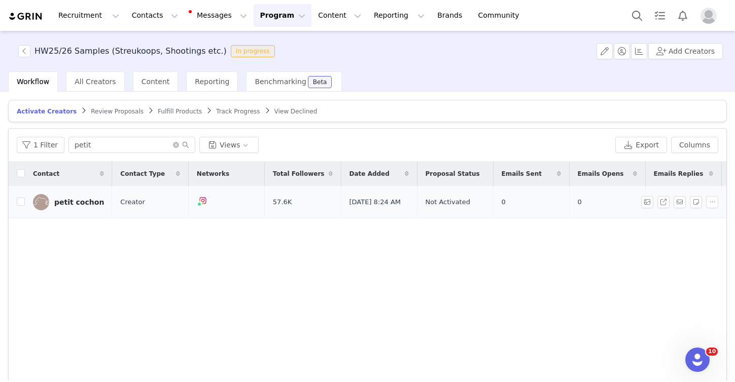
click at [79, 202] on div "petit cochon" at bounding box center [79, 202] width 50 height 8
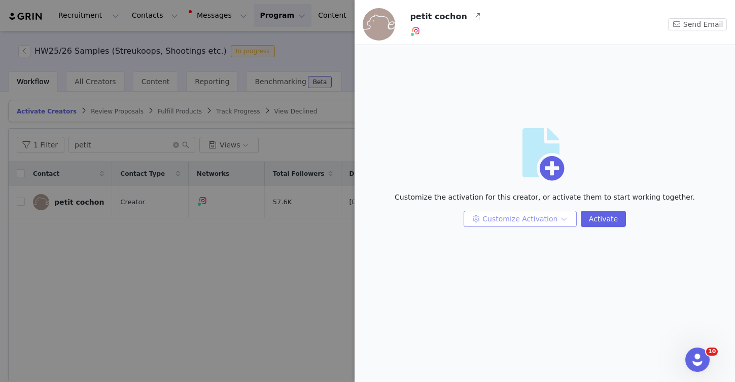
click at [503, 223] on button "Customize Activation" at bounding box center [520, 219] width 113 height 16
click at [513, 253] on li "Edit Product Selection" at bounding box center [521, 255] width 107 height 16
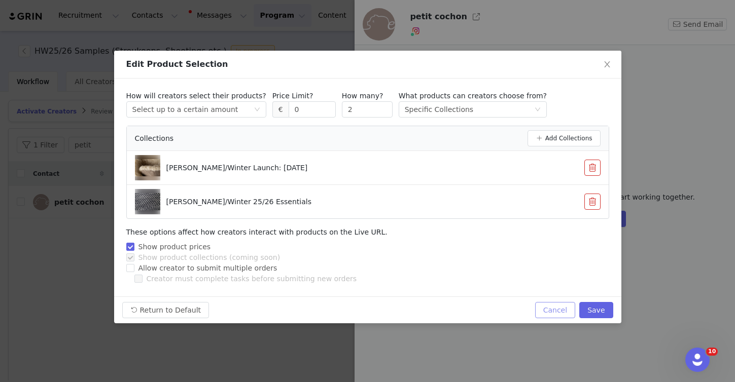
click at [555, 314] on button "Cancel" at bounding box center [555, 310] width 40 height 16
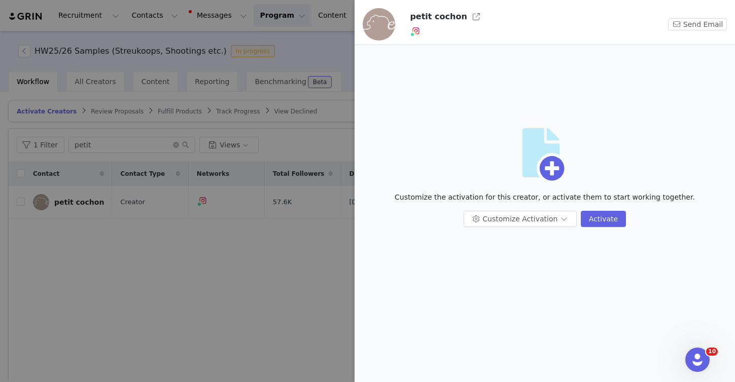
click at [299, 264] on div at bounding box center [367, 191] width 735 height 382
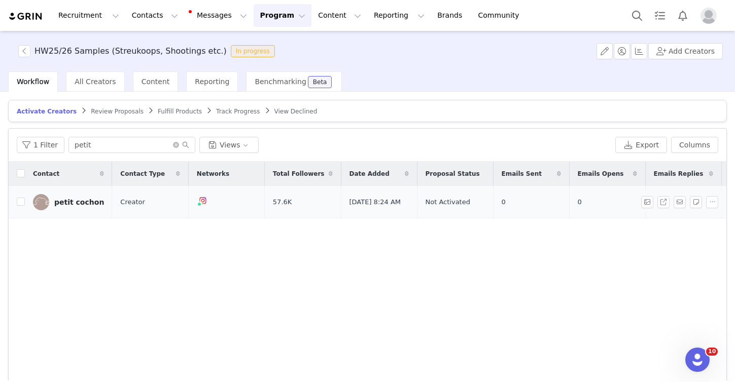
click at [84, 202] on div "petit cochon" at bounding box center [79, 202] width 50 height 8
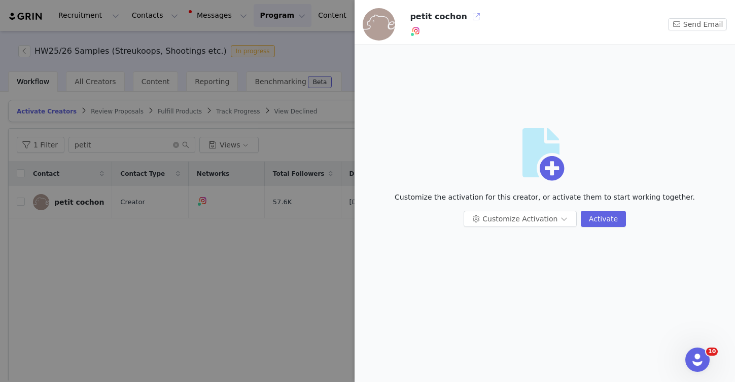
click at [473, 16] on button "button" at bounding box center [476, 17] width 16 height 16
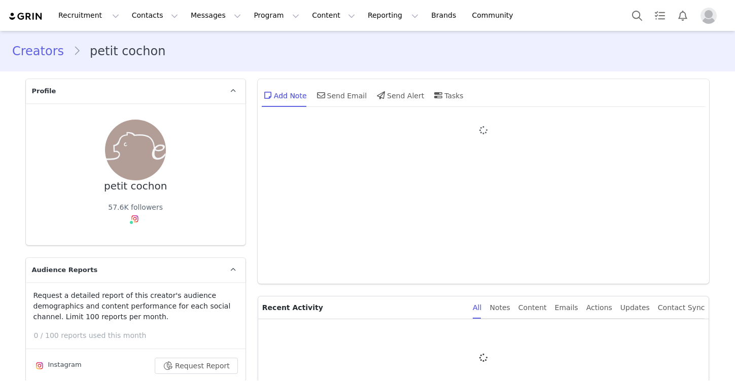
type input "+1 ([GEOGRAPHIC_DATA])"
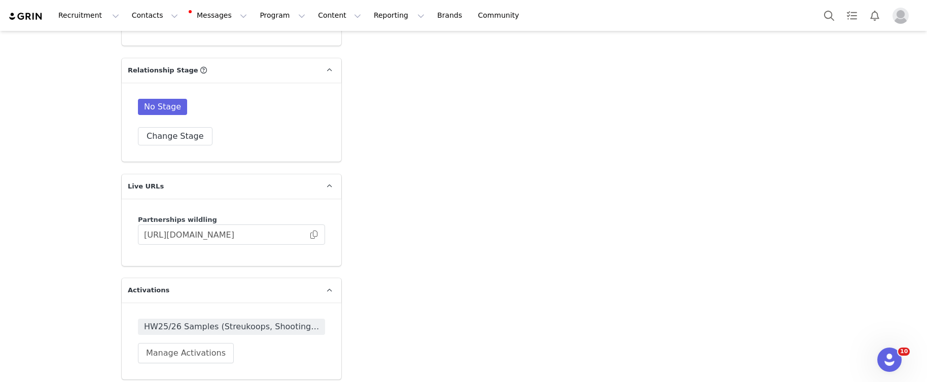
scroll to position [3564, 0]
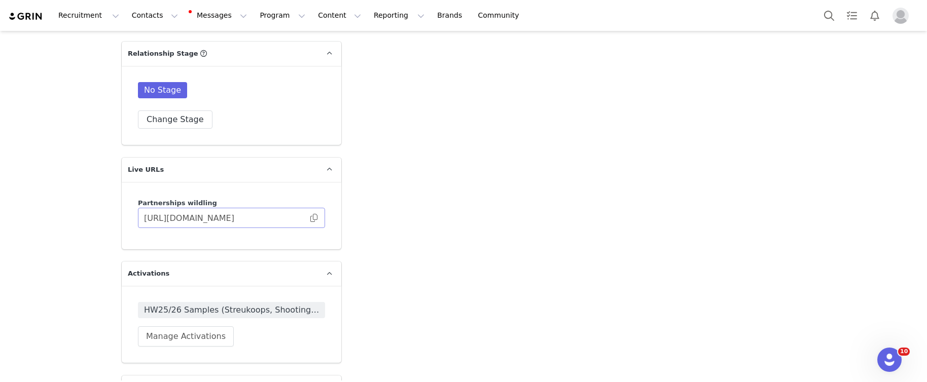
click at [310, 218] on span at bounding box center [314, 218] width 10 height 0
